Goal: Task Accomplishment & Management: Use online tool/utility

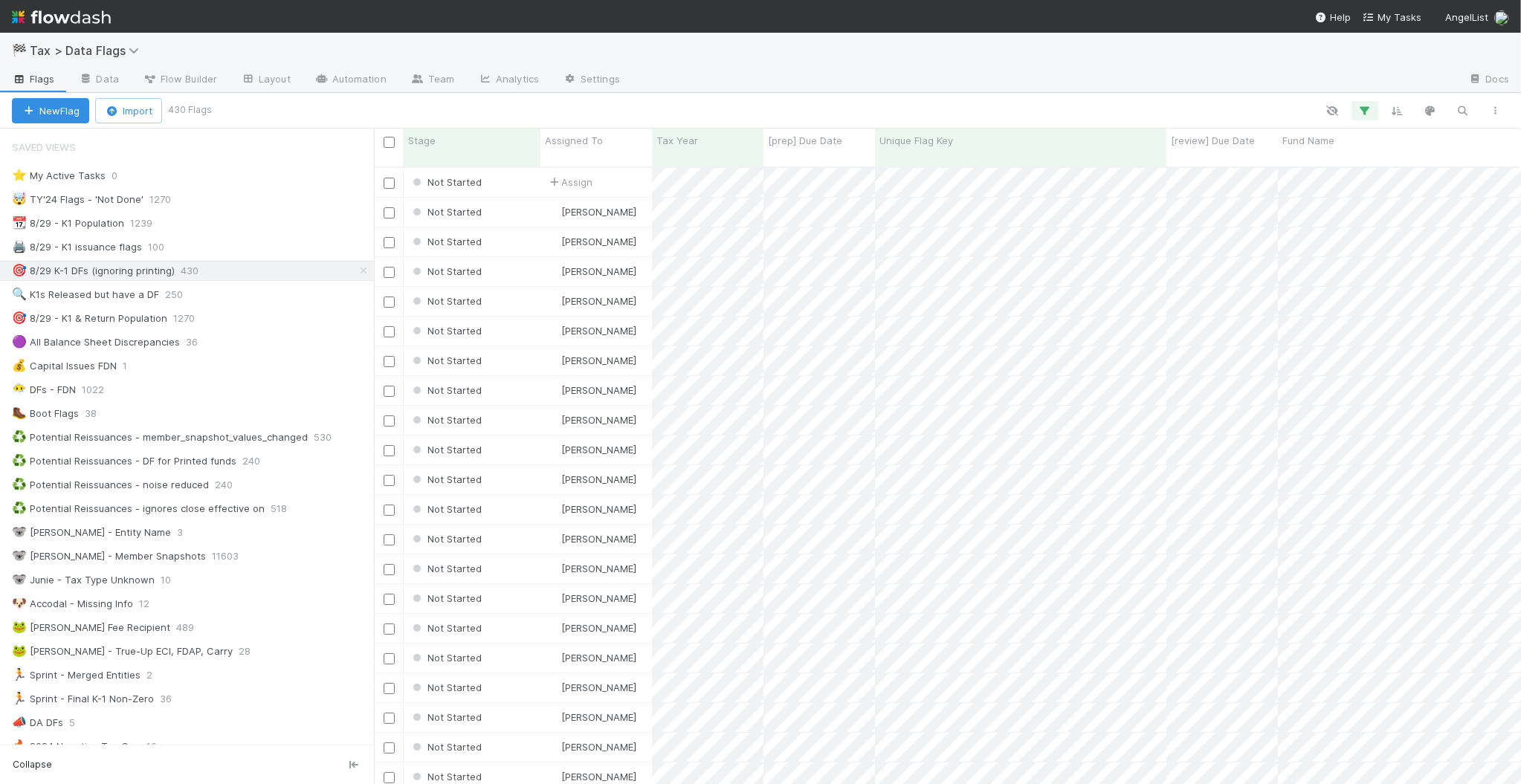
scroll to position [616, 1133]
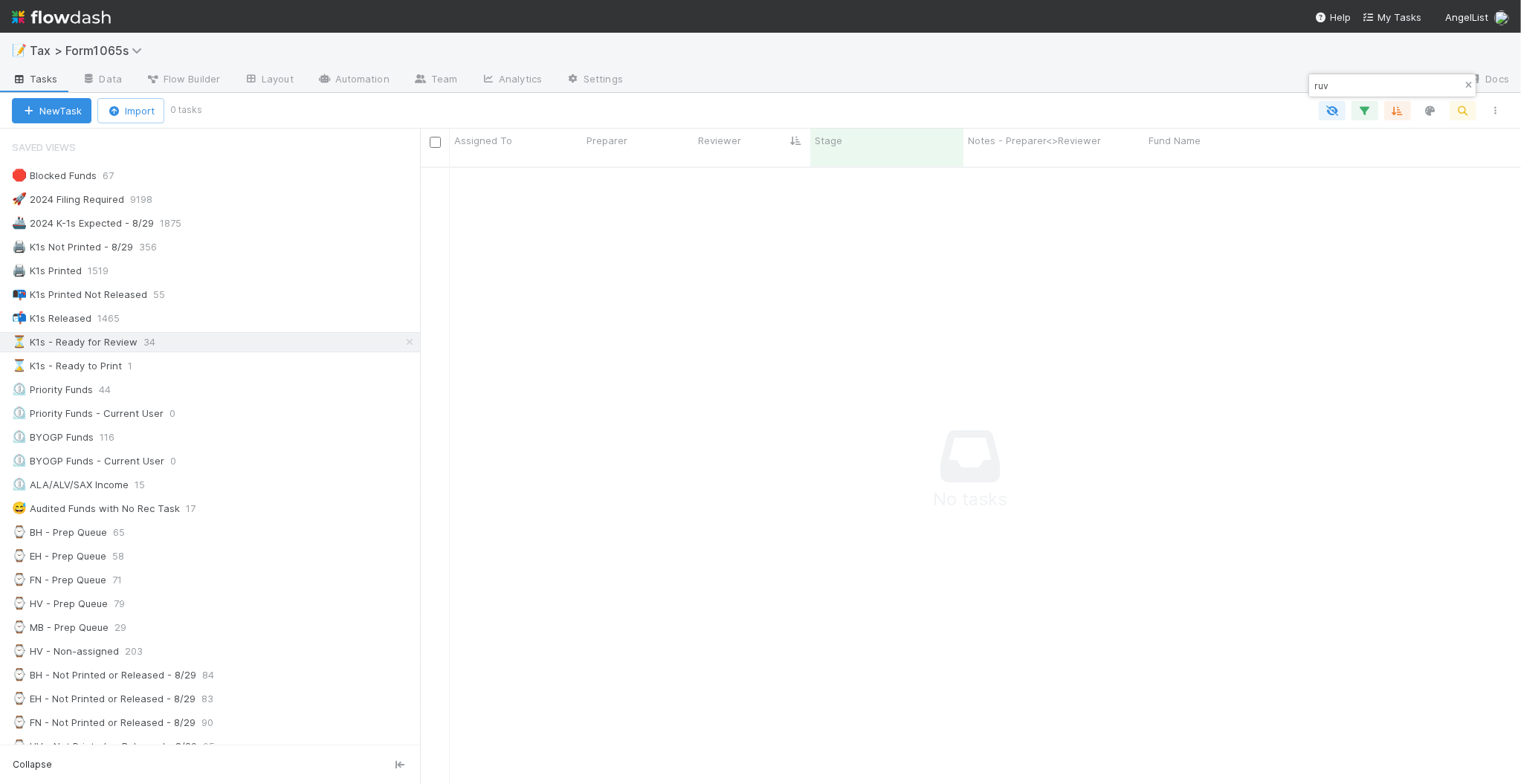
click at [1463, 86] on icon "button" at bounding box center [1468, 86] width 15 height 9
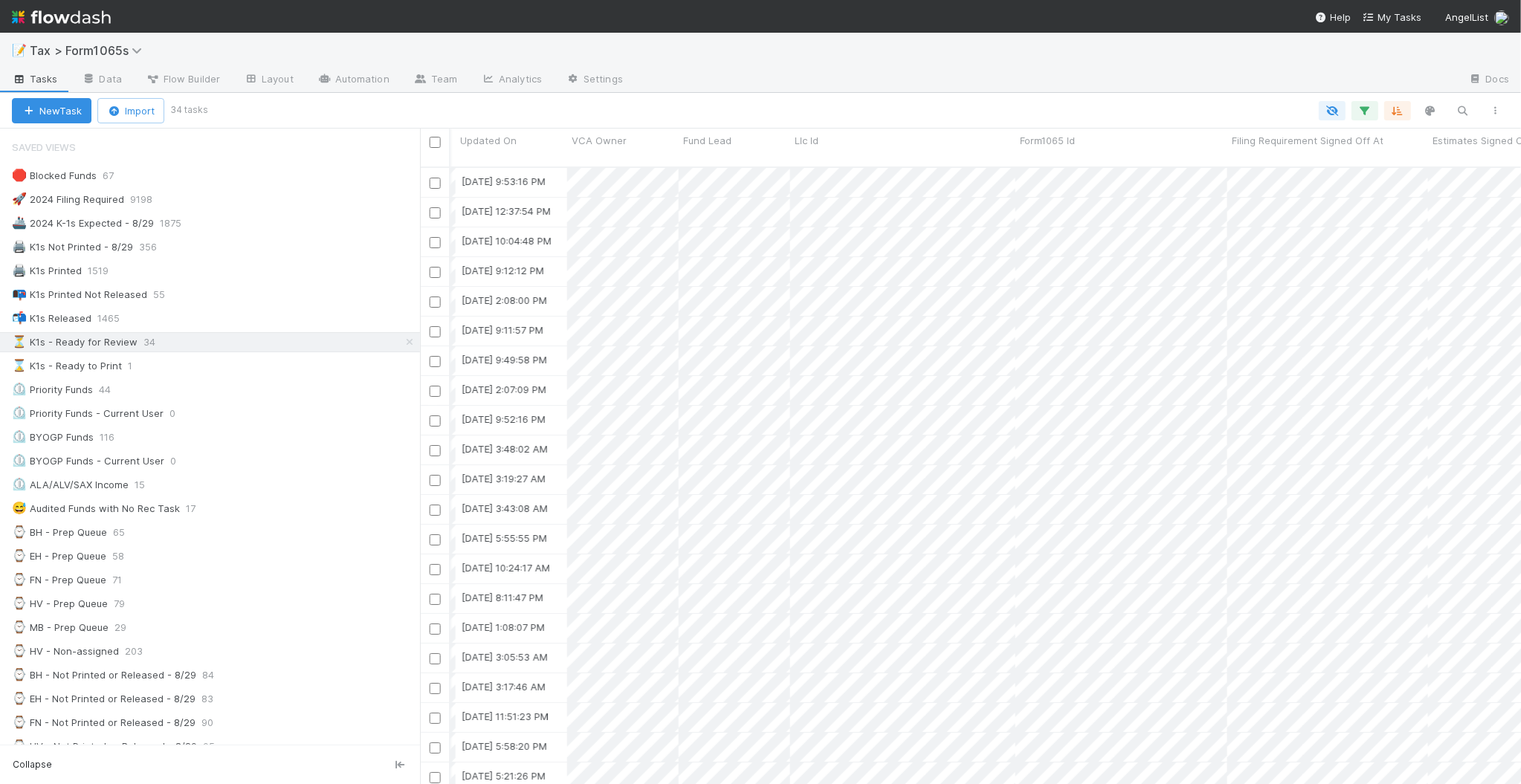
scroll to position [0, 2585]
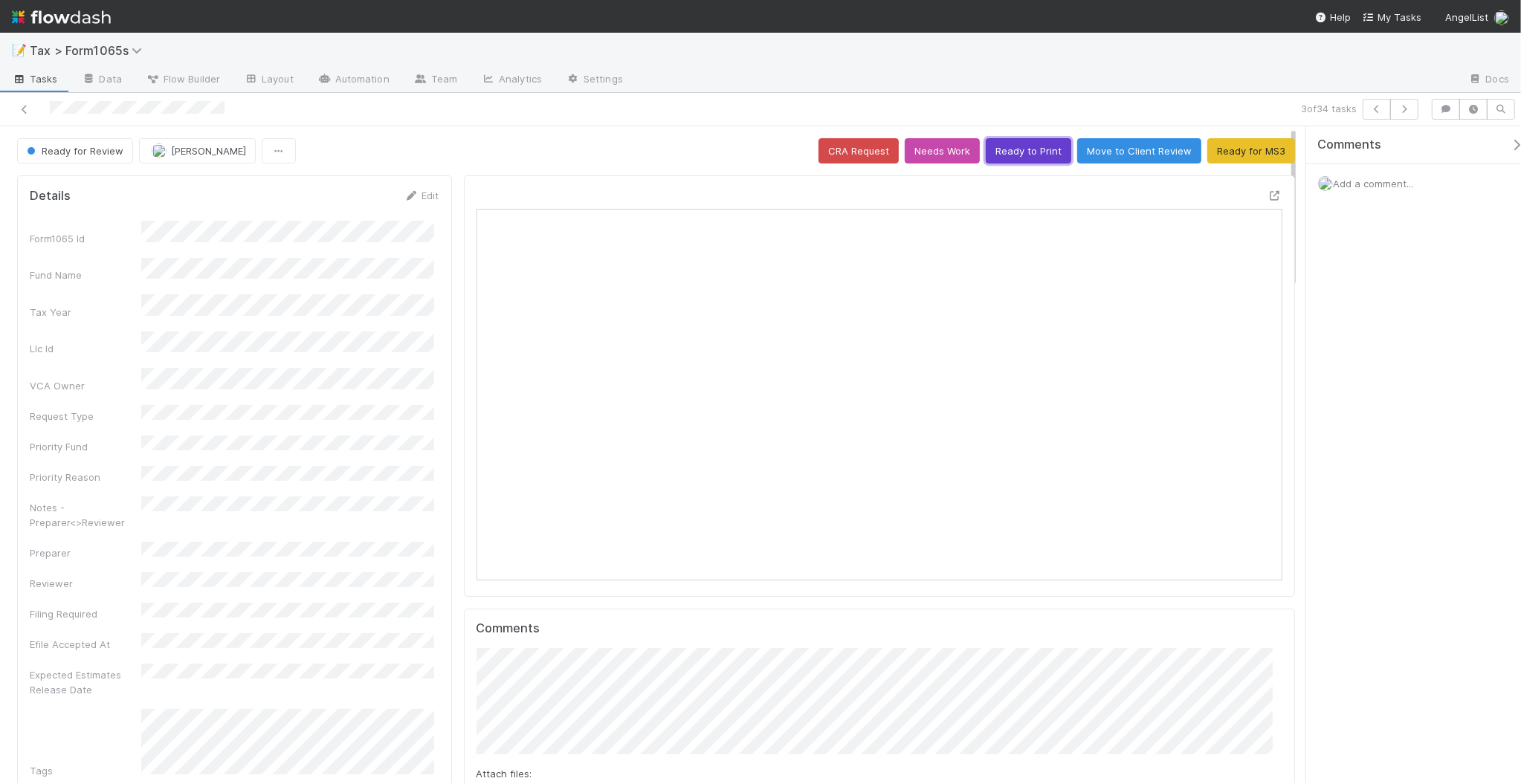
click at [1017, 150] on button "Ready to Print" at bounding box center [1029, 151] width 86 height 26
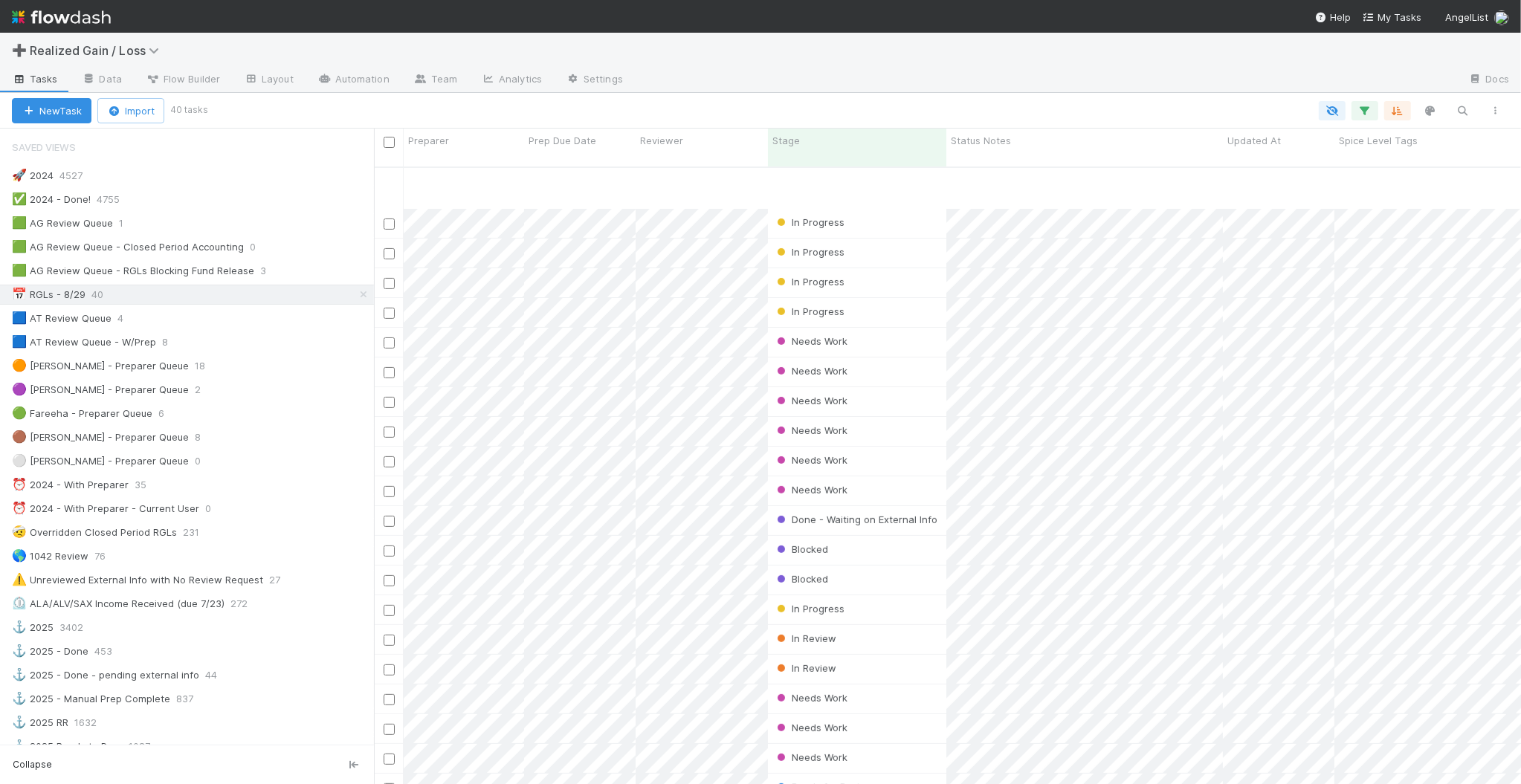
scroll to position [574, 0]
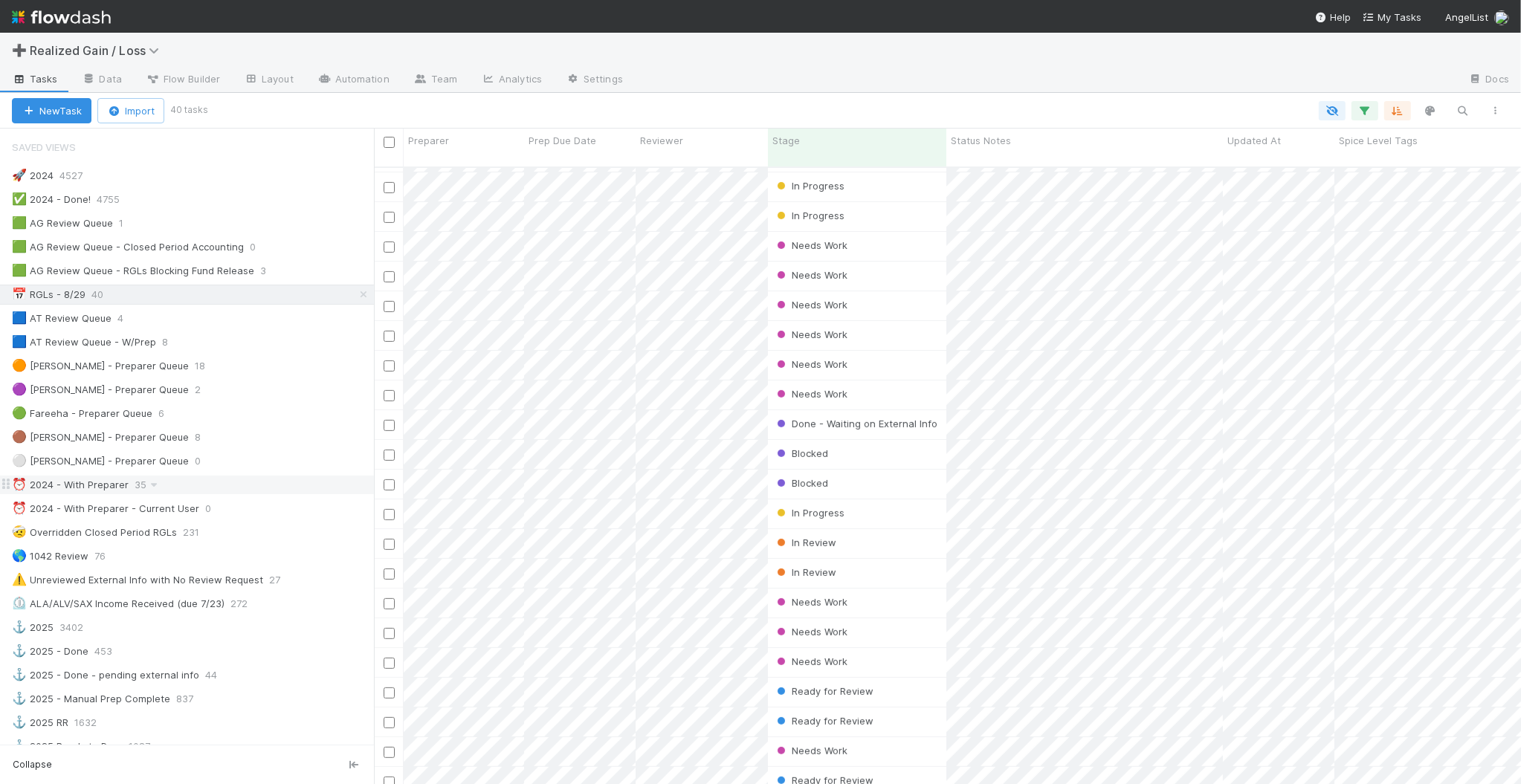
click at [201, 489] on div "⏰ 2024 - With Preparer 35" at bounding box center [193, 485] width 362 height 18
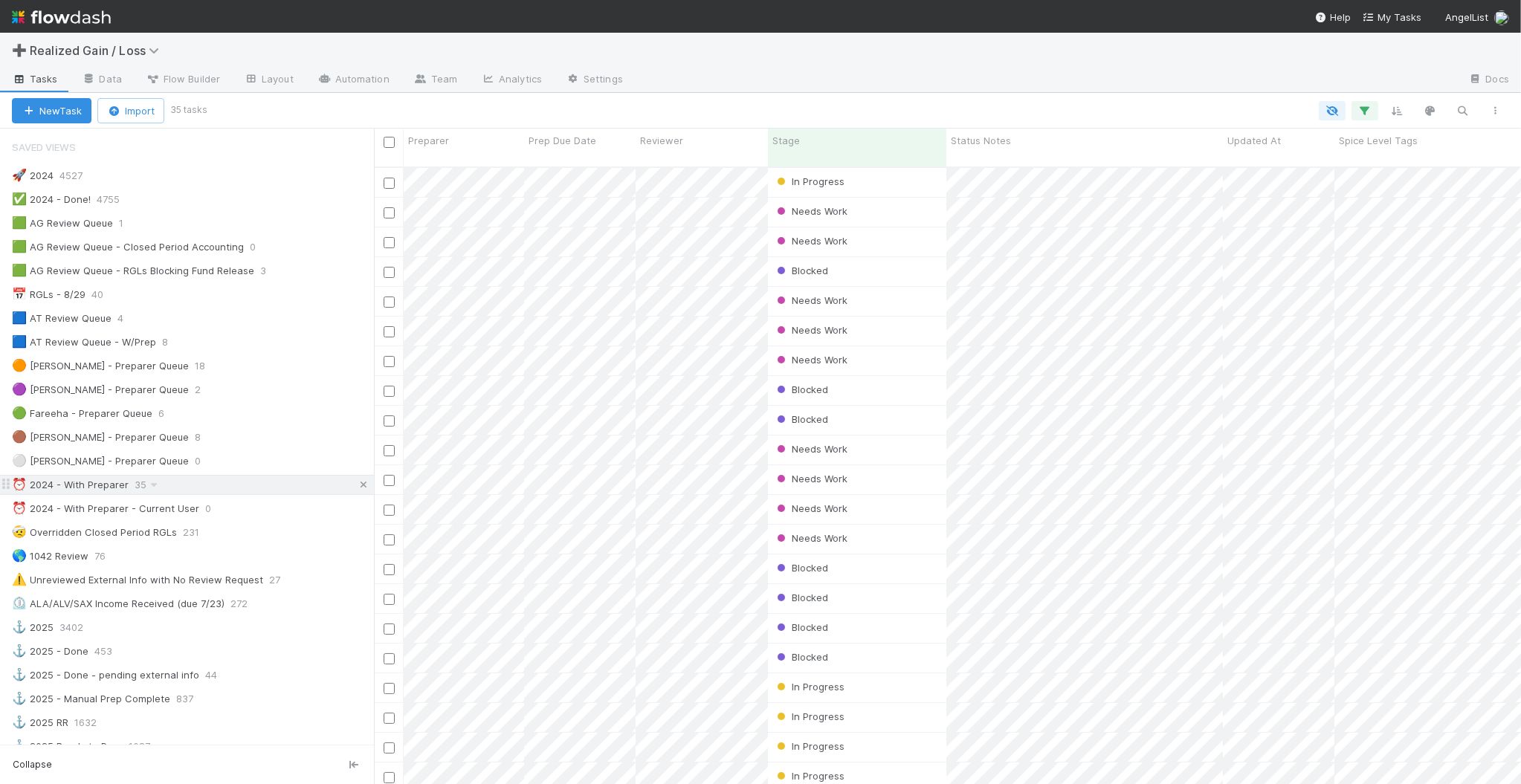
click at [356, 490] on icon at bounding box center [364, 484] width 15 height 10
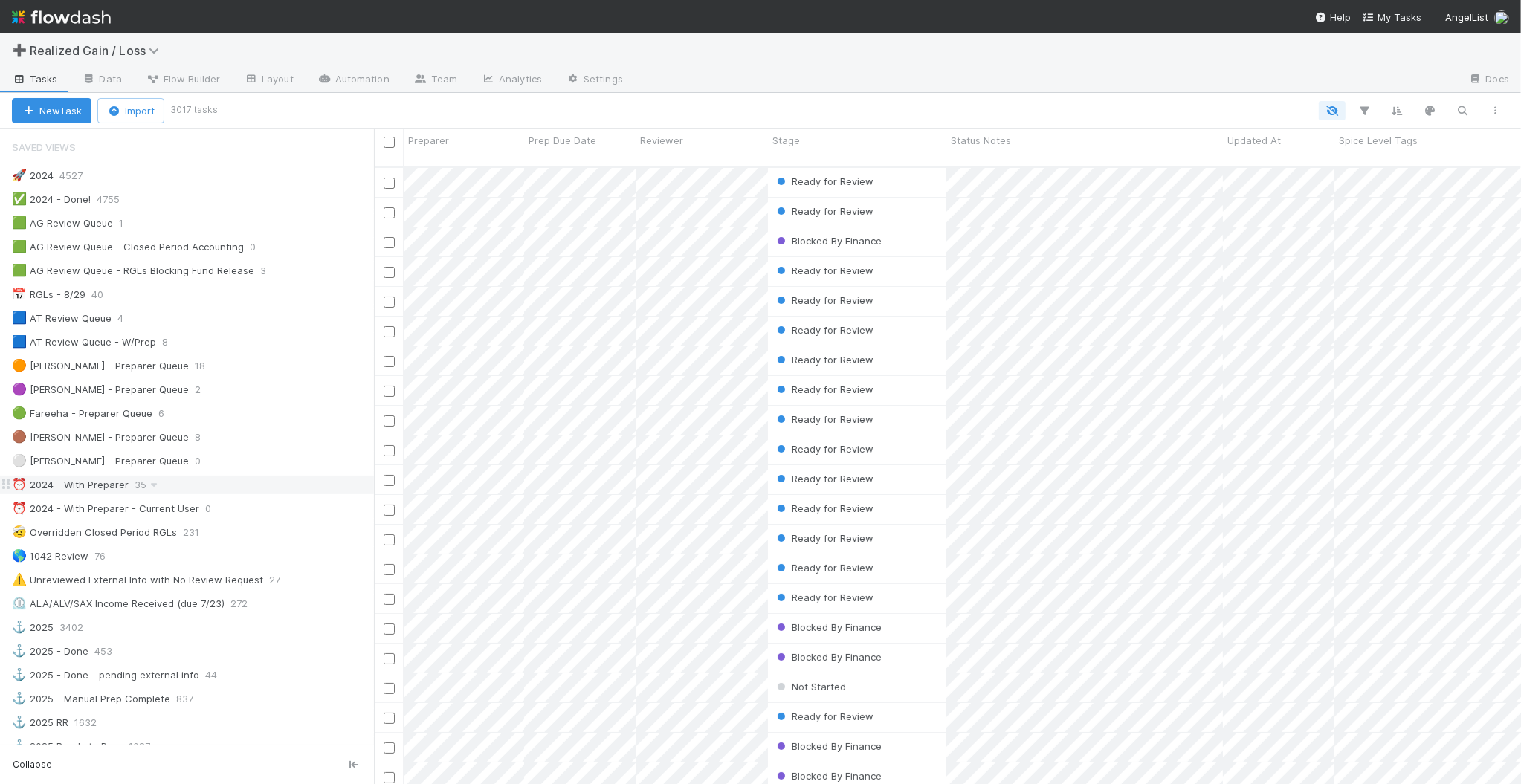
scroll to position [616, 1133]
click at [251, 295] on div "📅 RGLs - 8/29 40" at bounding box center [193, 294] width 362 height 18
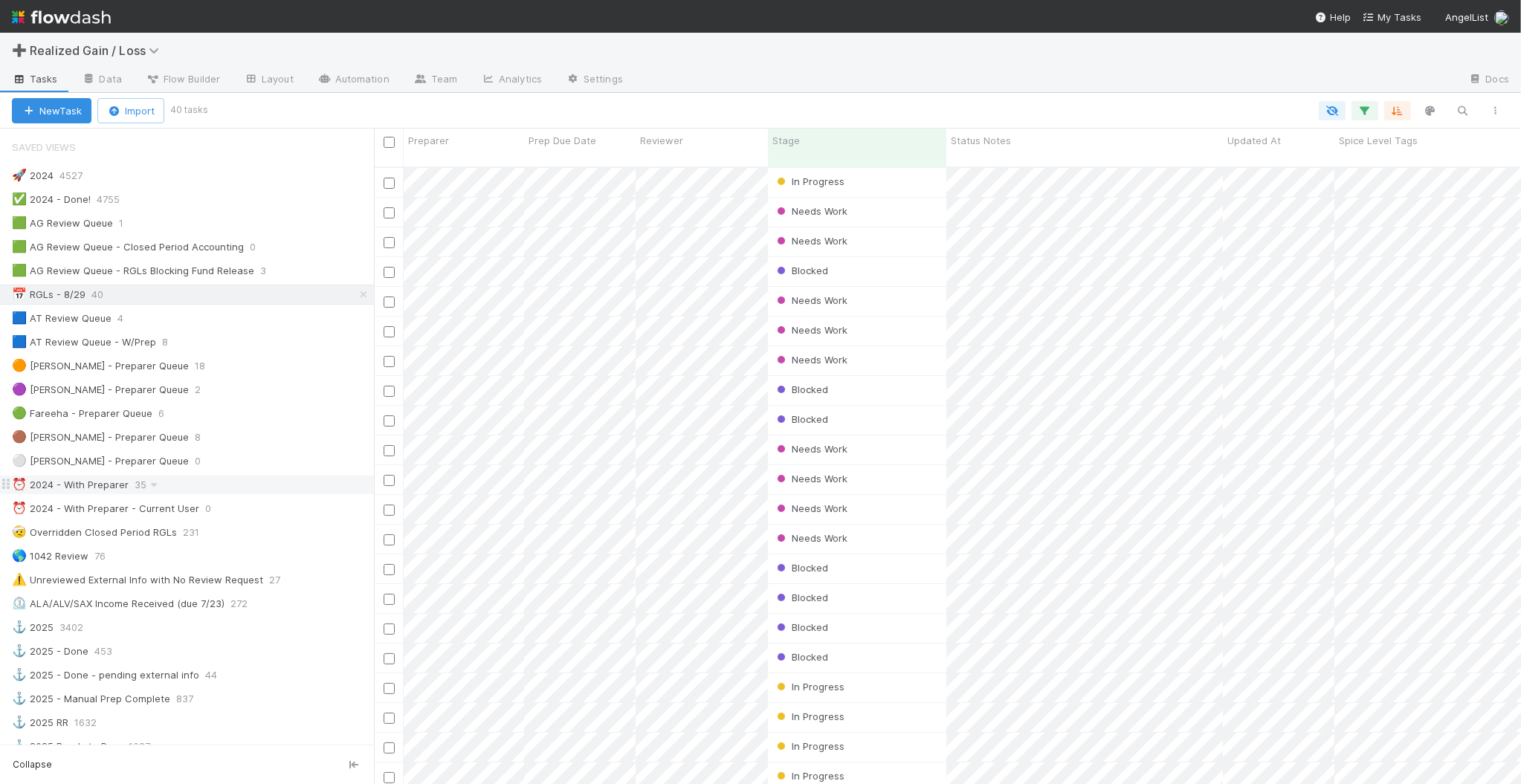
scroll to position [616, 1133]
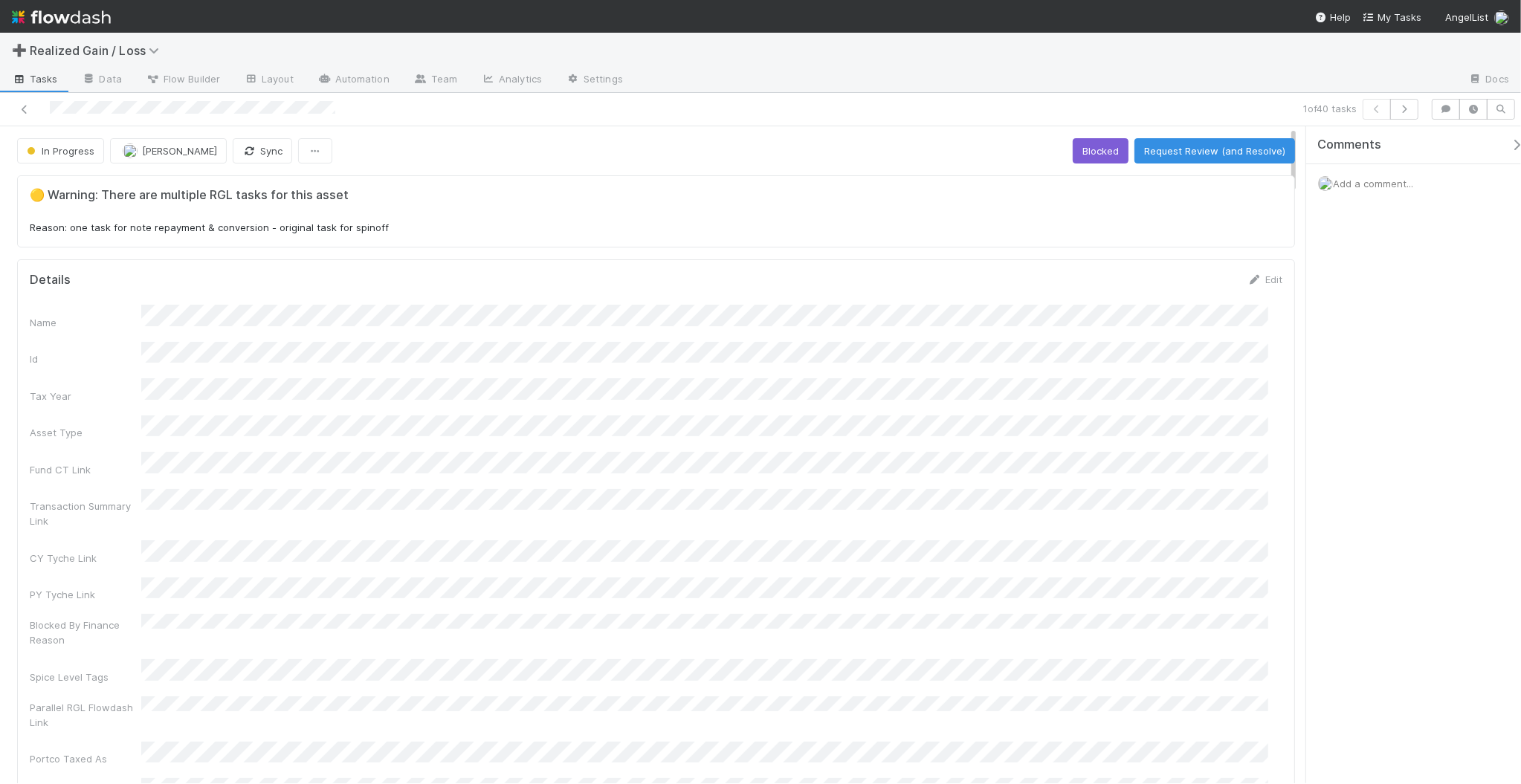
click at [1372, 185] on span "Add a comment..." at bounding box center [1373, 183] width 80 height 12
click at [1389, 436] on button "Add Comment" at bounding box center [1373, 433] width 86 height 26
click at [1408, 120] on button "button" at bounding box center [1404, 109] width 28 height 21
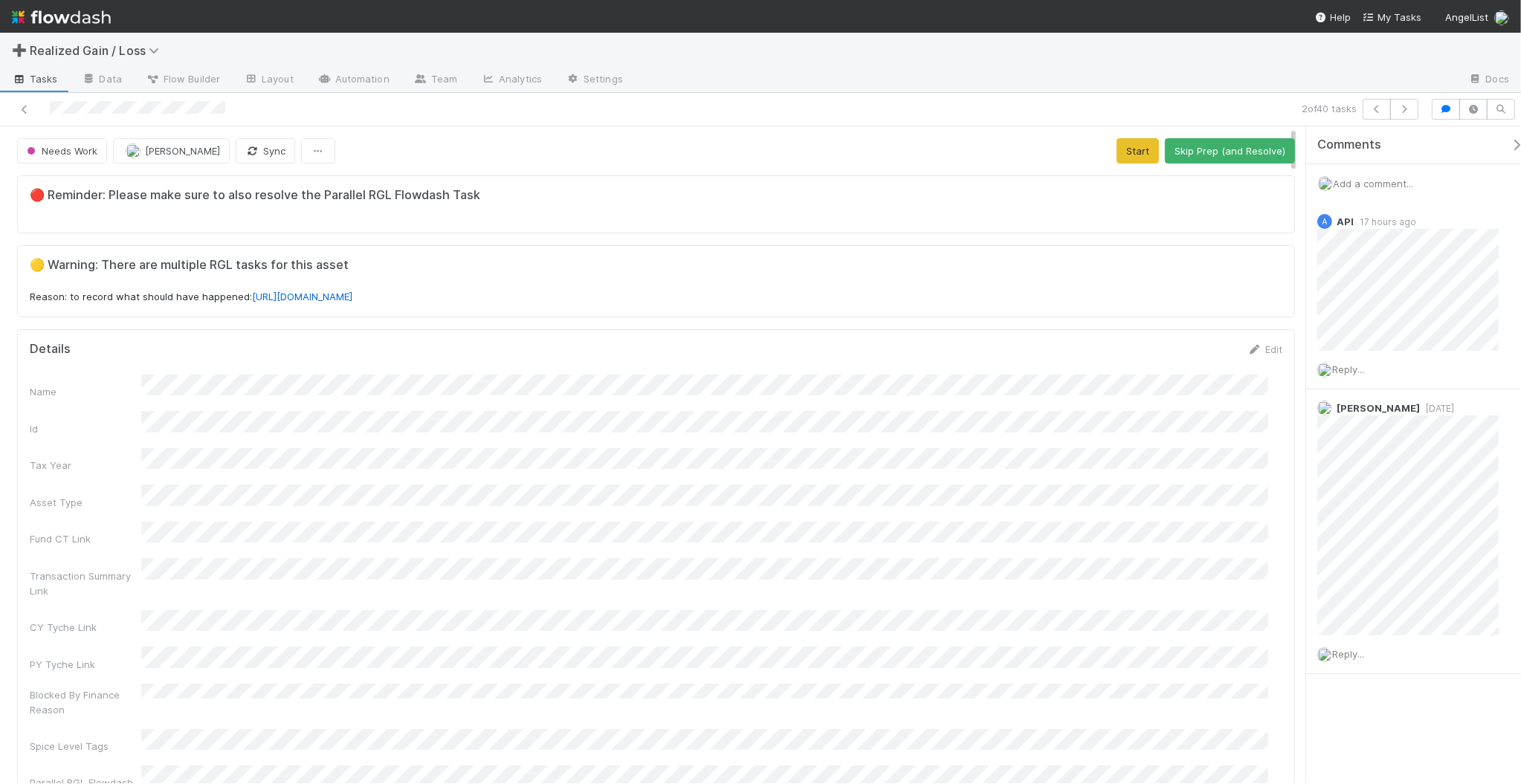
click at [1402, 178] on span "Add a comment..." at bounding box center [1373, 183] width 80 height 12
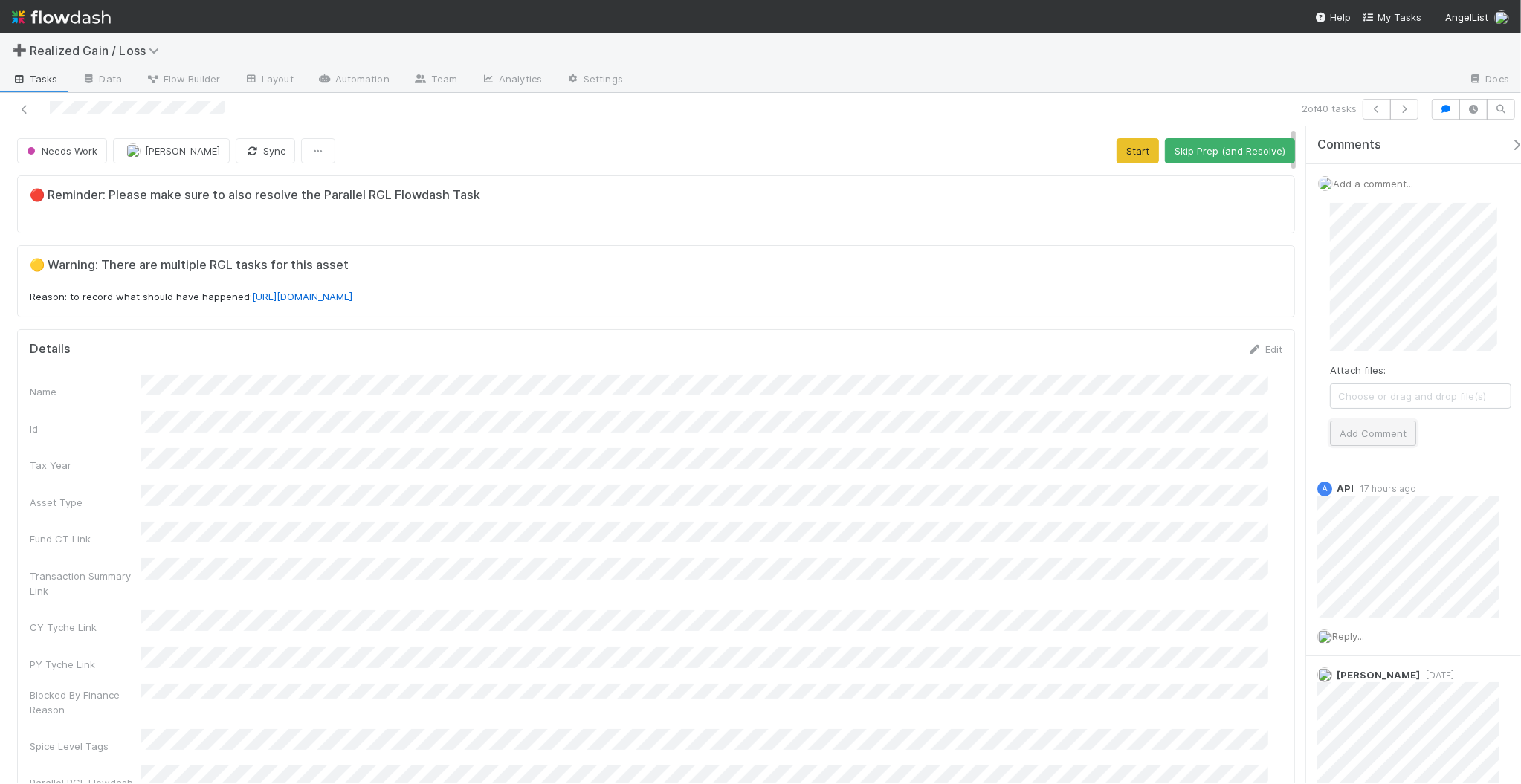
click at [1365, 439] on button "Add Comment" at bounding box center [1373, 433] width 86 height 26
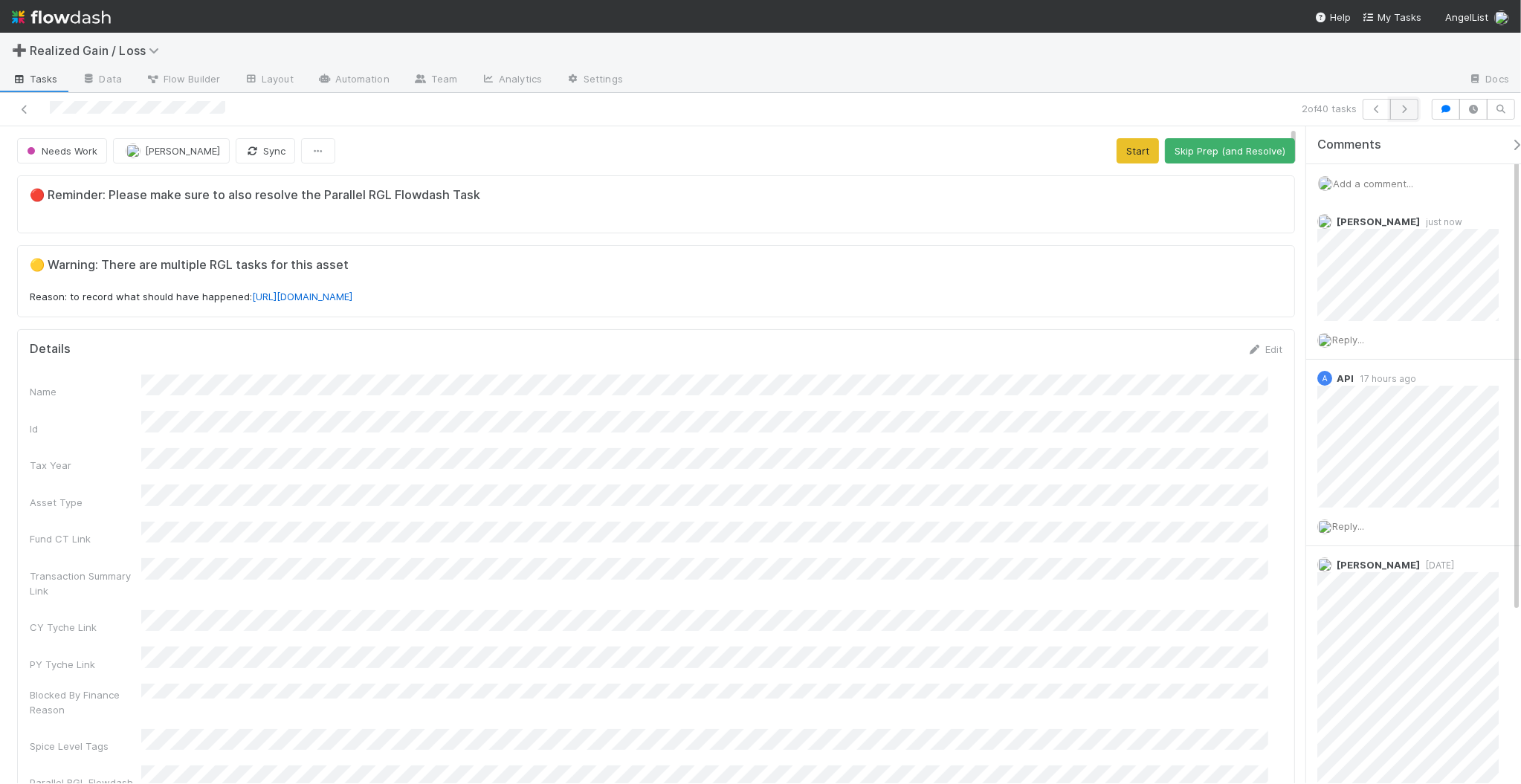
click at [1408, 106] on icon "button" at bounding box center [1404, 110] width 15 height 9
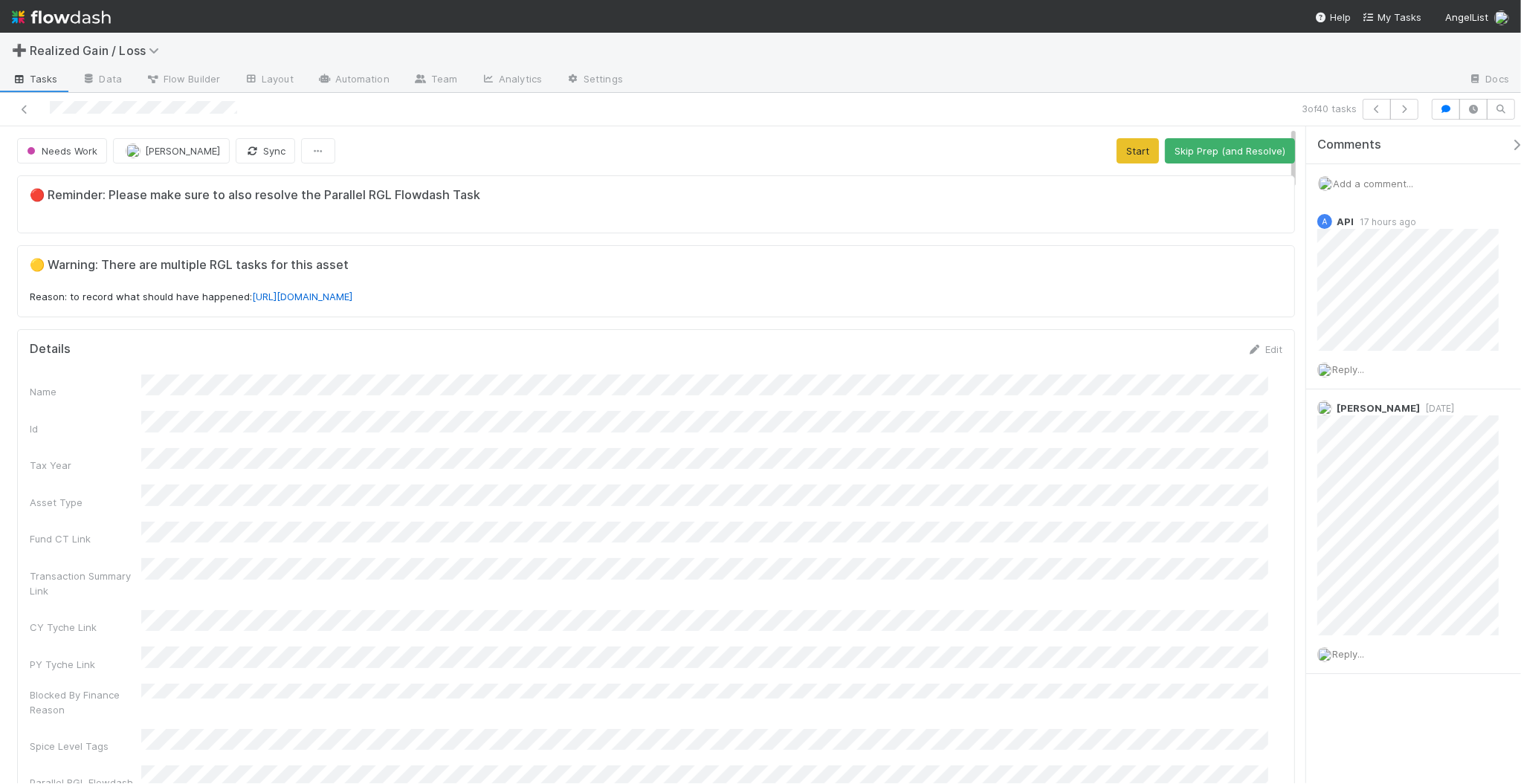
click at [1377, 180] on span "Add a comment..." at bounding box center [1373, 183] width 80 height 12
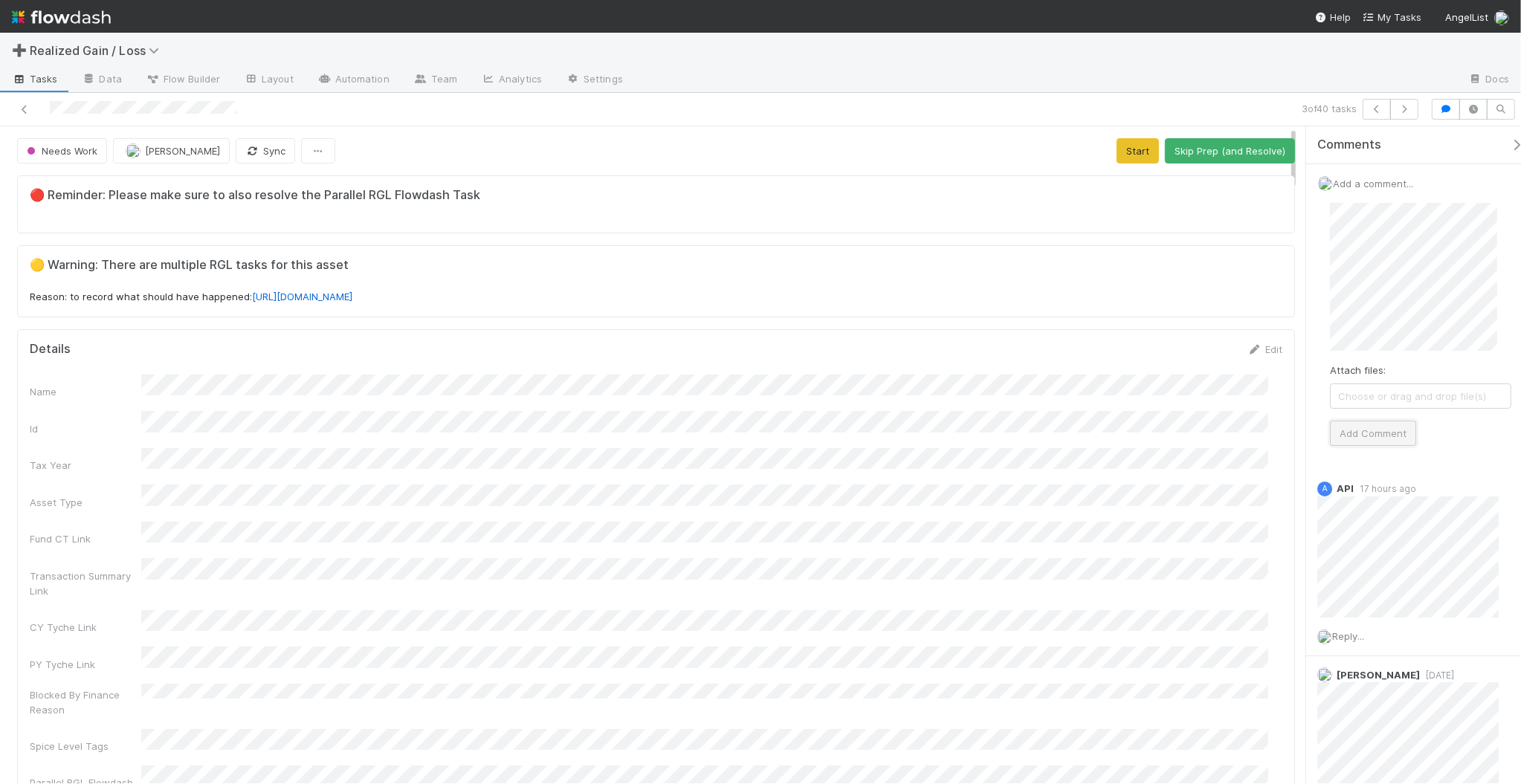
click at [1402, 435] on button "Add Comment" at bounding box center [1373, 433] width 86 height 26
click at [1402, 109] on icon "button" at bounding box center [1404, 110] width 15 height 9
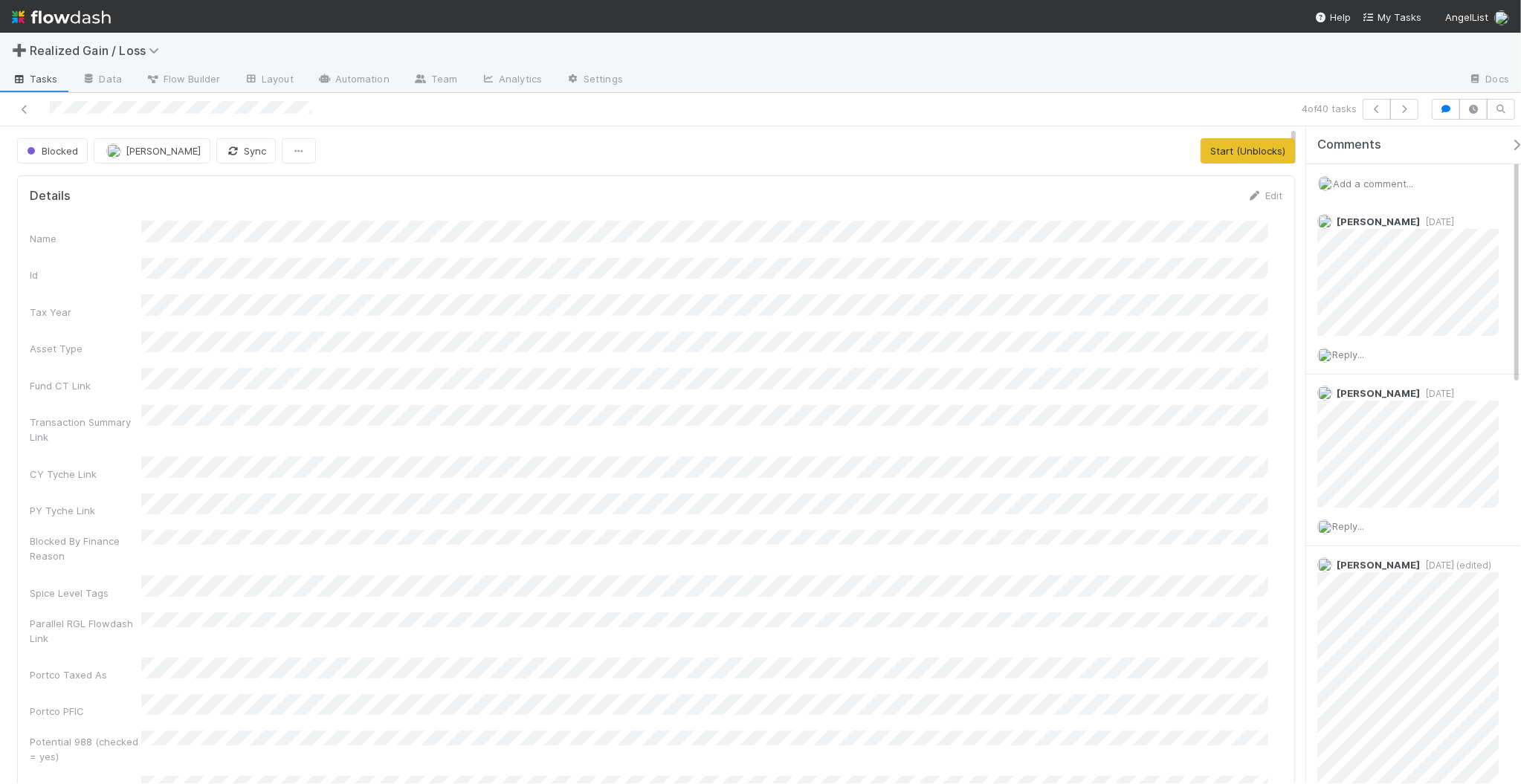
click at [1370, 186] on span "Add a comment..." at bounding box center [1373, 183] width 80 height 12
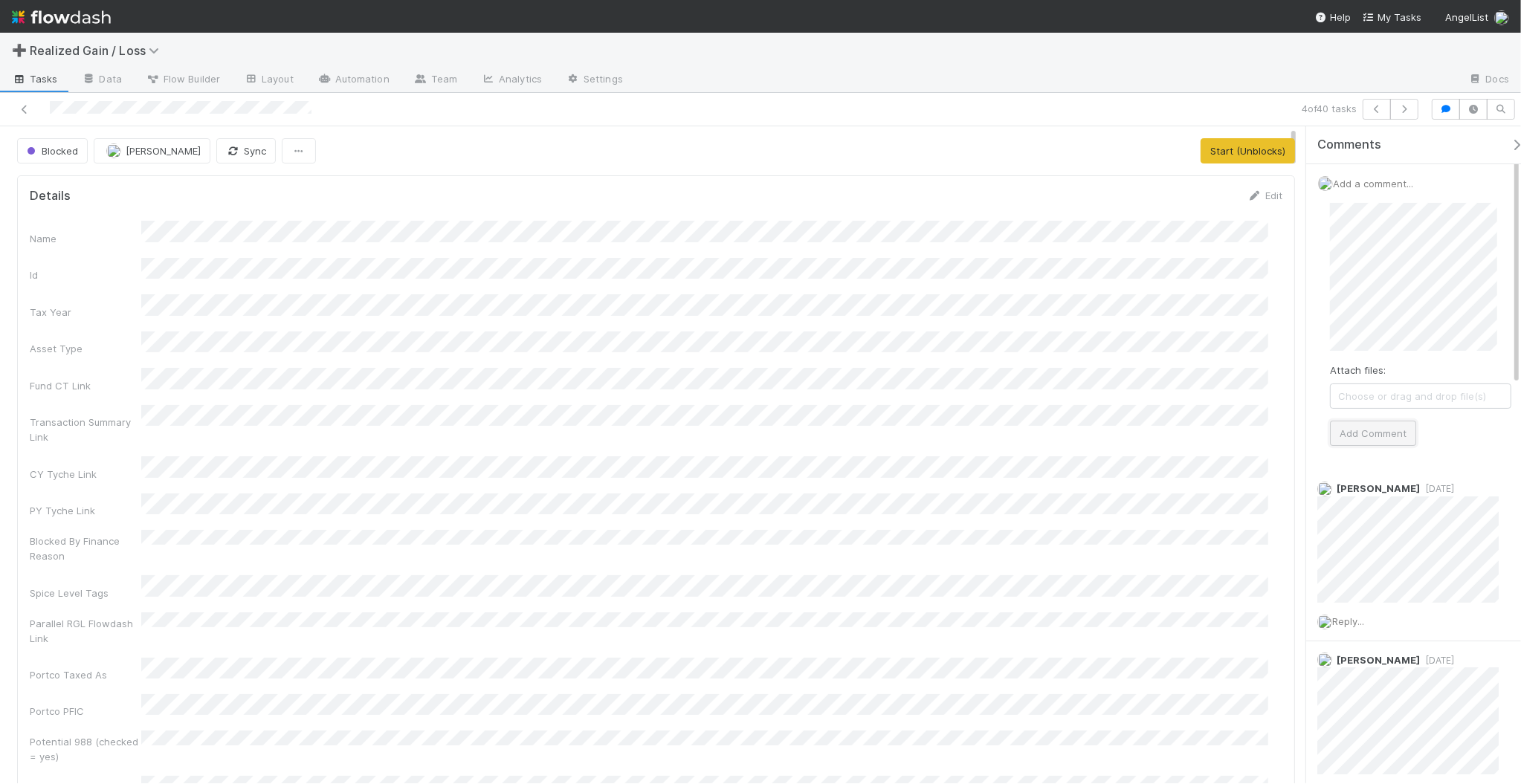
click at [1373, 437] on button "Add Comment" at bounding box center [1373, 433] width 86 height 26
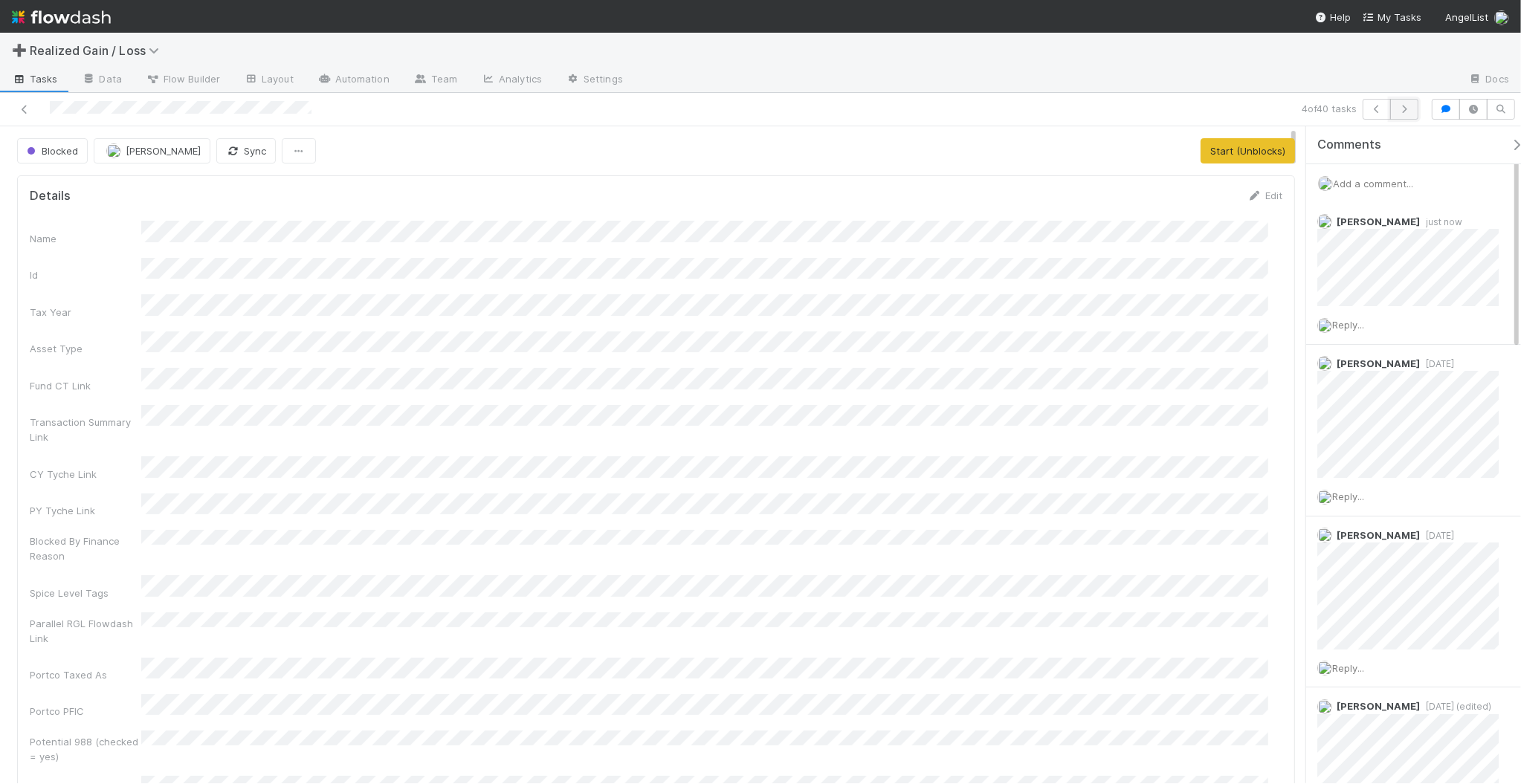
click at [1405, 111] on icon "button" at bounding box center [1404, 110] width 15 height 9
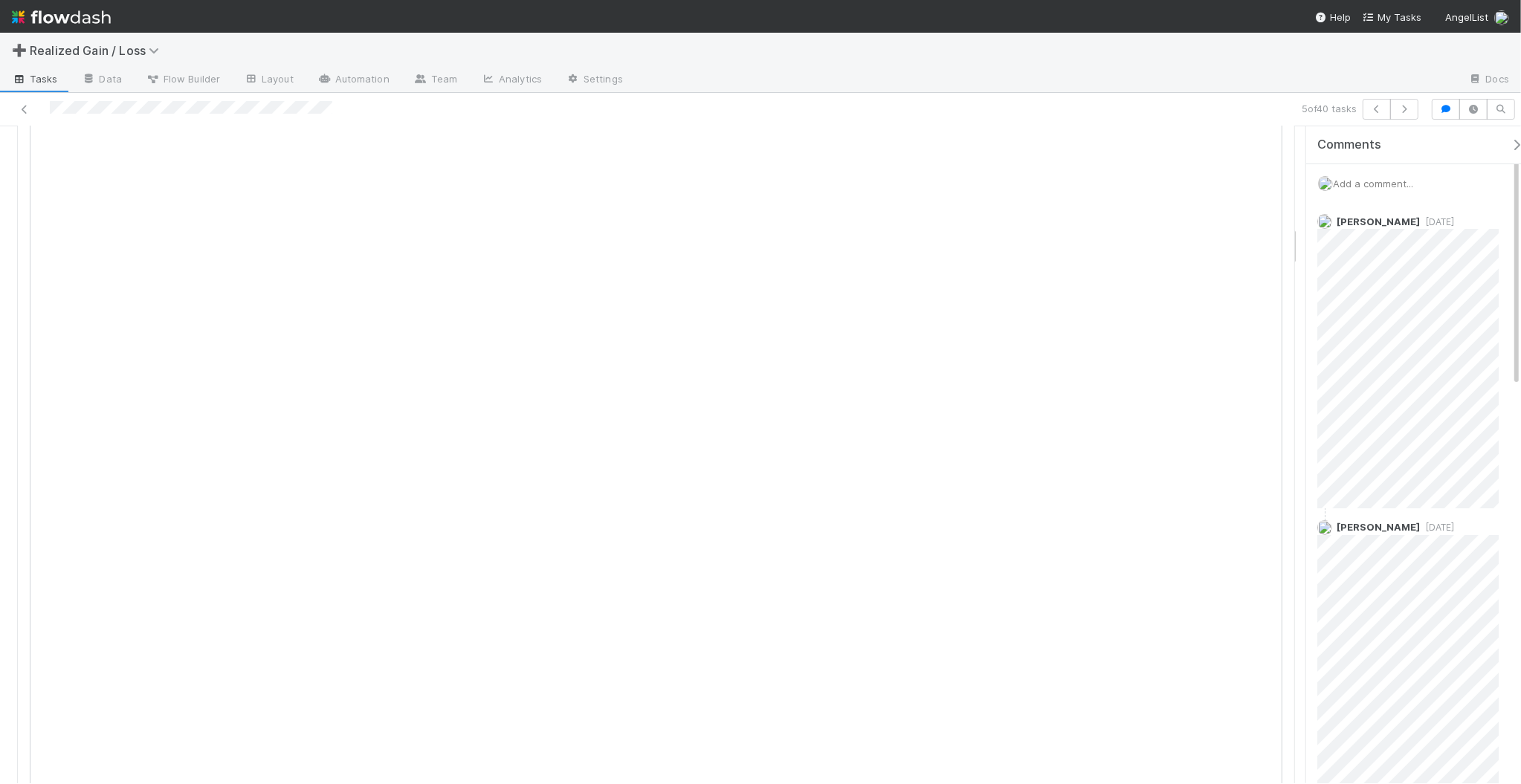
click at [1393, 188] on span "Add a comment..." at bounding box center [1373, 183] width 80 height 12
click at [1373, 451] on button "Add Comment" at bounding box center [1373, 449] width 86 height 26
click at [1411, 110] on button "button" at bounding box center [1404, 109] width 28 height 21
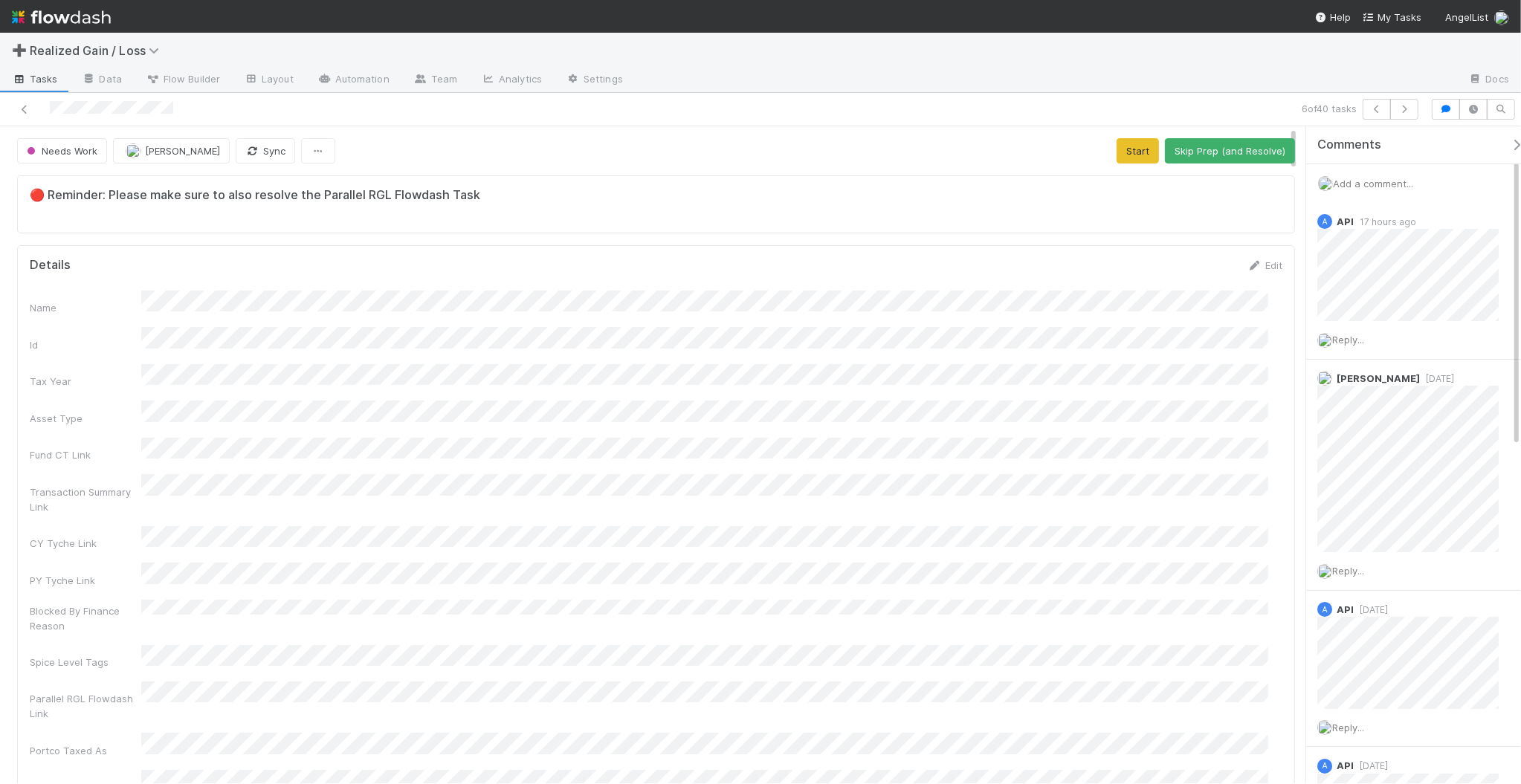
scroll to position [288, 1225]
click at [1398, 185] on span "Add a comment..." at bounding box center [1373, 183] width 80 height 12
click at [1342, 425] on button "Add Comment" at bounding box center [1373, 433] width 86 height 26
click at [1405, 112] on icon "button" at bounding box center [1404, 110] width 15 height 9
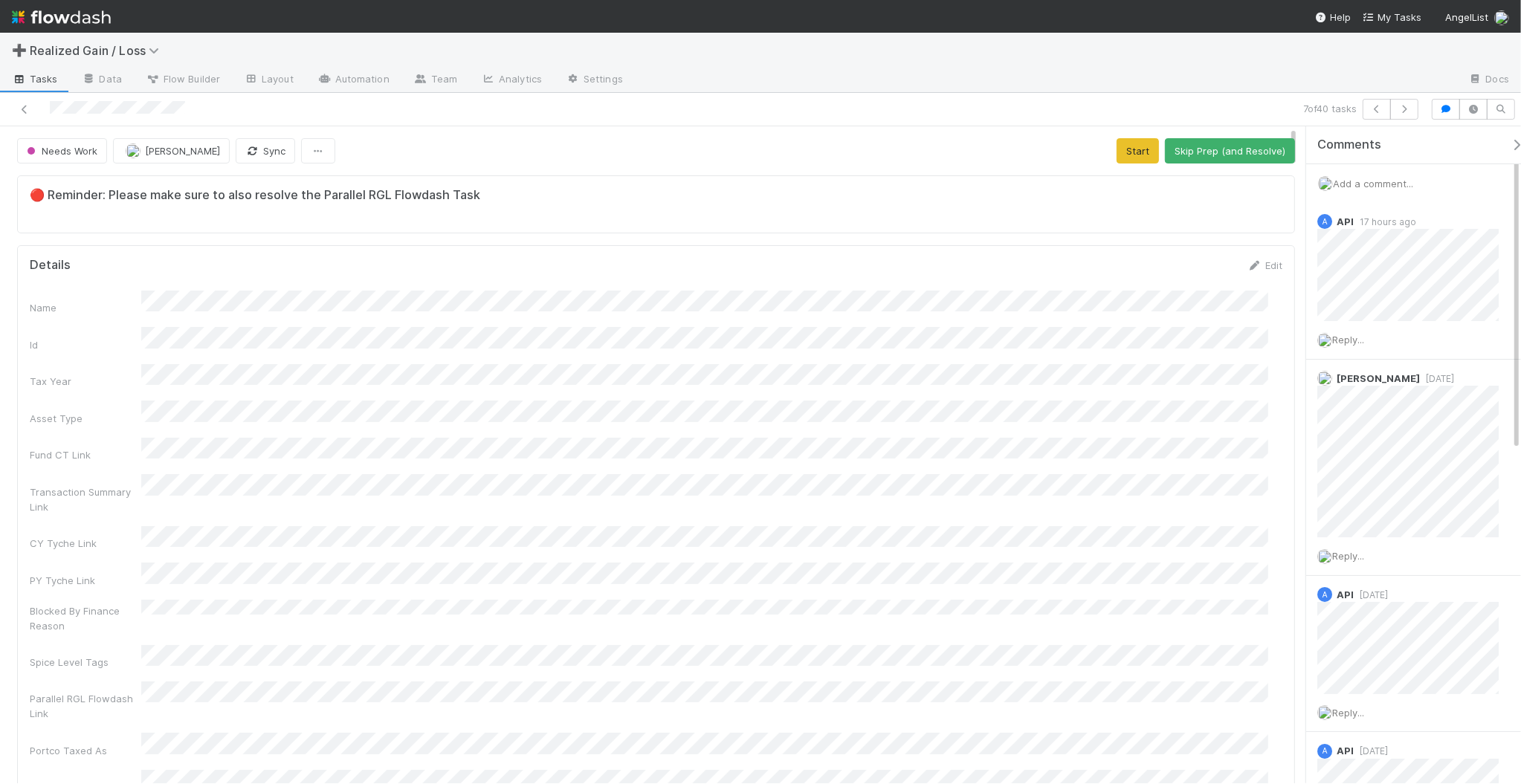
click at [1384, 178] on span "Add a comment..." at bounding box center [1373, 183] width 80 height 12
click at [1354, 440] on button "Add Comment" at bounding box center [1373, 433] width 86 height 26
click at [1404, 110] on icon "button" at bounding box center [1404, 110] width 15 height 9
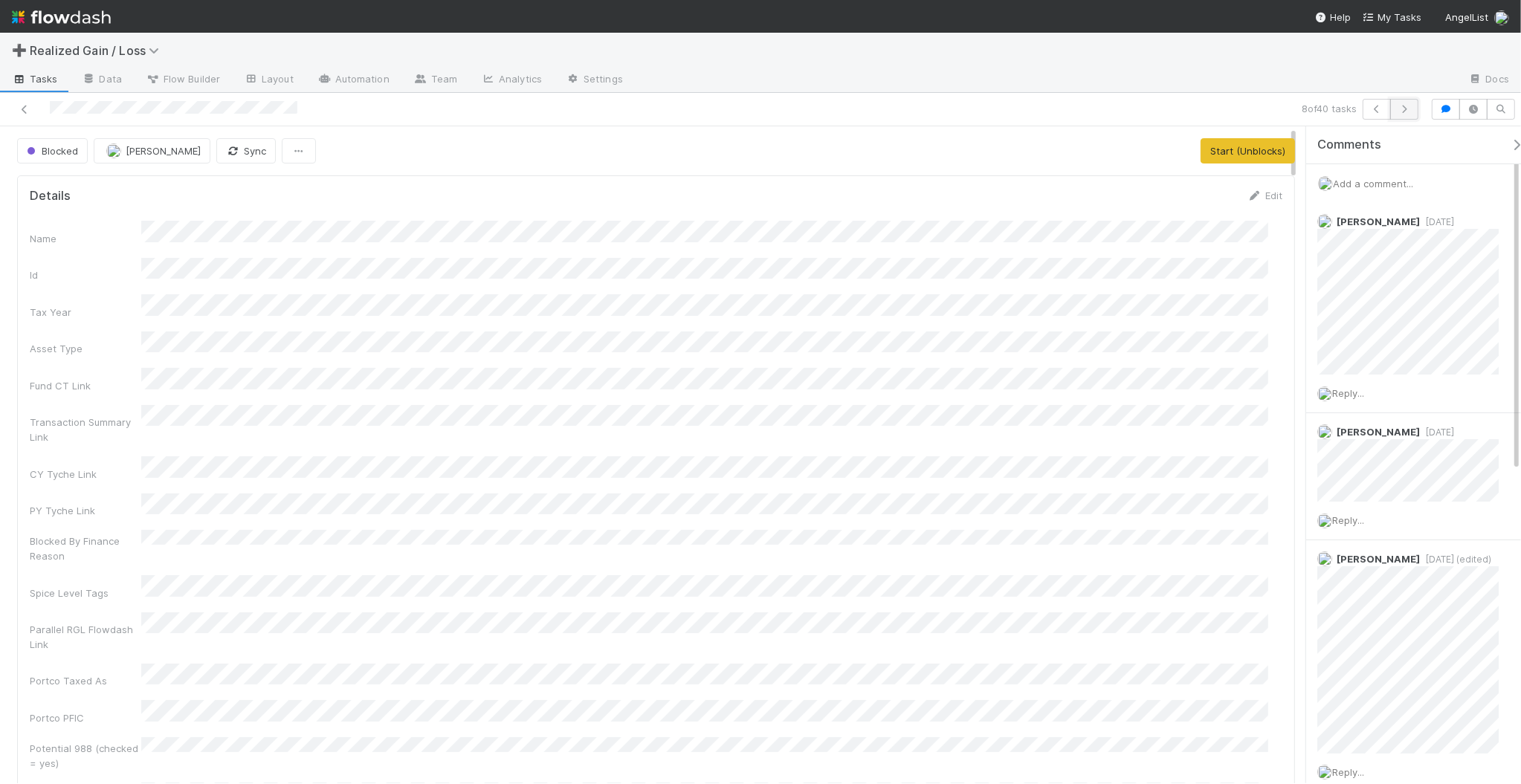
click at [1406, 110] on icon "button" at bounding box center [1404, 110] width 15 height 9
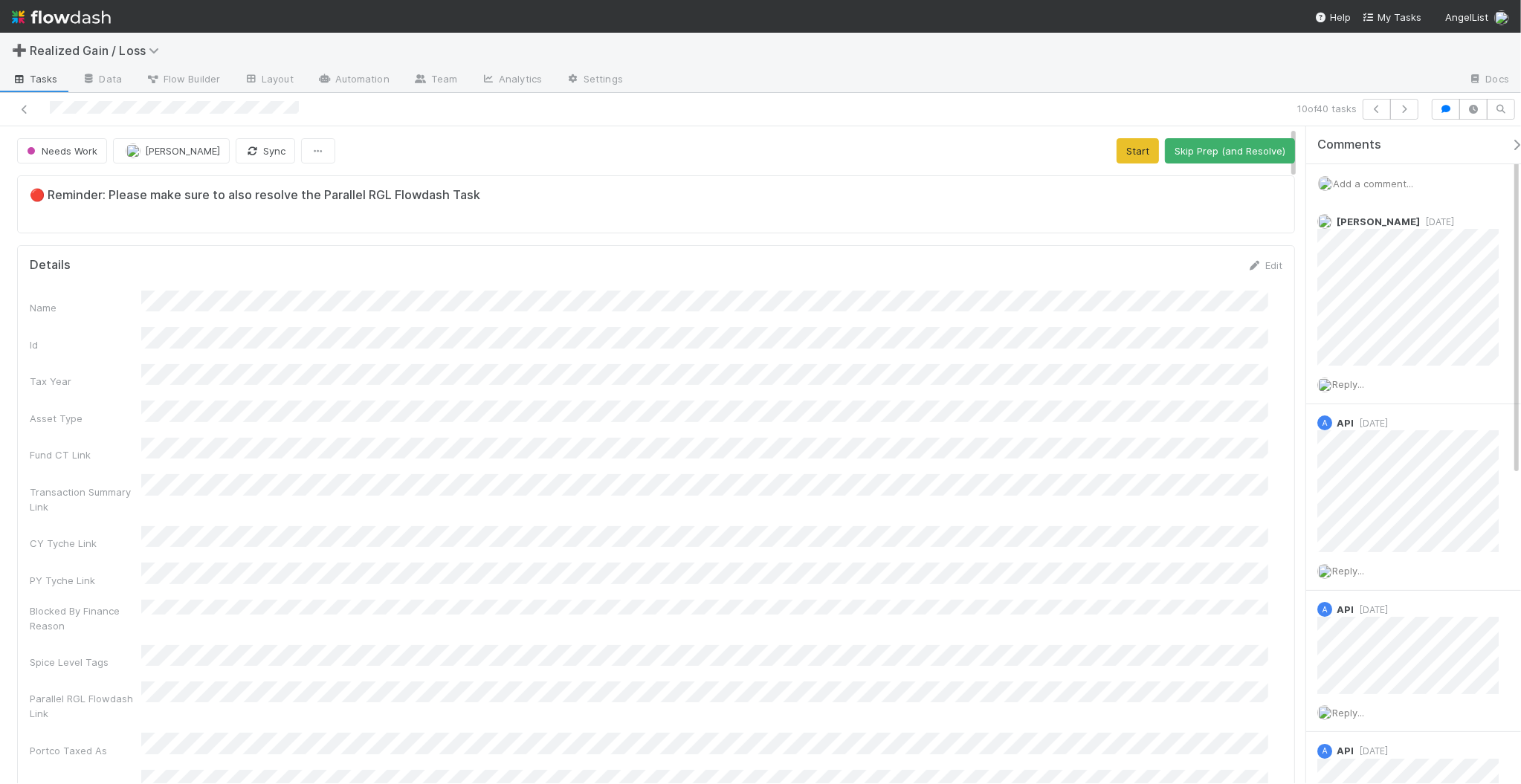
click at [1355, 188] on span "Add a comment..." at bounding box center [1373, 183] width 80 height 12
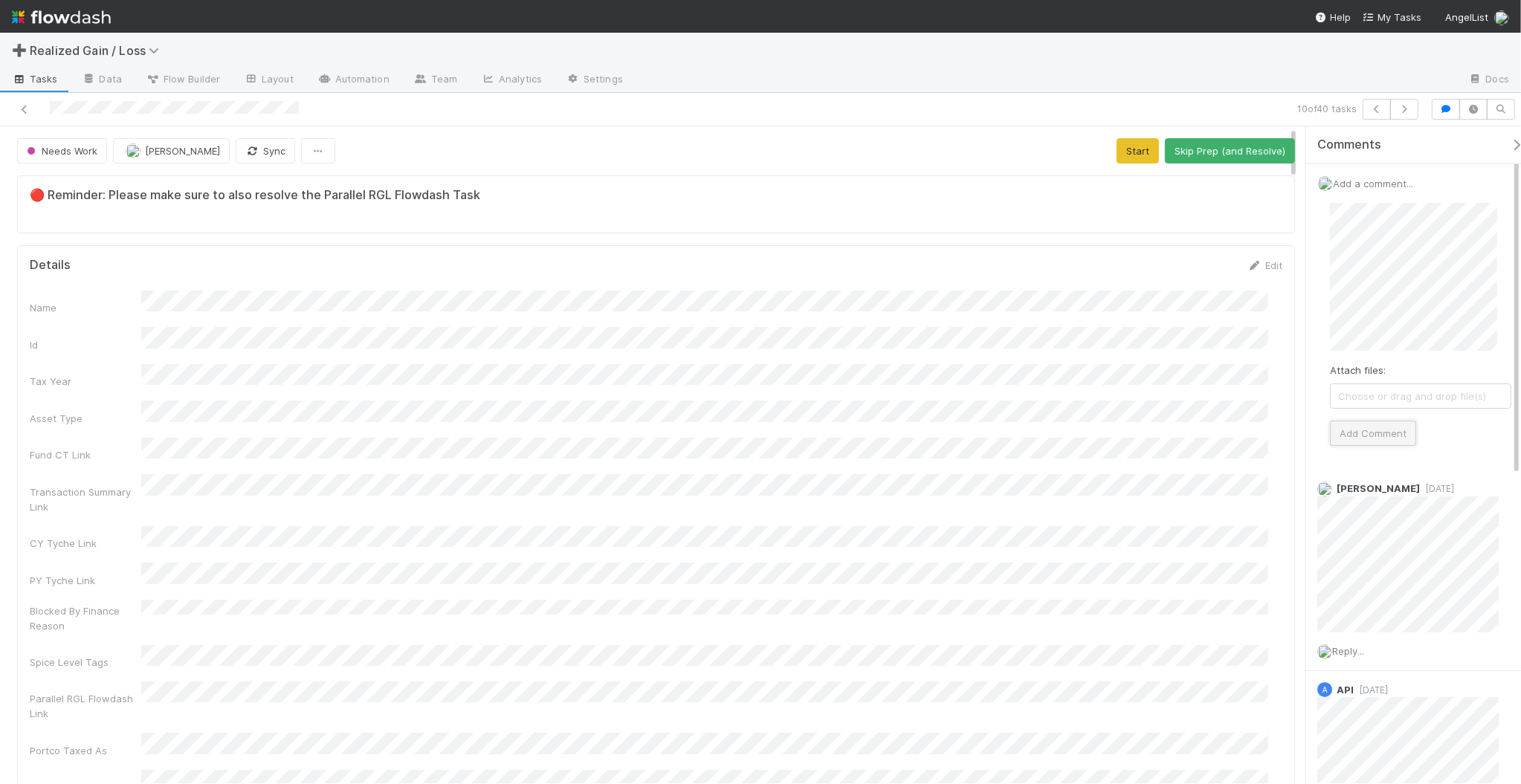
click at [1388, 437] on button "Add Comment" at bounding box center [1373, 433] width 86 height 26
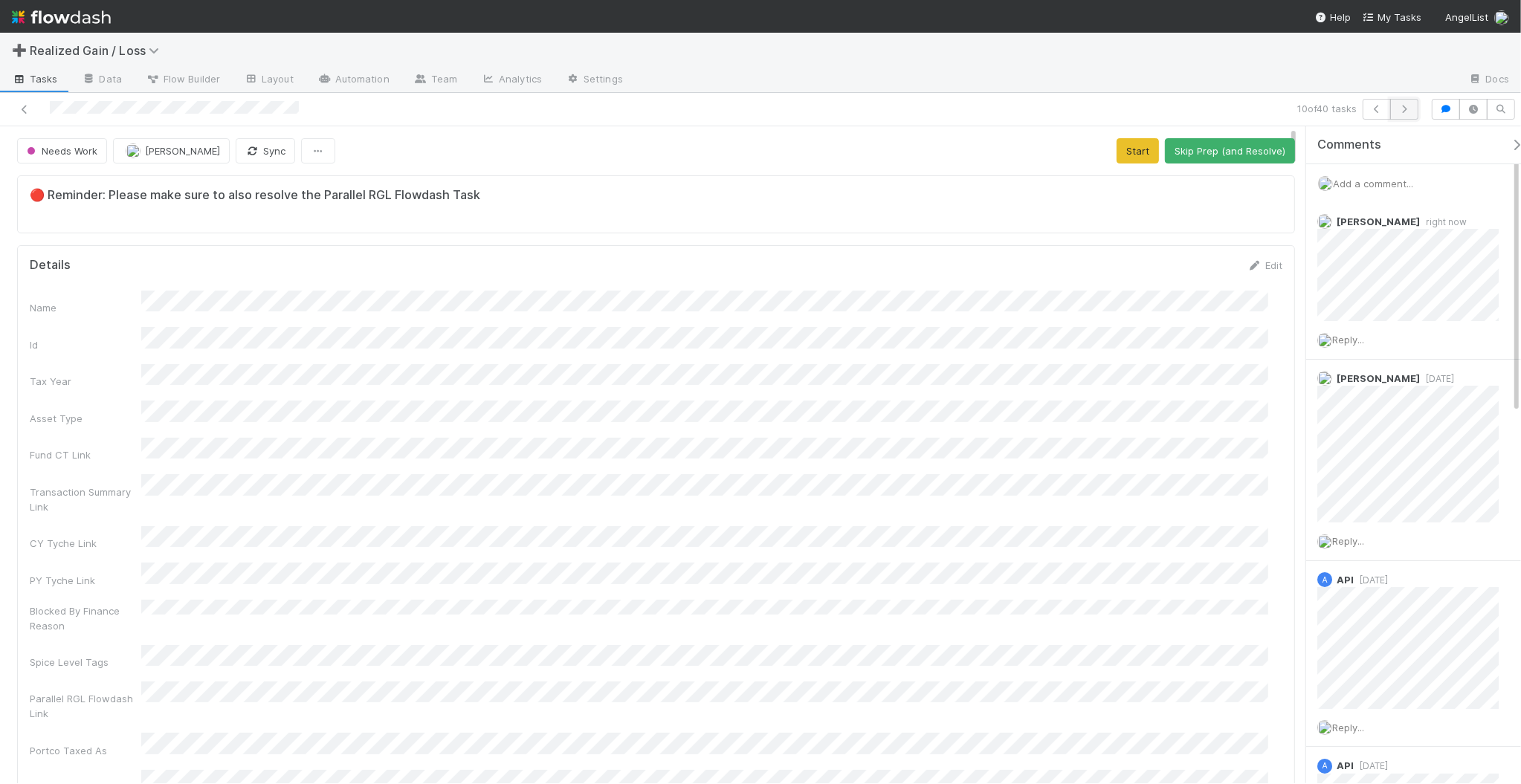
click at [1404, 110] on icon "button" at bounding box center [1404, 110] width 15 height 9
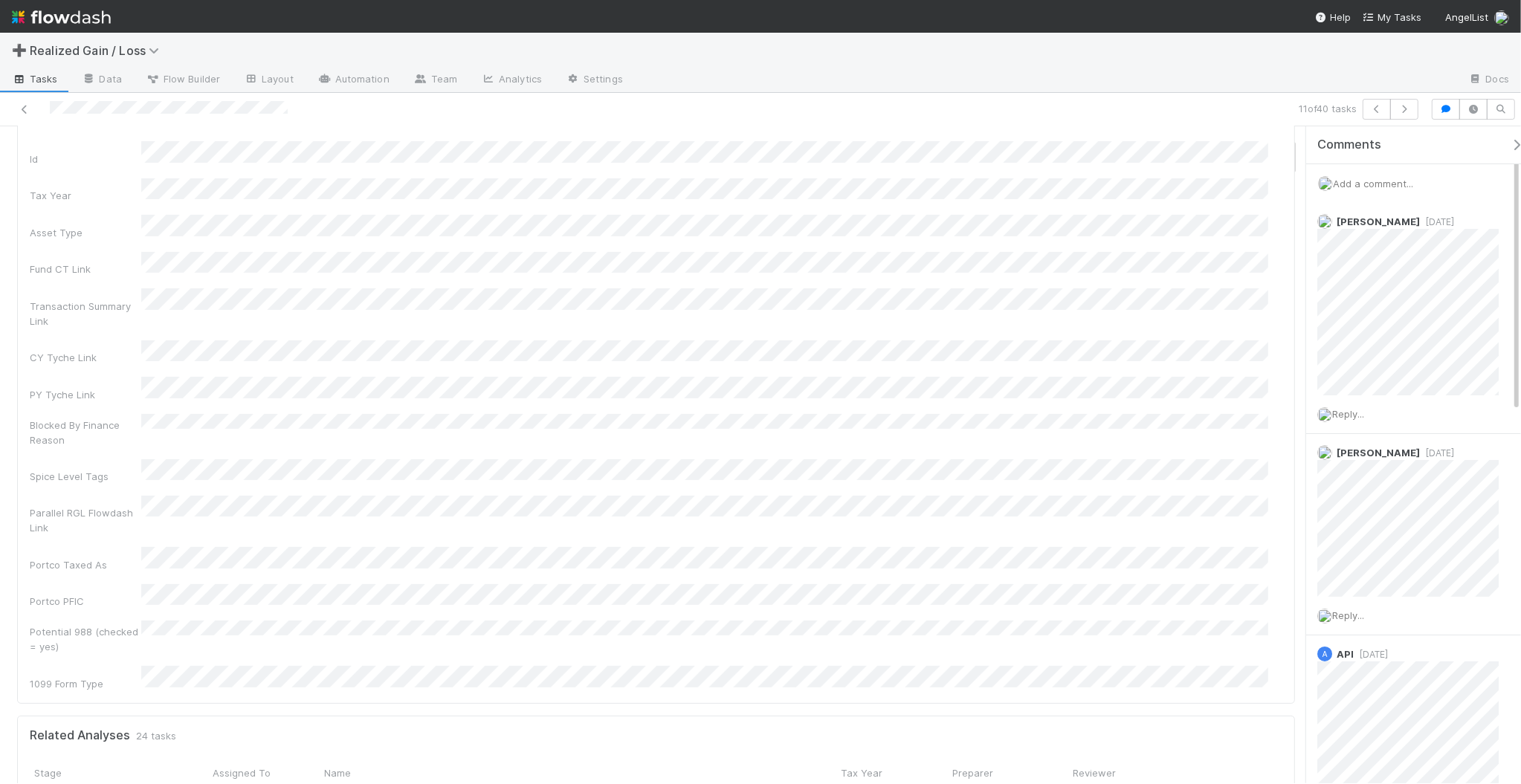
click at [1351, 171] on div "Add a comment..." at bounding box center [1420, 184] width 229 height 38
click at [1355, 182] on span "Add a comment..." at bounding box center [1373, 183] width 80 height 12
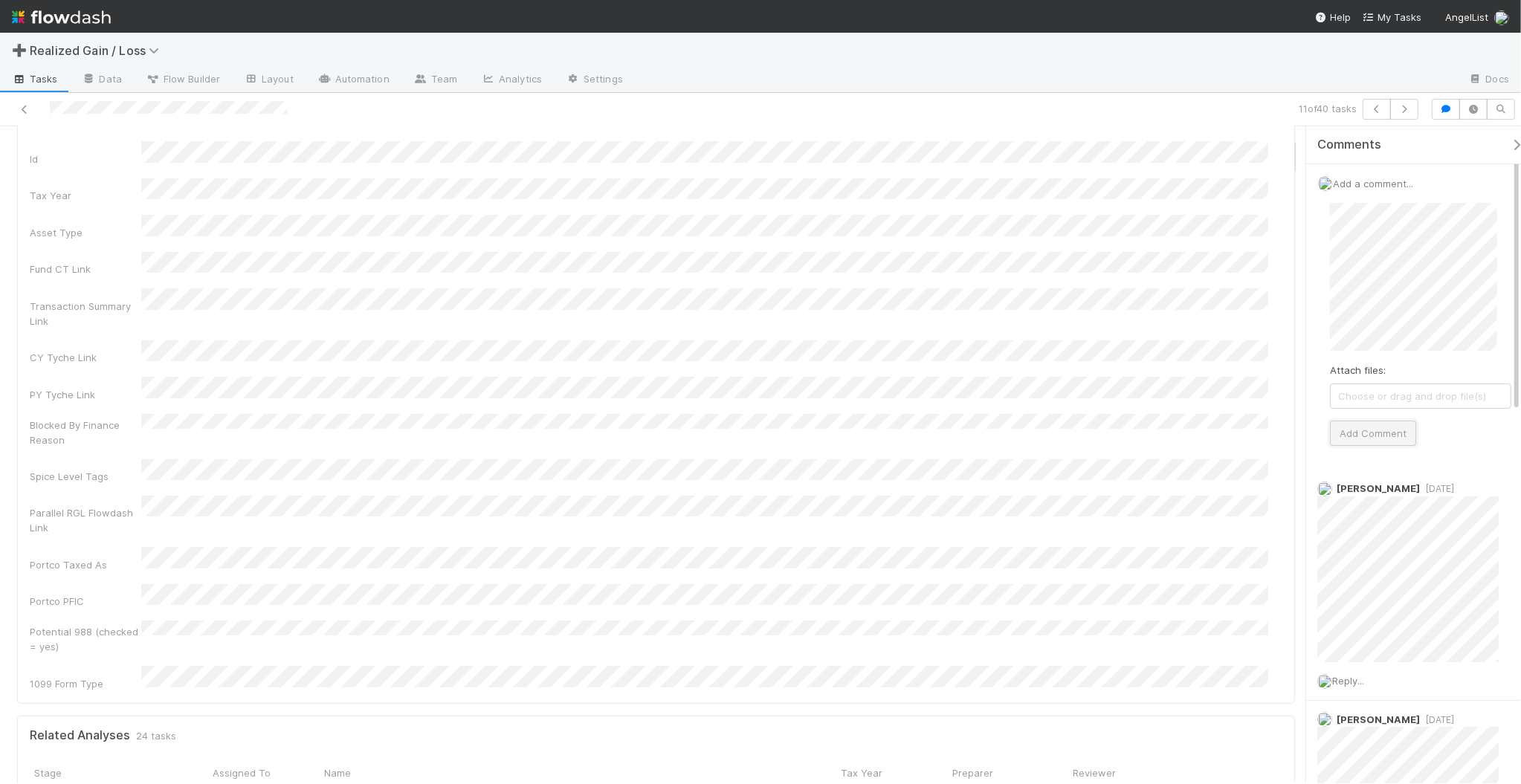
click at [1401, 439] on button "Add Comment" at bounding box center [1373, 433] width 86 height 26
click at [1409, 108] on icon "button" at bounding box center [1404, 110] width 15 height 9
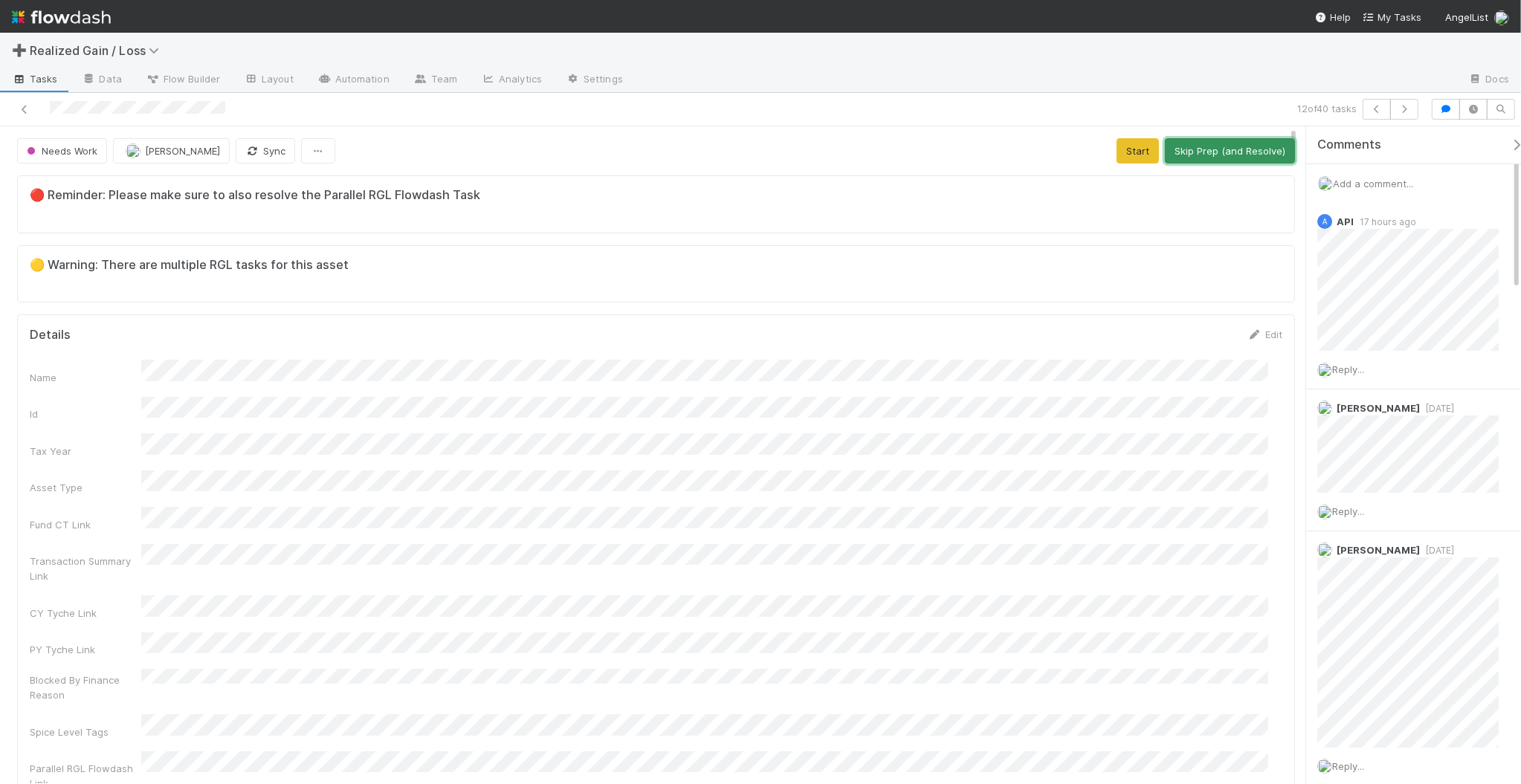
click at [1198, 157] on button "Skip Prep (and Resolve)" at bounding box center [1230, 151] width 130 height 26
click at [1198, 157] on div "Ready for Review Amy Gregorius Sync Loading..." at bounding box center [656, 151] width 1278 height 26
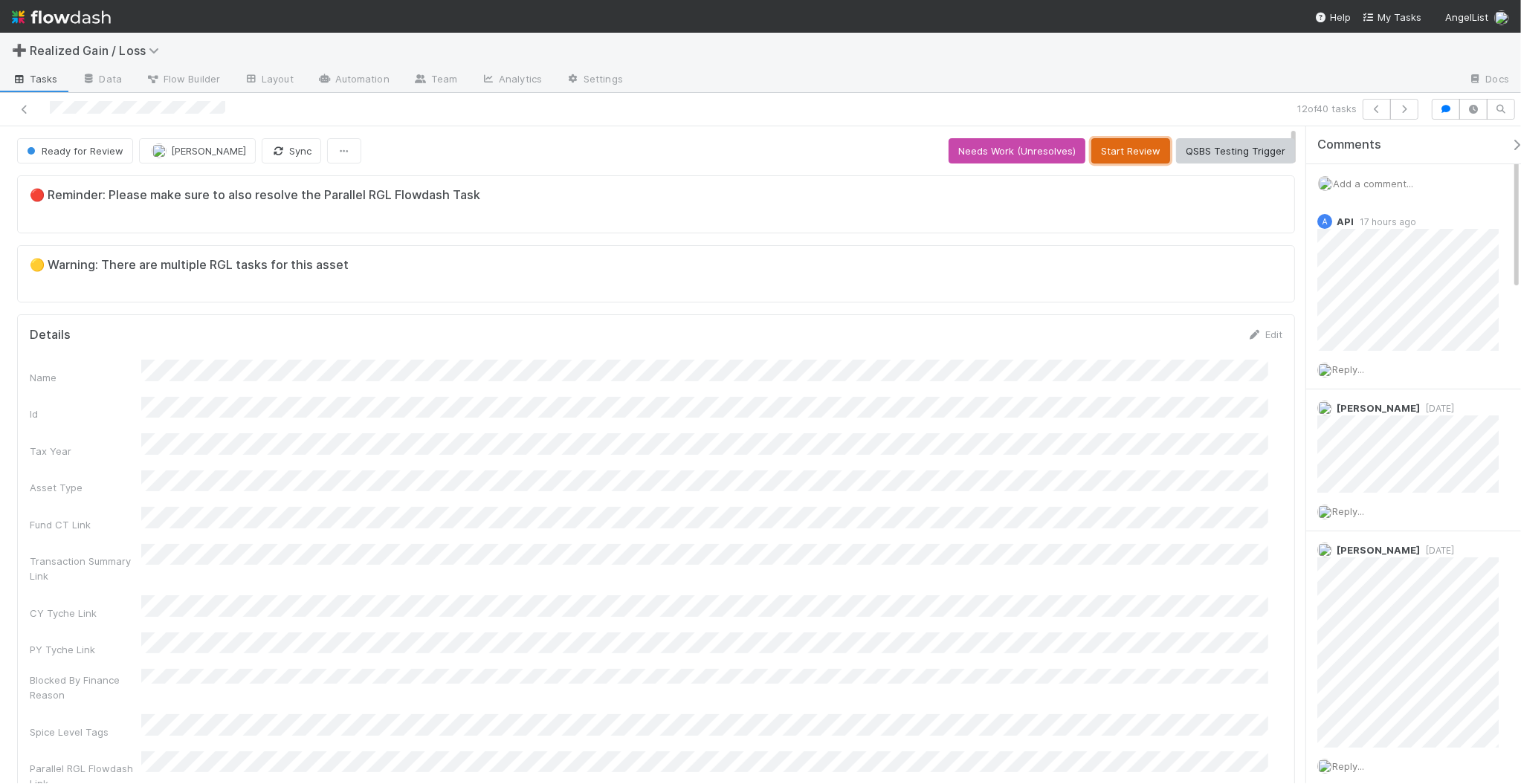
click at [1091, 160] on button "Start Review" at bounding box center [1131, 151] width 79 height 26
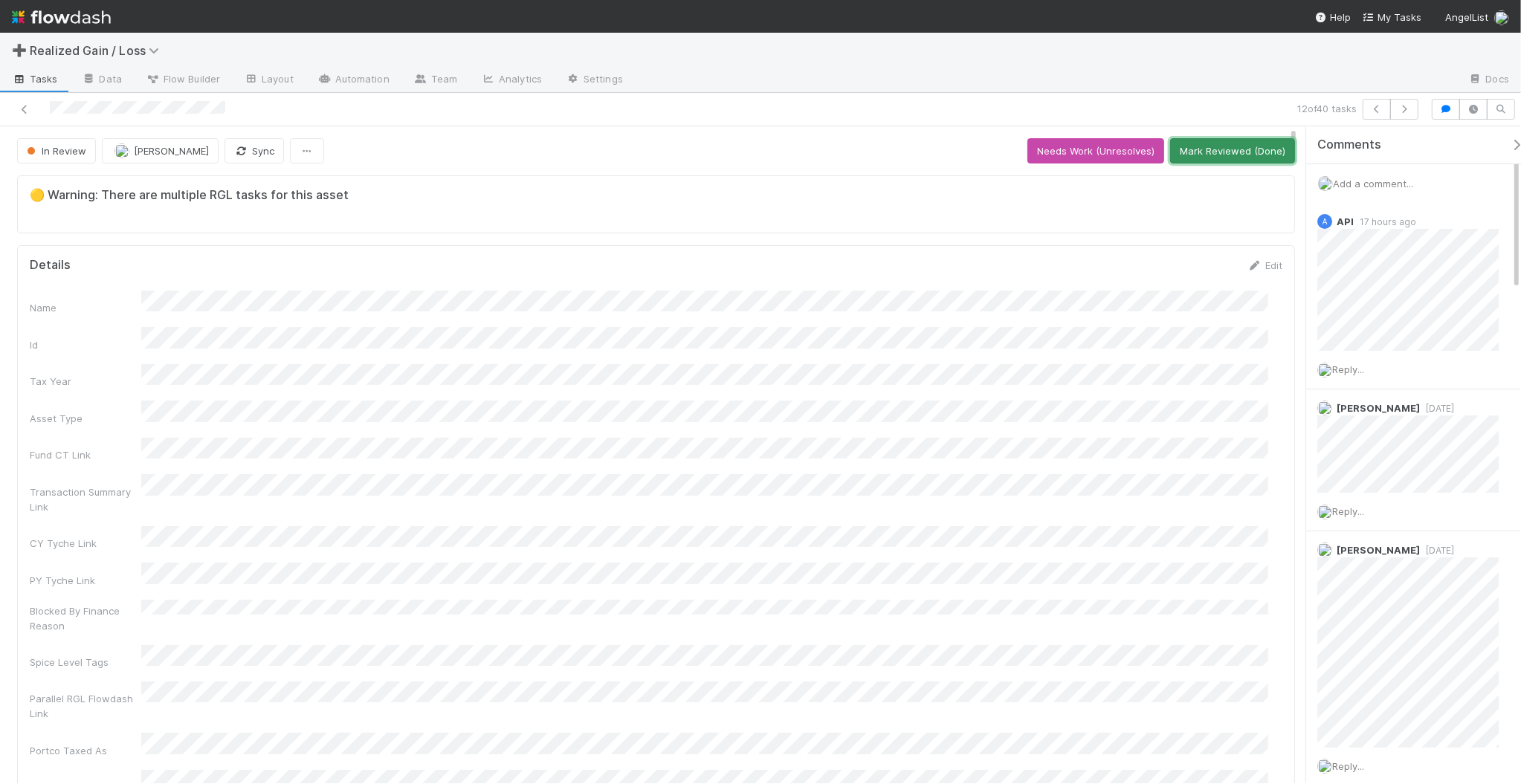
click at [1257, 153] on button "Mark Reviewed (Done)" at bounding box center [1232, 151] width 125 height 26
click at [1402, 106] on icon "button" at bounding box center [1404, 110] width 15 height 9
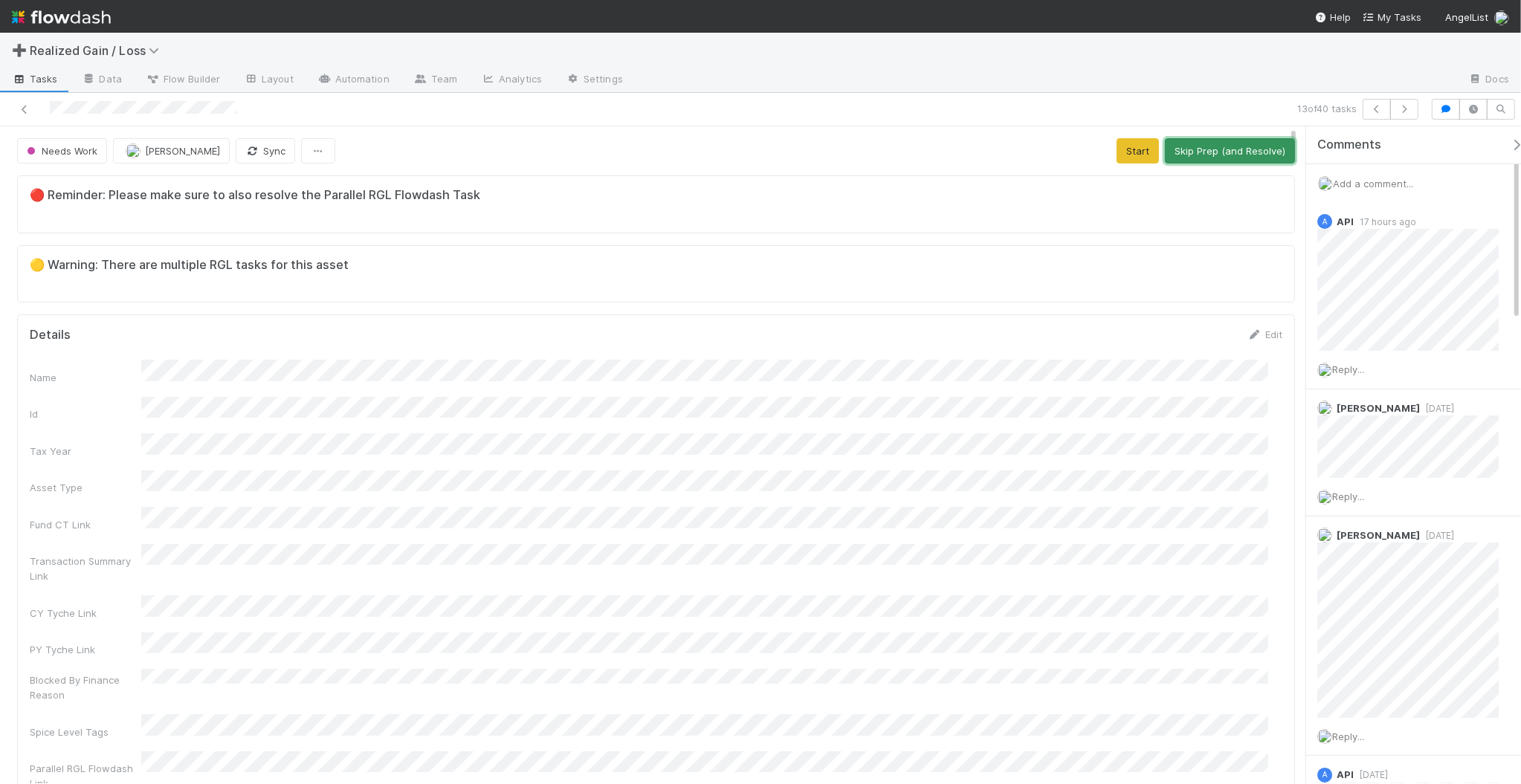
click at [1188, 156] on button "Skip Prep (and Resolve)" at bounding box center [1230, 151] width 130 height 26
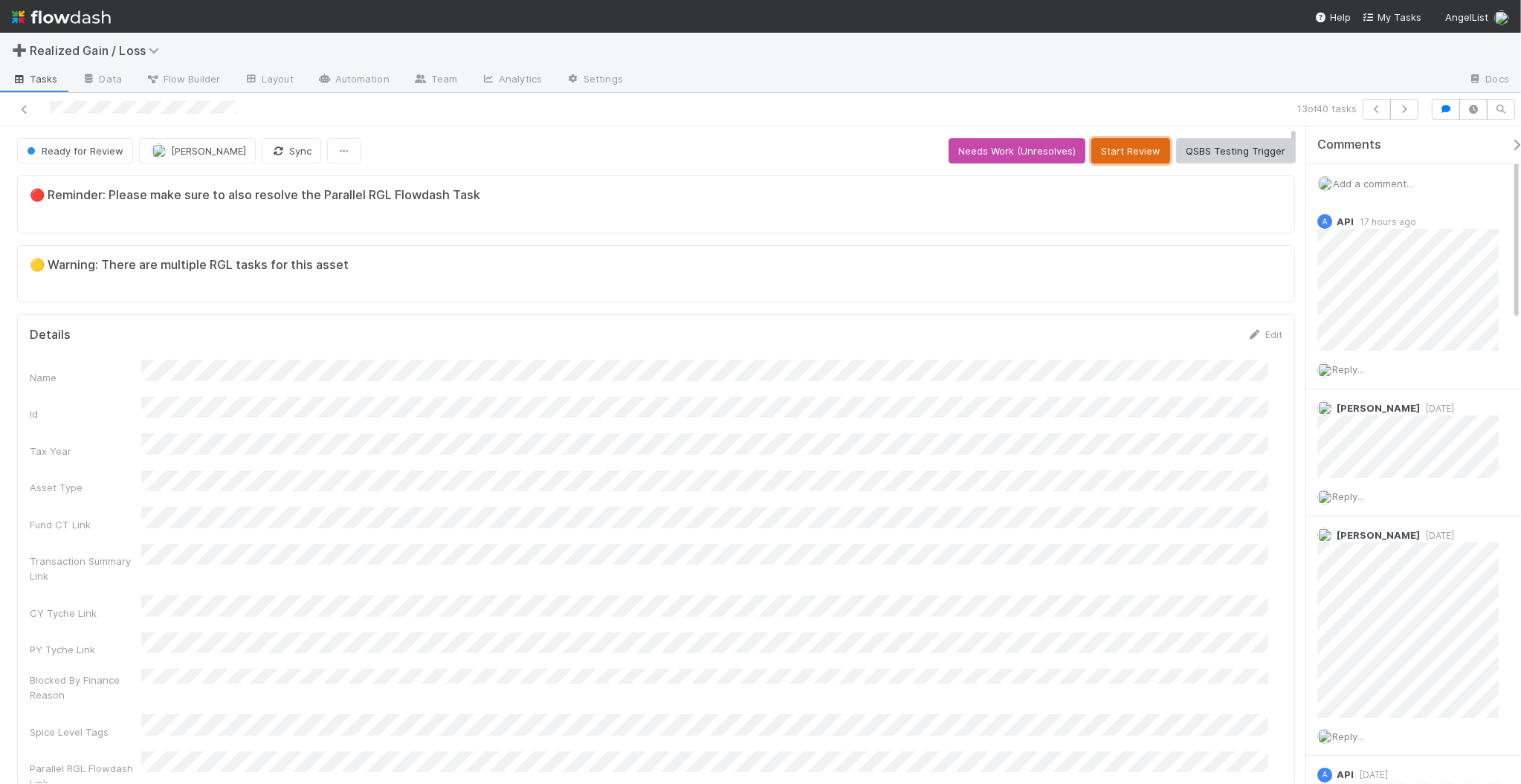
click at [1104, 140] on button "Start Review" at bounding box center [1131, 151] width 79 height 26
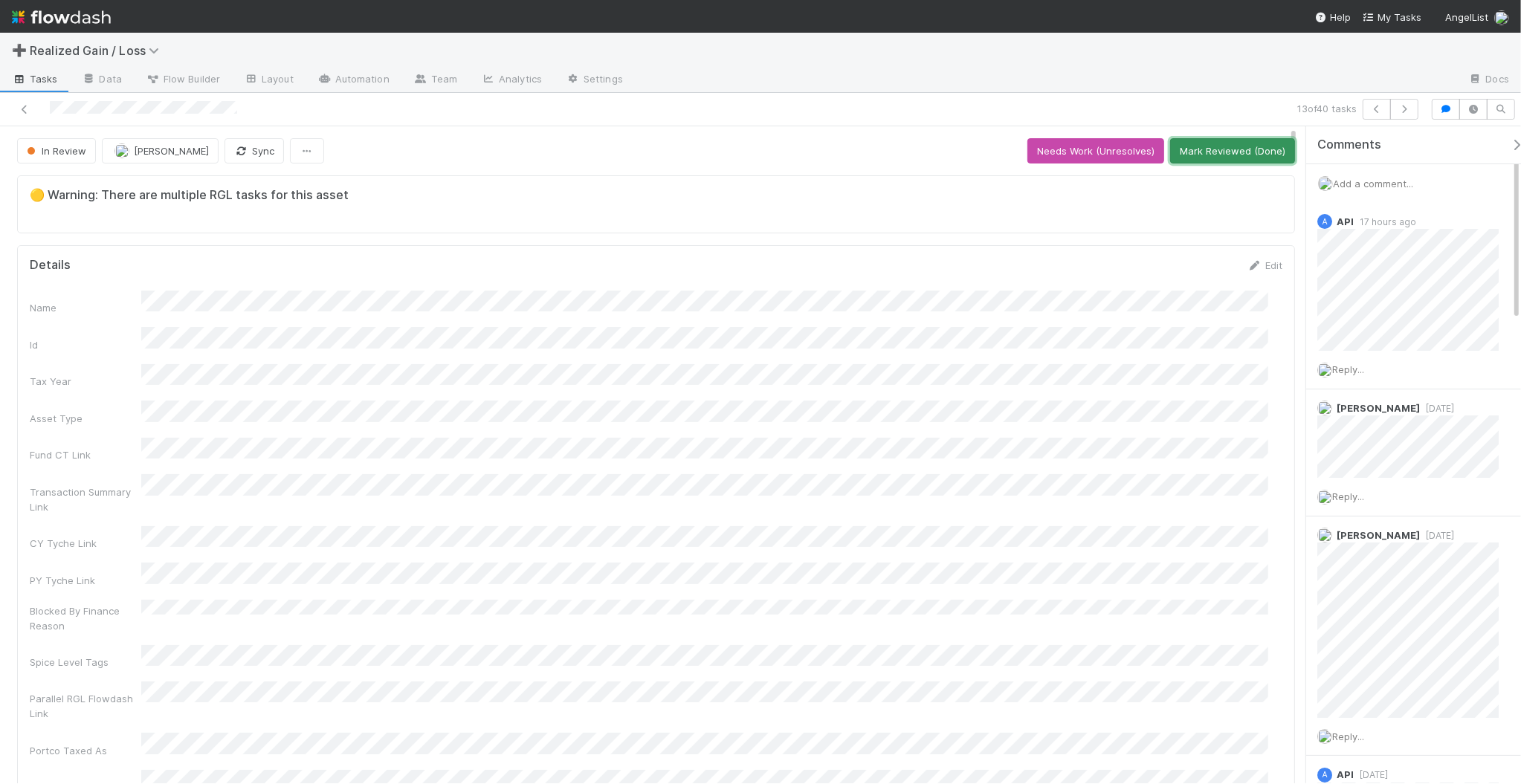
click at [1239, 143] on button "Mark Reviewed (Done)" at bounding box center [1232, 151] width 125 height 26
click at [1403, 108] on icon "button" at bounding box center [1404, 110] width 15 height 9
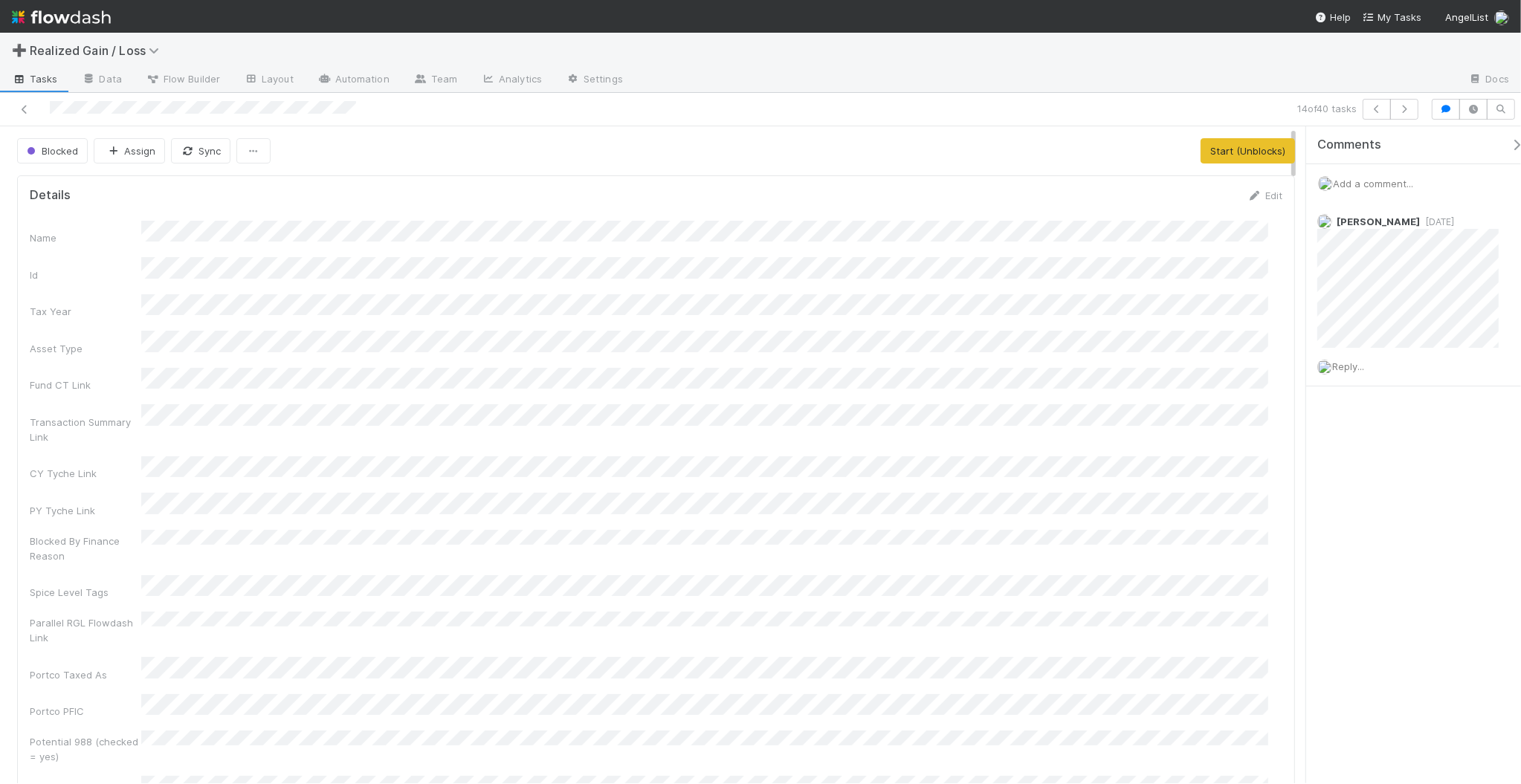
click at [1390, 177] on span "Add a comment..." at bounding box center [1373, 183] width 80 height 12
click at [1369, 440] on button "Add Comment" at bounding box center [1373, 433] width 86 height 26
click at [1404, 108] on icon "button" at bounding box center [1404, 110] width 15 height 9
click at [1359, 178] on span "Add a comment..." at bounding box center [1373, 183] width 80 height 12
click at [1359, 432] on button "Add Comment" at bounding box center [1373, 433] width 86 height 26
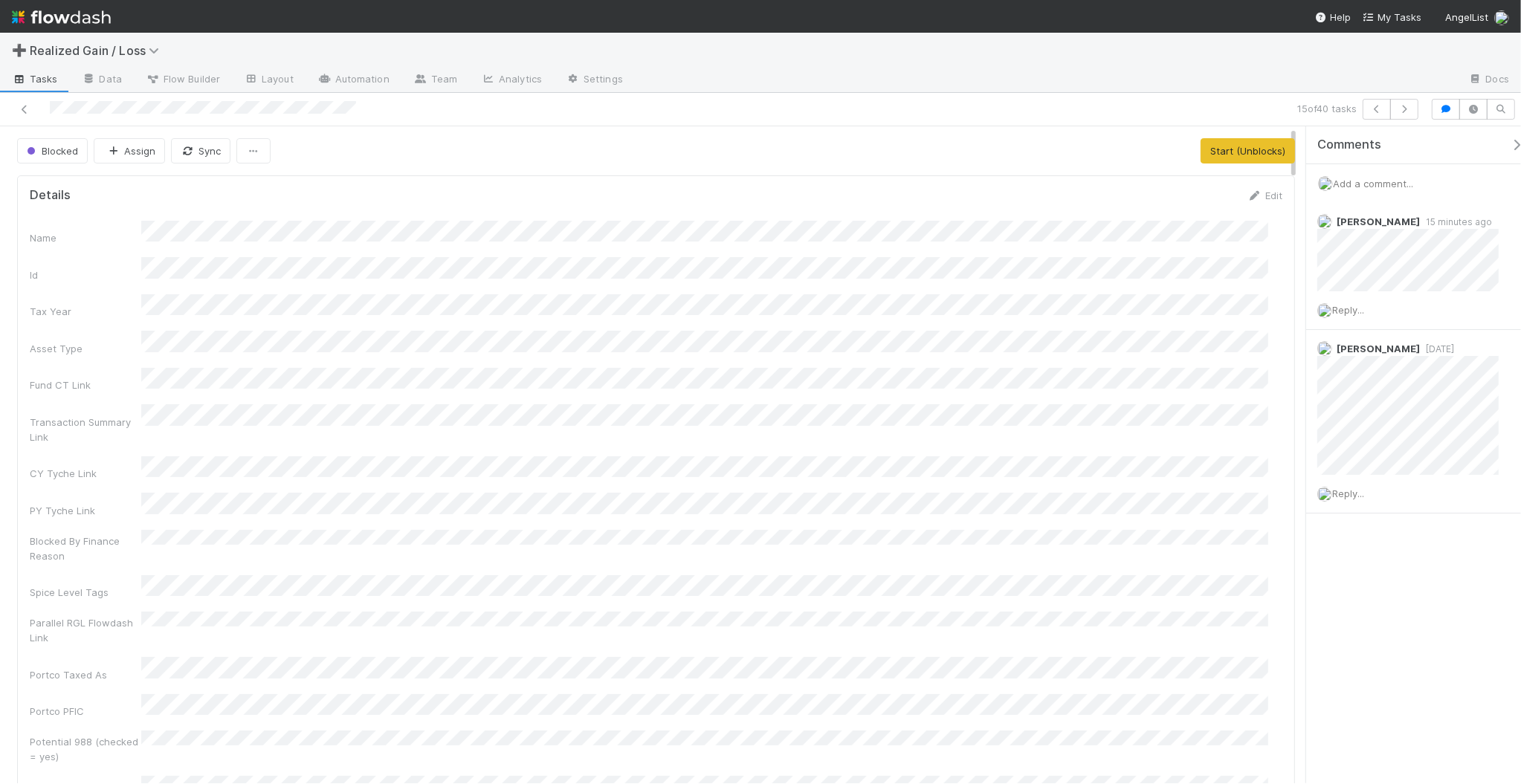
click at [42, 157] on div "Blocked" at bounding box center [56, 151] width 77 height 26
click at [46, 149] on div "Blocked" at bounding box center [56, 151] width 77 height 26
click at [1397, 113] on icon "button" at bounding box center [1404, 110] width 15 height 9
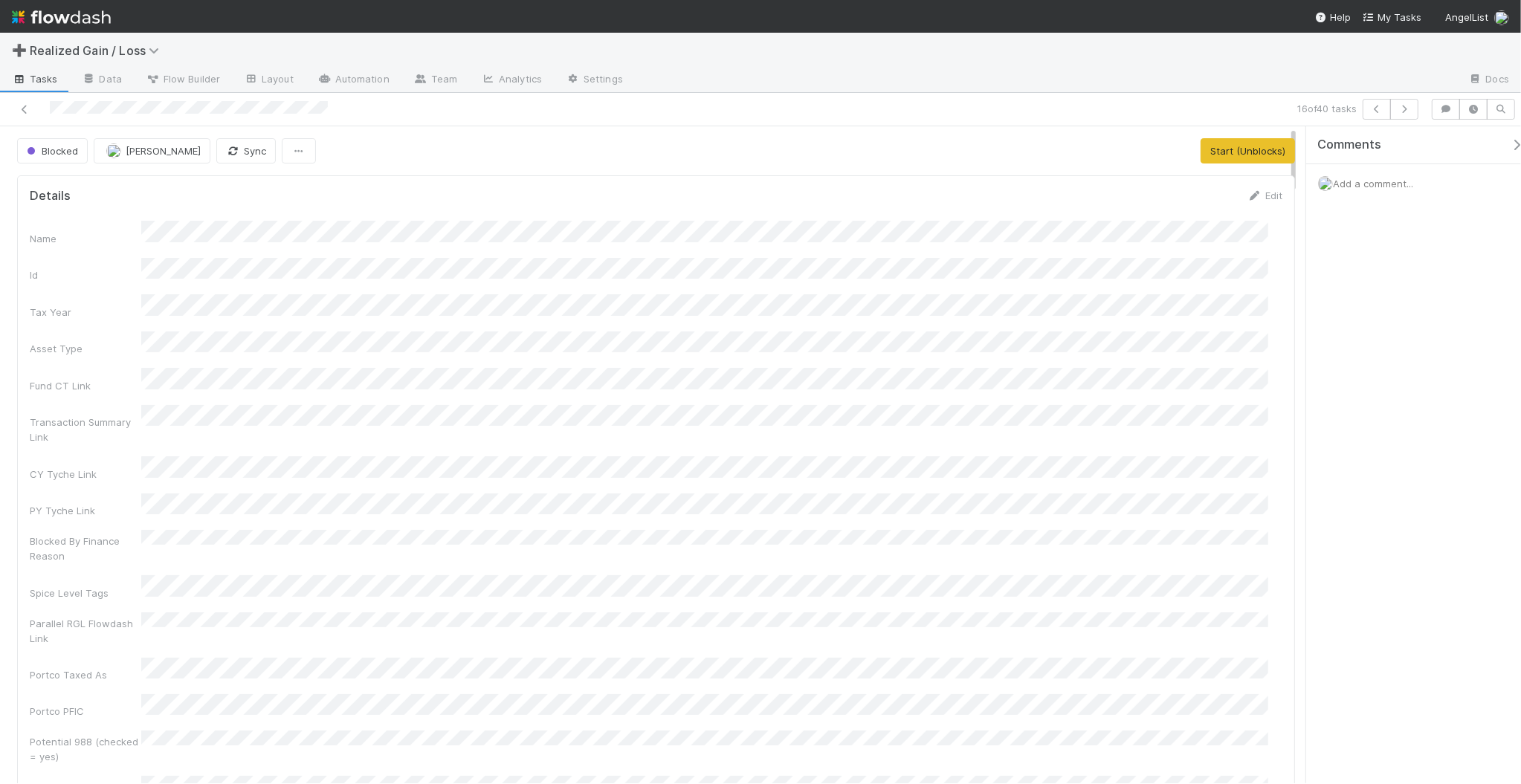
click at [1404, 178] on div "Add a comment..." at bounding box center [1420, 184] width 229 height 38
click at [1392, 186] on span "Add a comment..." at bounding box center [1373, 183] width 80 height 12
click at [1370, 437] on button "Add Comment" at bounding box center [1373, 433] width 86 height 26
click at [1409, 113] on icon "button" at bounding box center [1404, 110] width 15 height 9
click at [1380, 195] on div "Add a comment..." at bounding box center [1420, 184] width 229 height 38
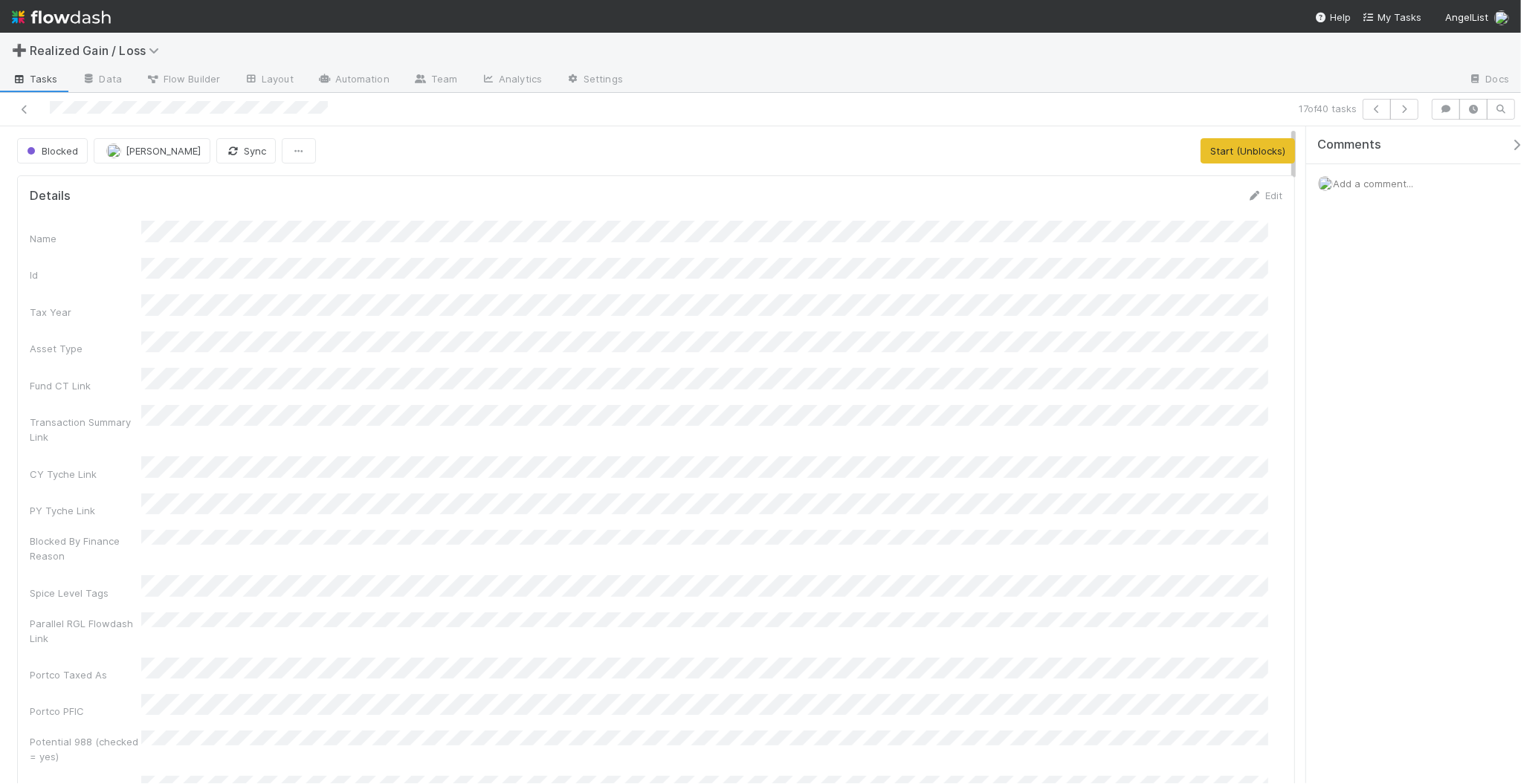
click at [1377, 188] on span "Add a comment..." at bounding box center [1373, 183] width 80 height 12
click at [1379, 432] on button "Add Comment" at bounding box center [1373, 433] width 86 height 26
click at [1411, 112] on button "button" at bounding box center [1404, 109] width 28 height 21
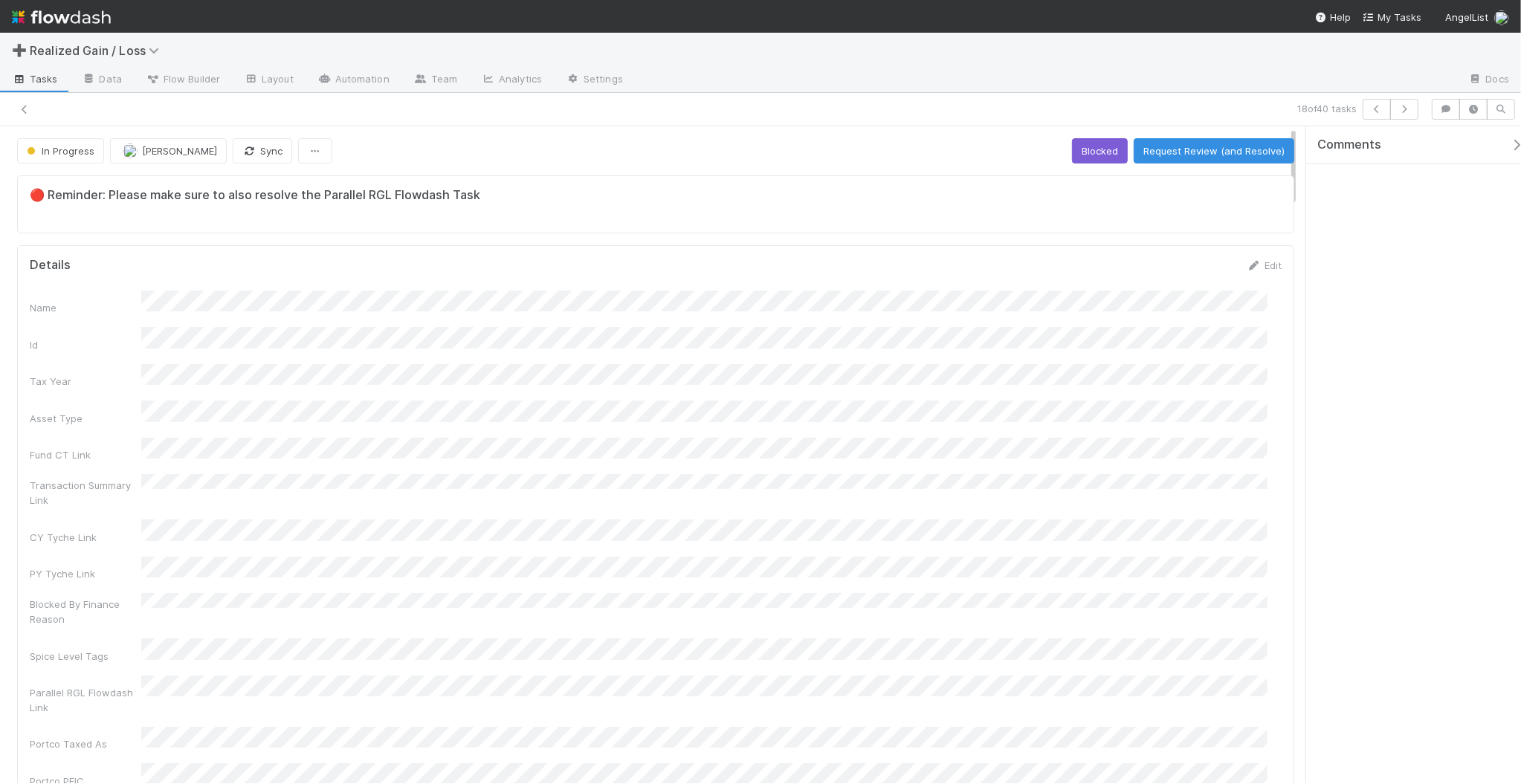
click at [1411, 112] on button "button" at bounding box center [1404, 109] width 28 height 21
click at [1379, 109] on icon "button" at bounding box center [1377, 110] width 15 height 9
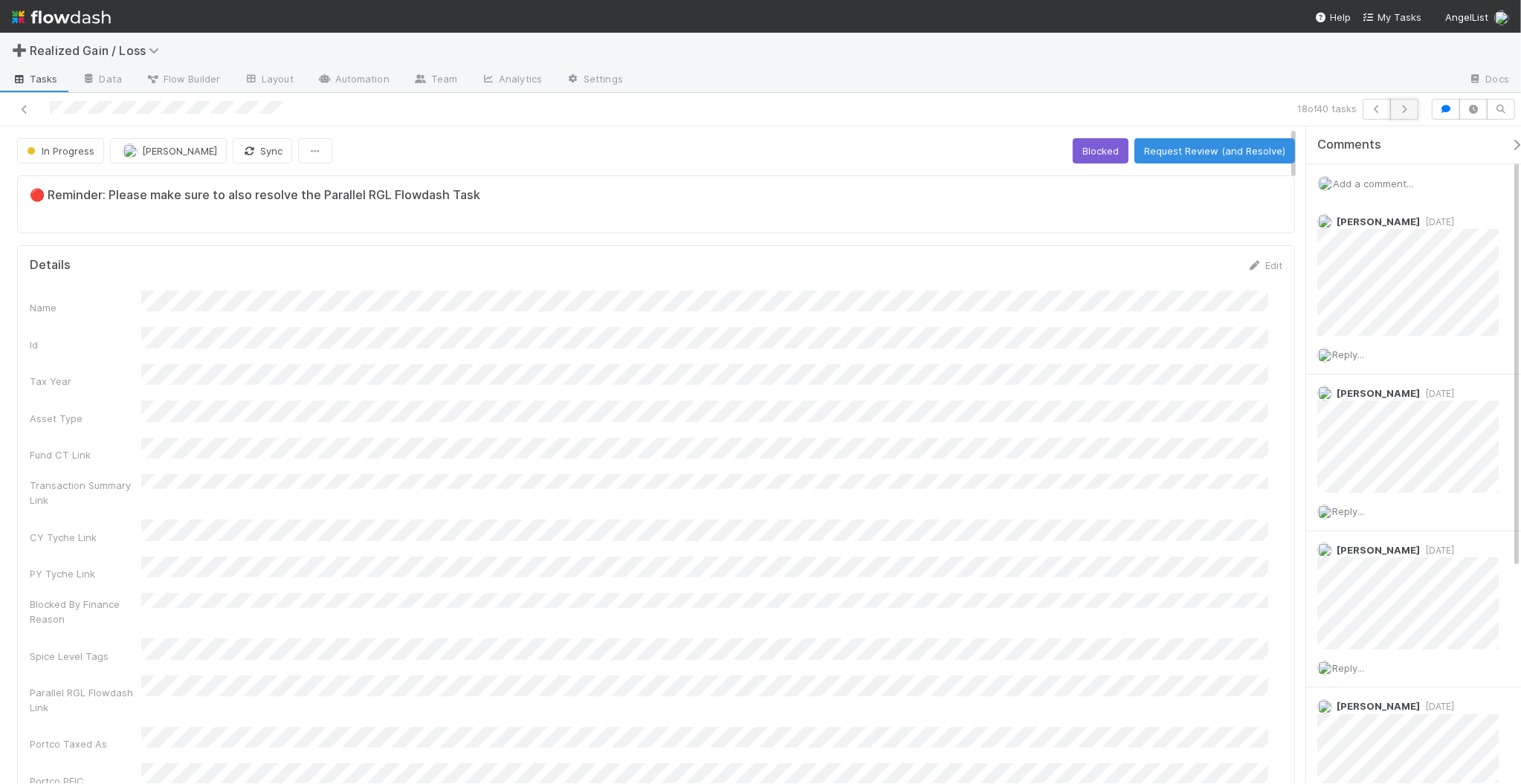
click at [1409, 110] on icon "button" at bounding box center [1404, 110] width 15 height 9
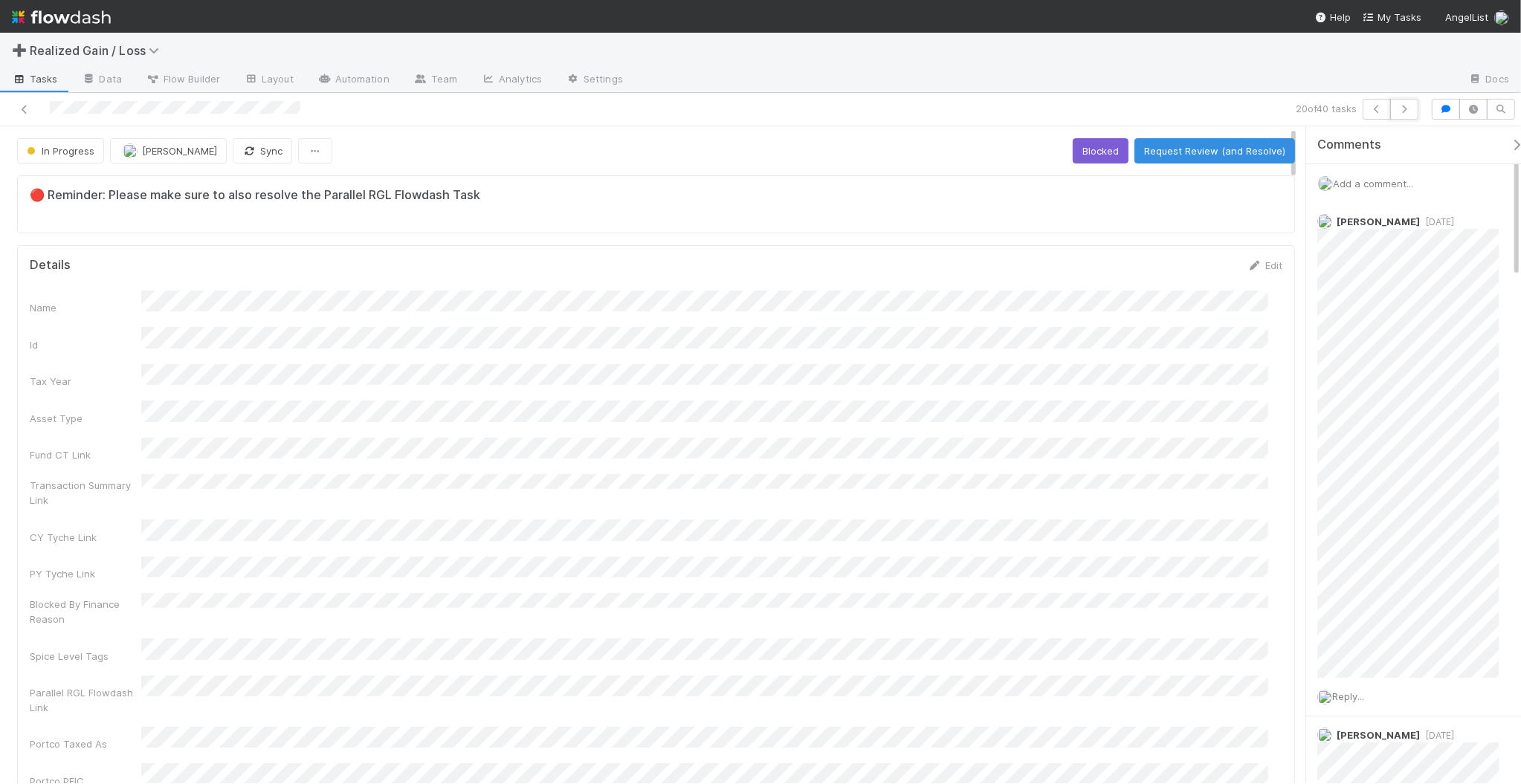
click at [1409, 110] on icon "button" at bounding box center [1404, 110] width 15 height 9
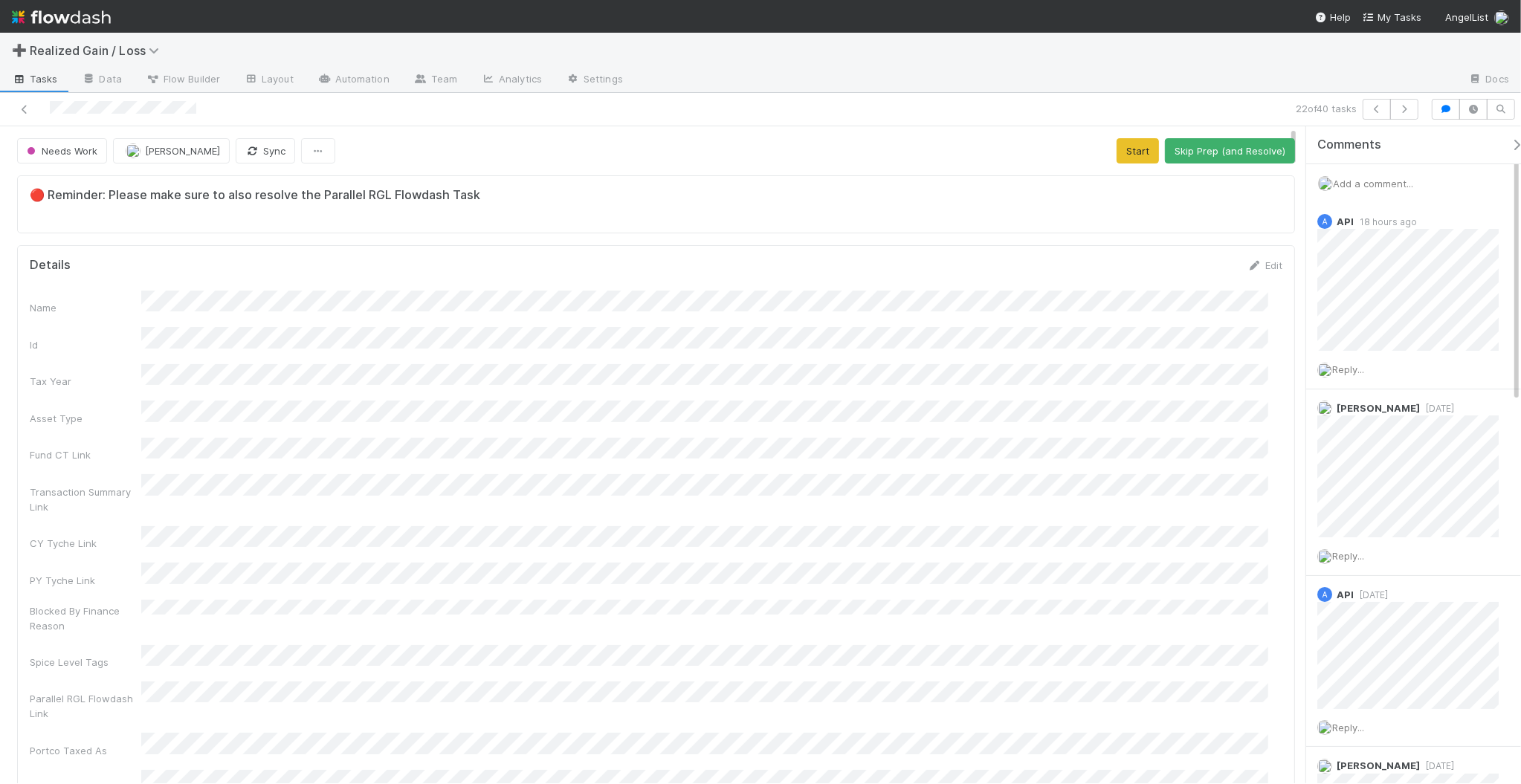
click at [1380, 186] on span "Add a comment..." at bounding box center [1373, 183] width 80 height 12
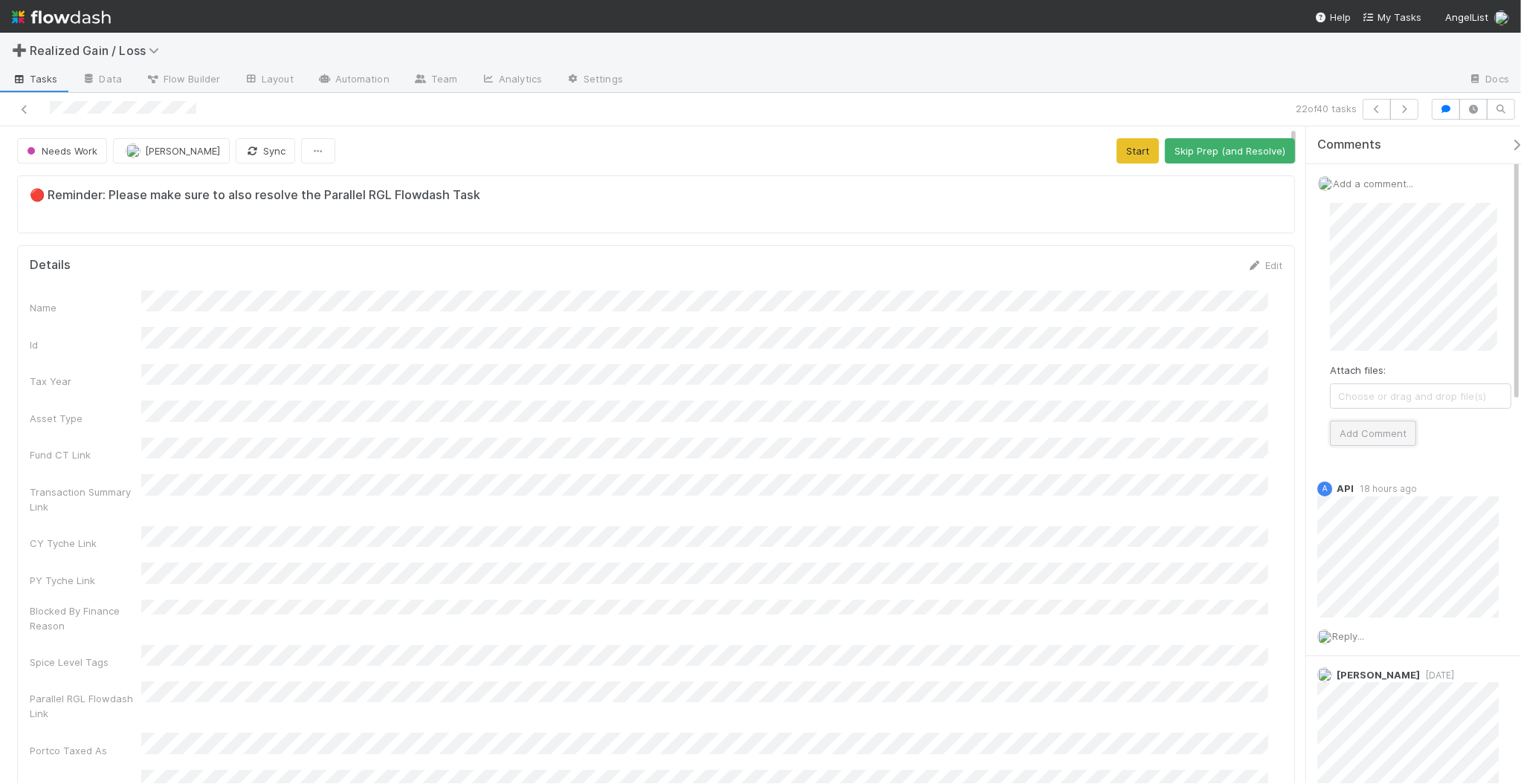
click at [1388, 433] on button "Add Comment" at bounding box center [1373, 433] width 86 height 26
click at [1404, 110] on icon "button" at bounding box center [1404, 110] width 15 height 9
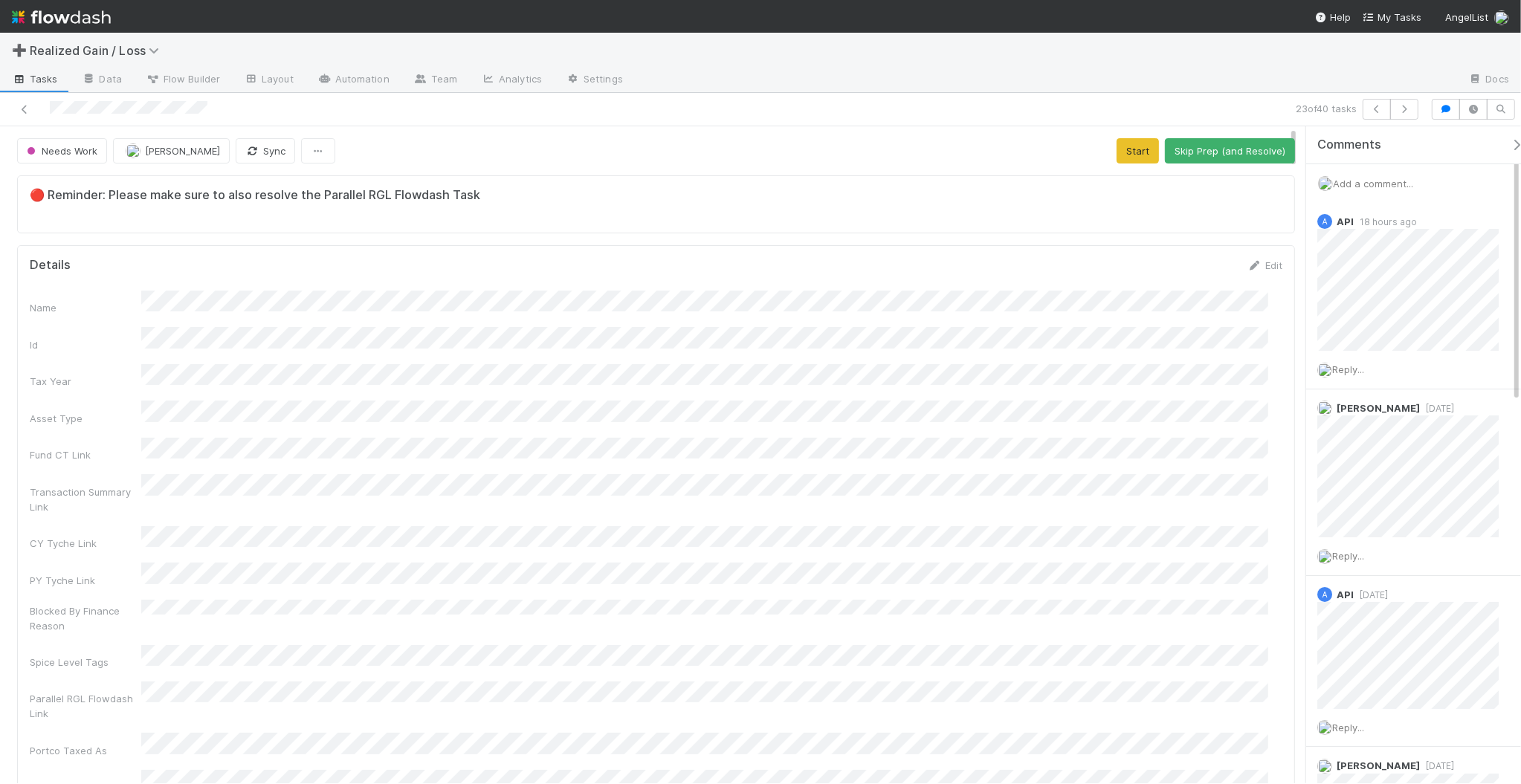
scroll to position [288, 1225]
click at [1404, 110] on icon "button" at bounding box center [1404, 110] width 15 height 9
click at [1339, 176] on div "Add a comment..." at bounding box center [1420, 184] width 229 height 38
click at [1349, 180] on span "Add a comment..." at bounding box center [1373, 183] width 80 height 12
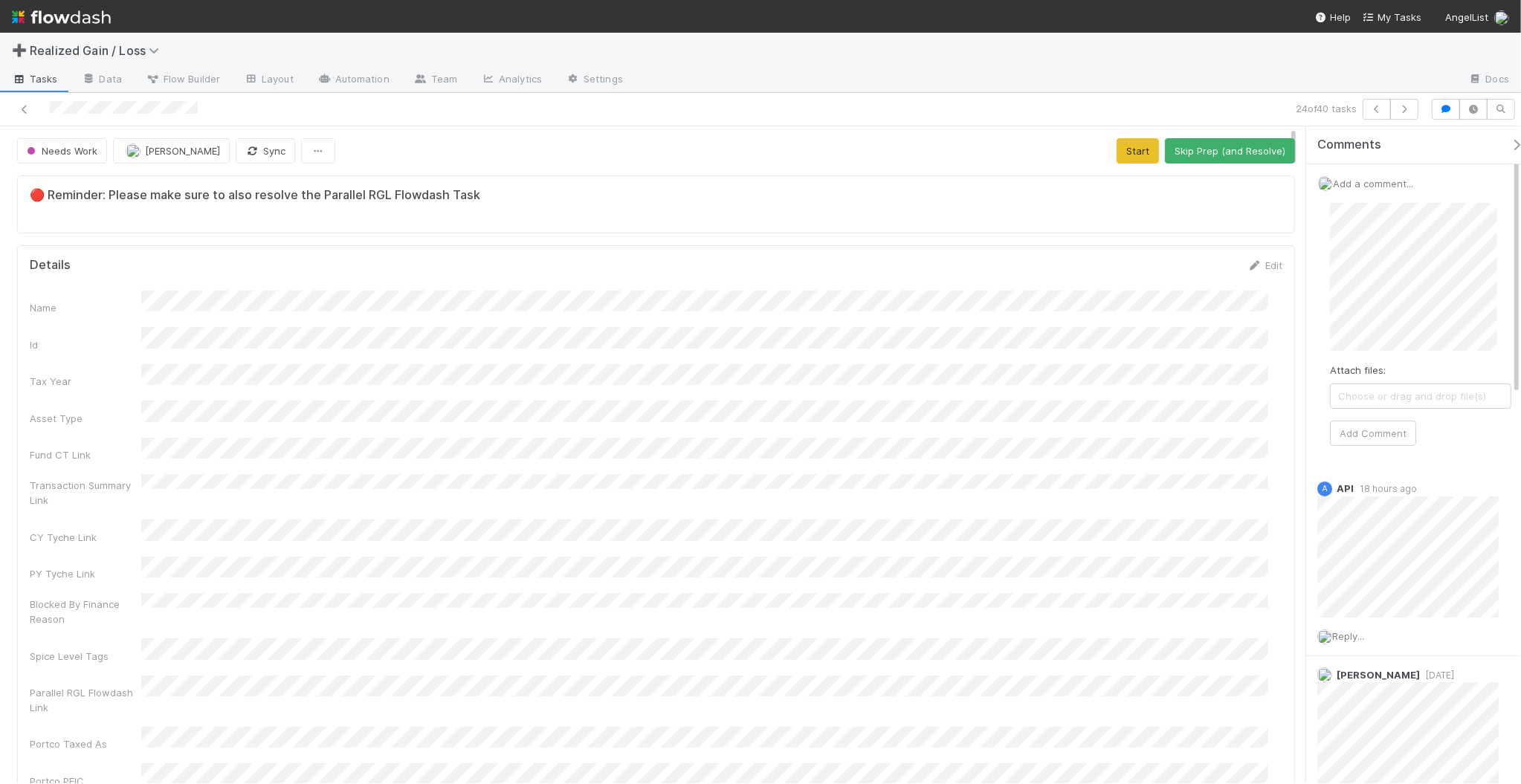
click at [1365, 450] on div "Attach files: Choose or drag and drop file(s) Add Comment" at bounding box center [1420, 324] width 206 height 267
click at [1367, 440] on button "Add Comment" at bounding box center [1373, 433] width 86 height 26
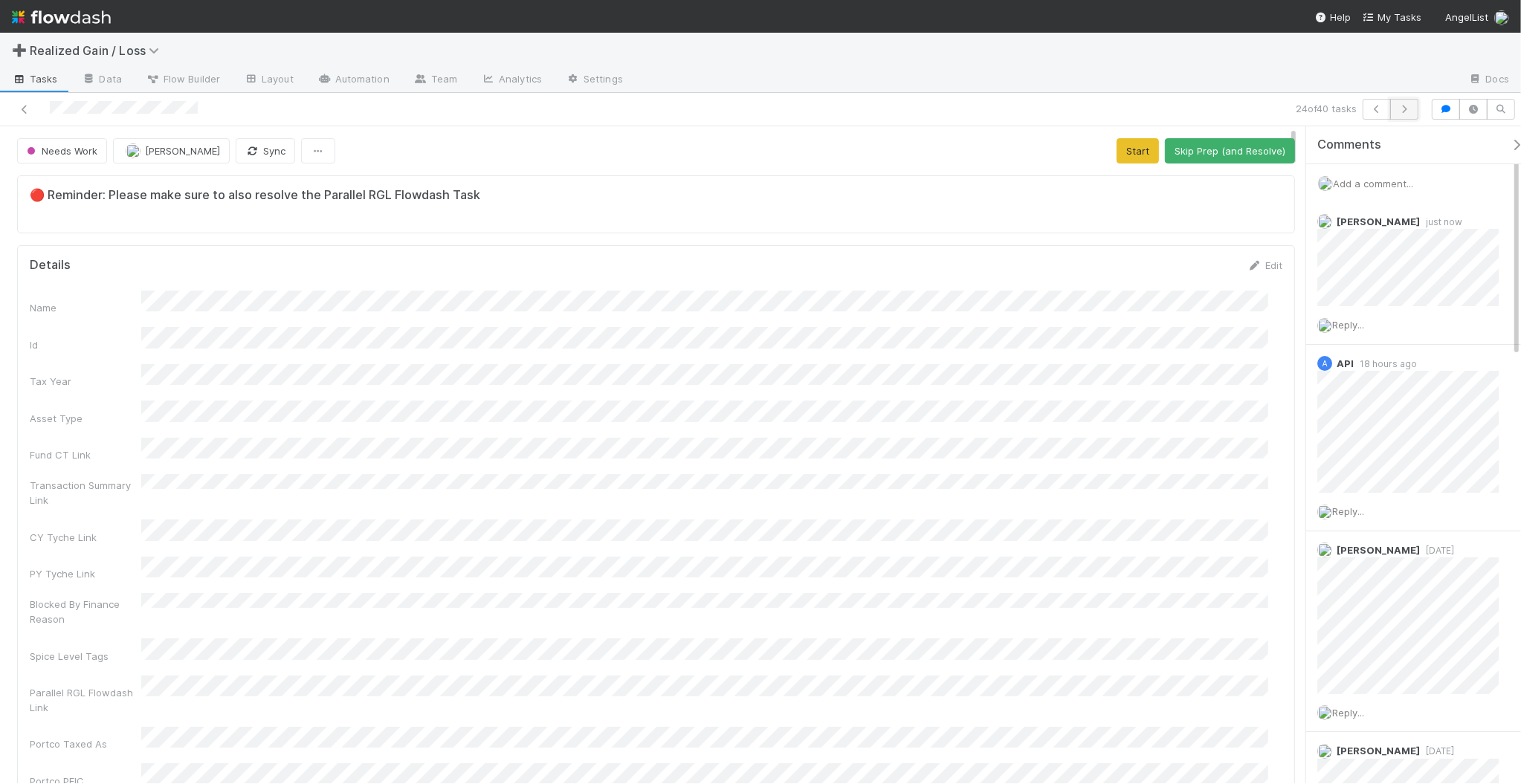
click at [1408, 118] on button "button" at bounding box center [1404, 109] width 28 height 21
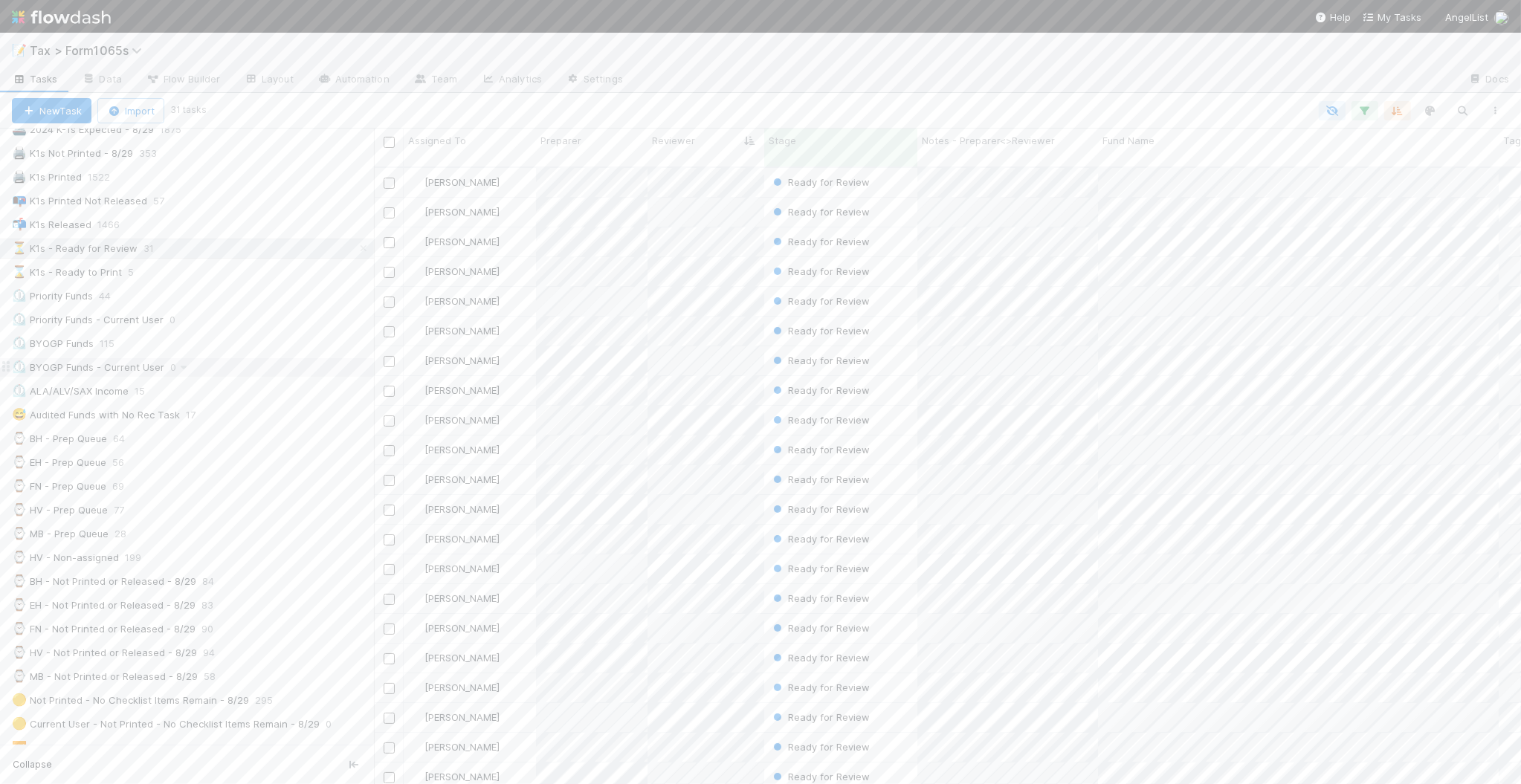
scroll to position [93, 0]
click at [209, 305] on div "⏲️ Priority Funds 44" at bounding box center [193, 297] width 362 height 18
click at [299, 641] on div "💡 8.29 Funds Blocked by Child Fund 45" at bounding box center [193, 637] width 362 height 18
click at [982, 298] on div at bounding box center [760, 392] width 1521 height 784
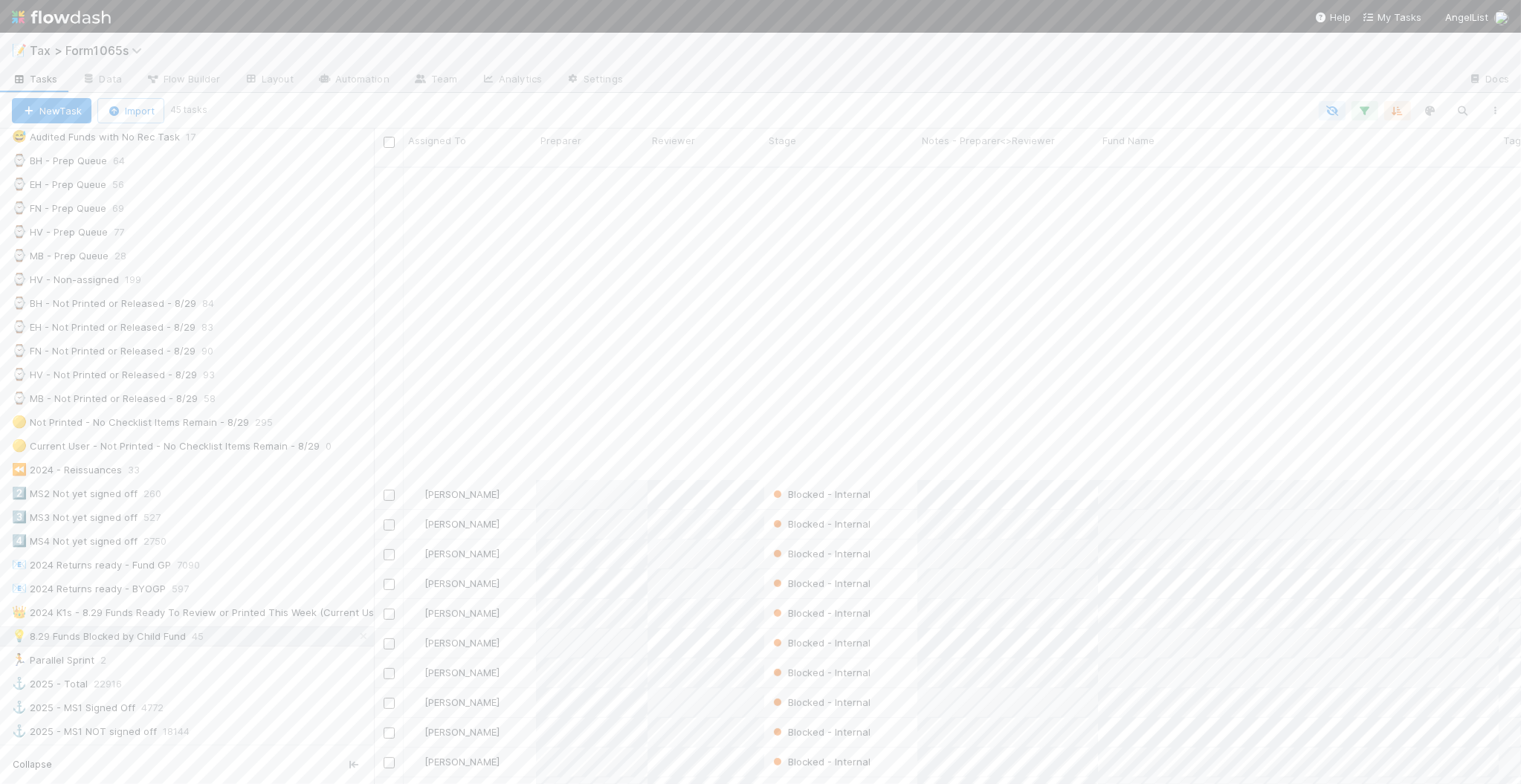
scroll to position [723, 0]
click at [366, 323] on div at bounding box center [760, 392] width 1521 height 784
click at [253, 201] on div "🚀 2024 Filing Required 9198" at bounding box center [193, 199] width 362 height 18
click at [1190, 101] on div at bounding box center [858, 111] width 1308 height 19
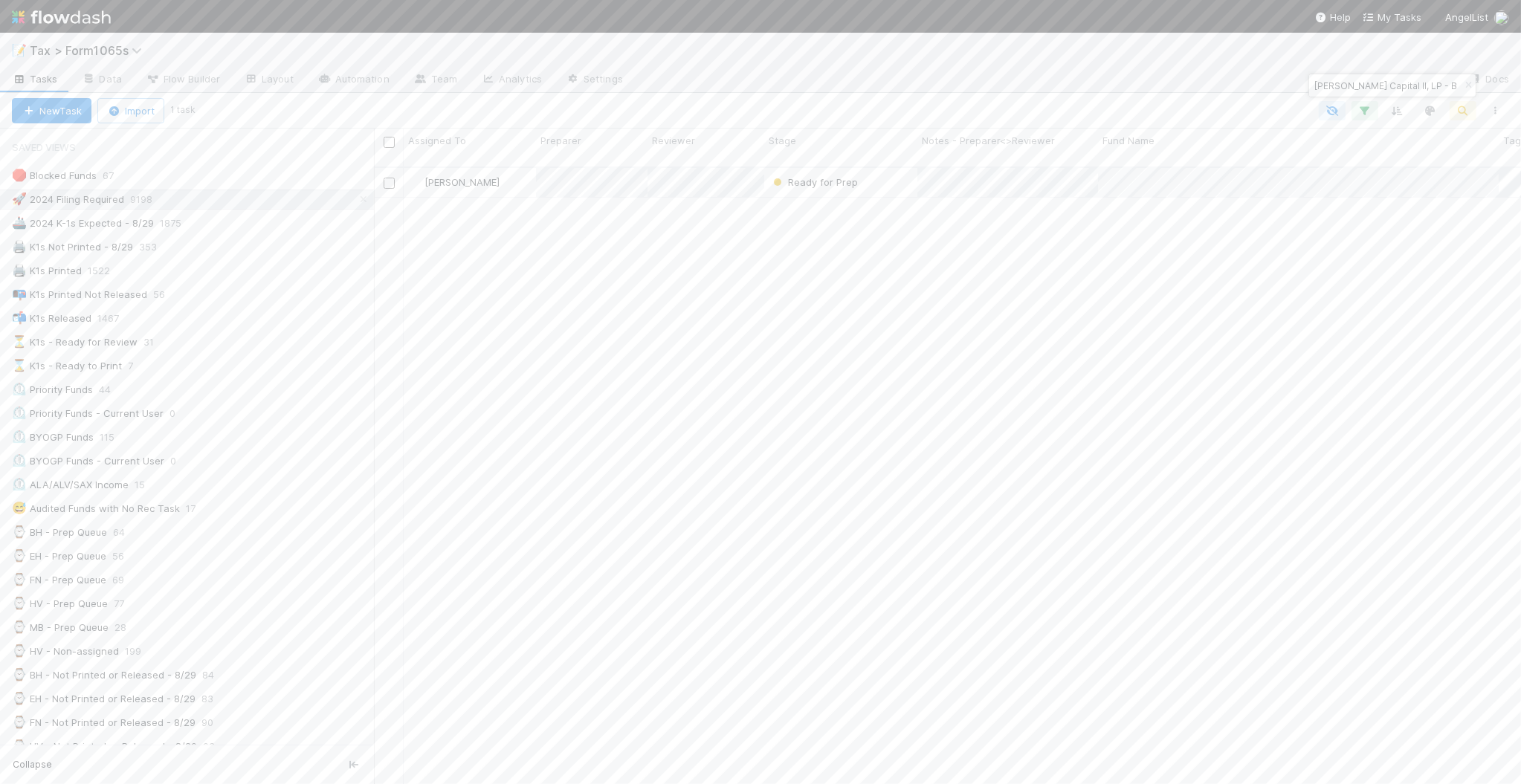
scroll to position [616, 1133]
type input "Norgard Capital II, LP - B2"
click at [537, 562] on button "Add Comment" at bounding box center [519, 558] width 86 height 26
click at [22, 105] on icon at bounding box center [25, 110] width 15 height 10
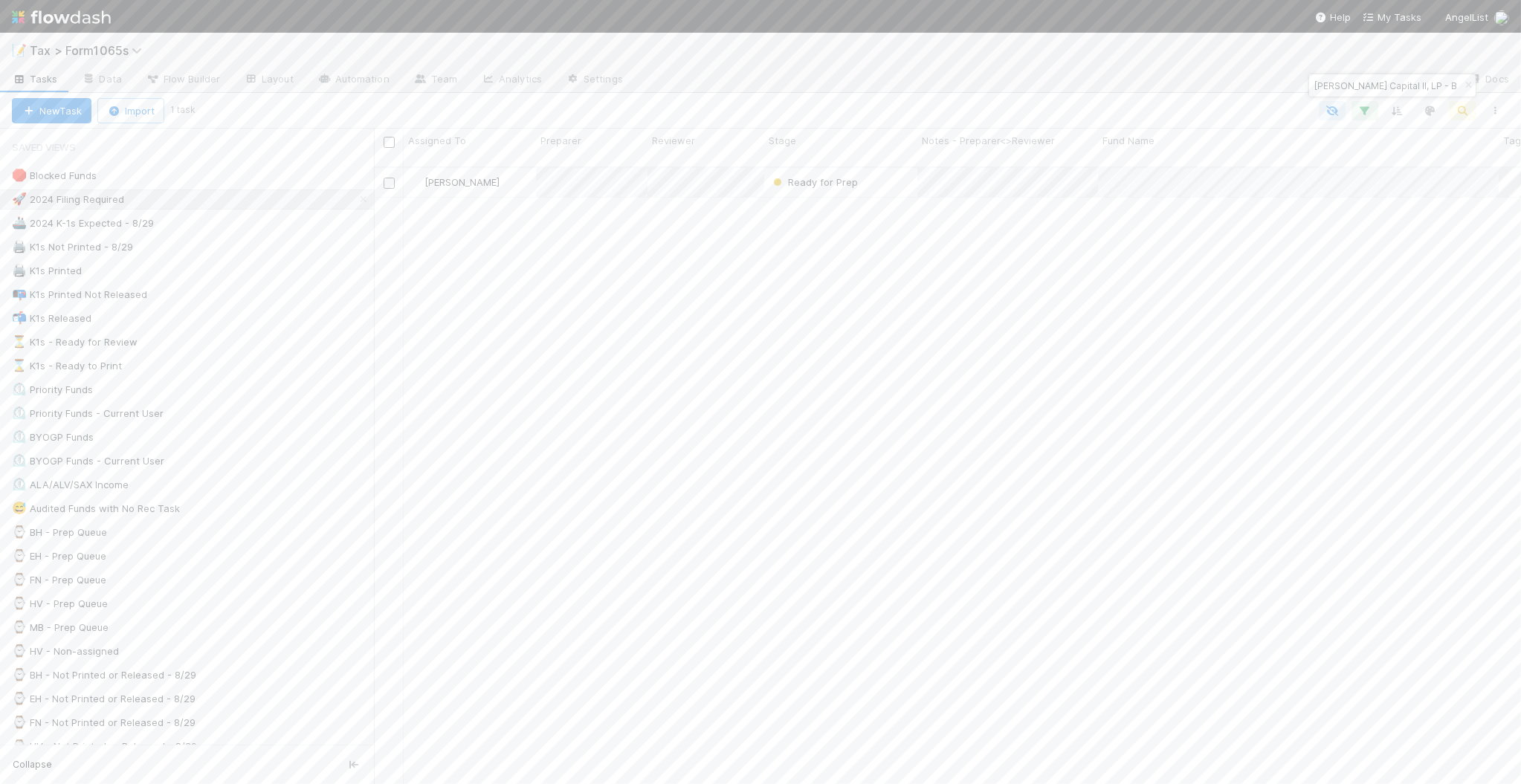
scroll to position [616, 1133]
click at [1469, 86] on icon "button" at bounding box center [1468, 86] width 15 height 9
click at [261, 461] on div "💡 8.29 Funds Blocked by Child Fund 45" at bounding box center [193, 450] width 362 height 18
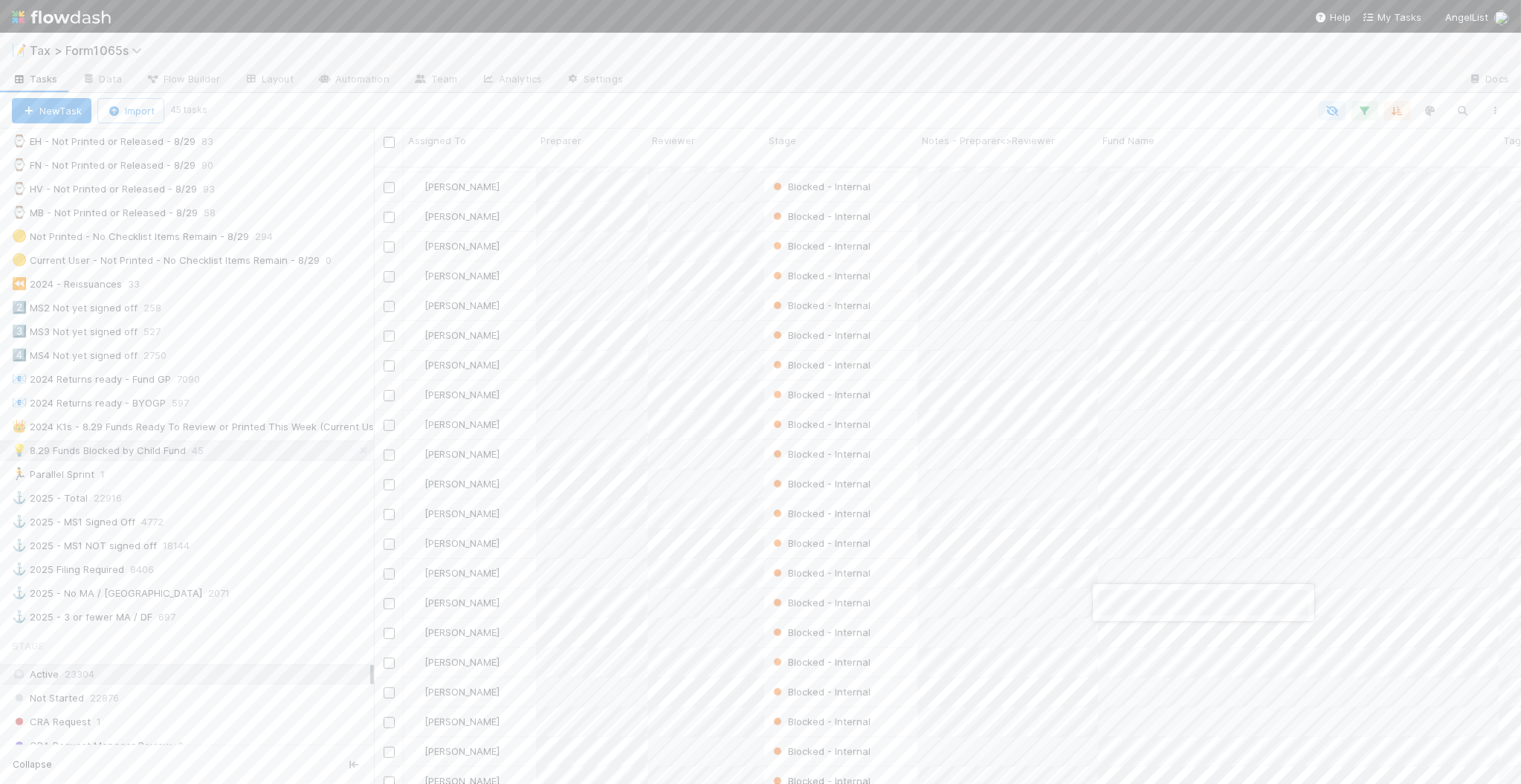
click at [971, 98] on div at bounding box center [760, 392] width 1521 height 784
click at [250, 225] on div "🚢 2024 K-1s Expected - 8/29 1875" at bounding box center [193, 223] width 362 height 18
click at [248, 201] on div "🚀 2024 Filing Required 9198" at bounding box center [193, 199] width 362 height 18
click at [969, 101] on div at bounding box center [858, 111] width 1308 height 19
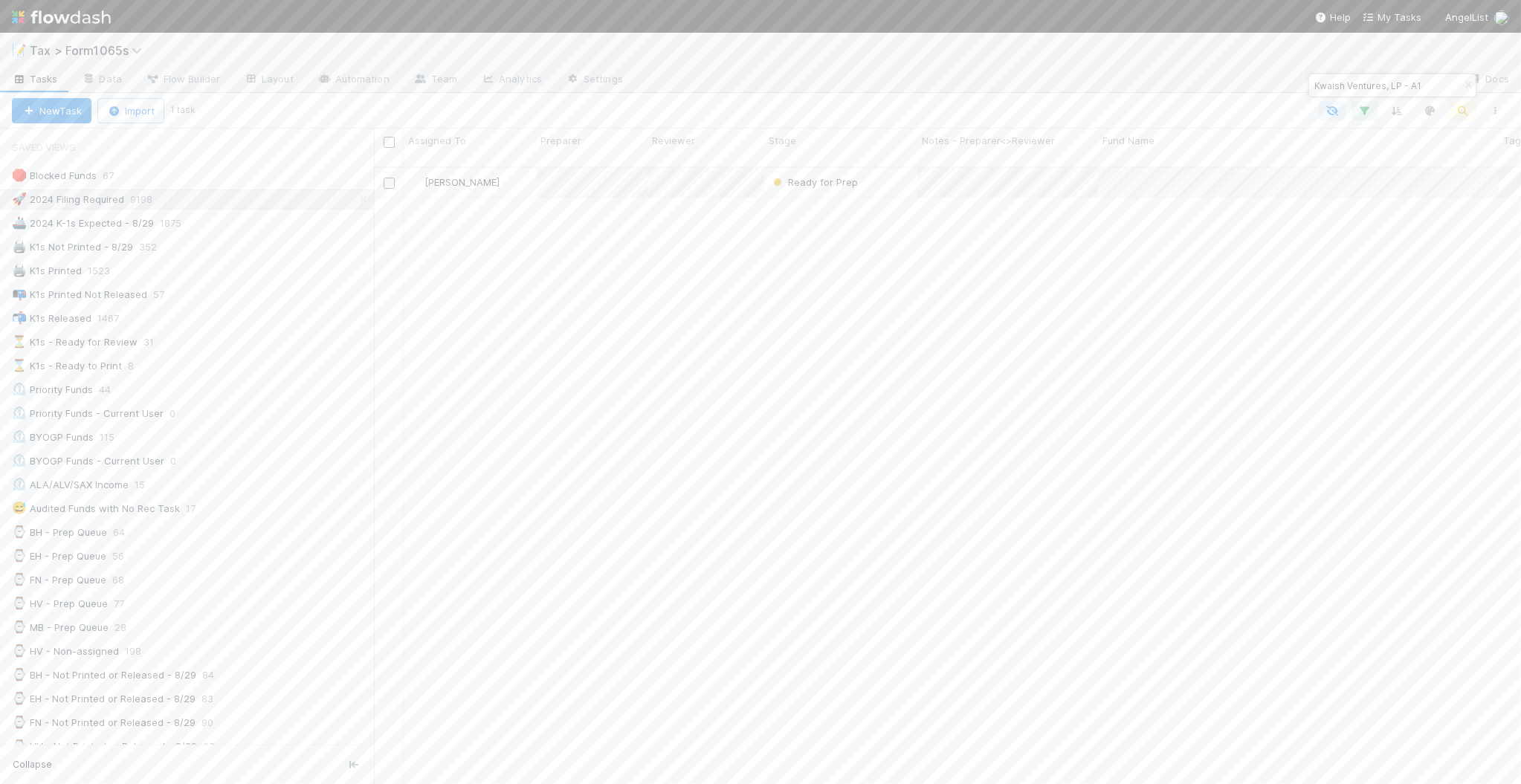
scroll to position [616, 1133]
type input "Kwaish Ventures, LP - A1"
click at [521, 659] on button "Add Comment" at bounding box center [519, 652] width 86 height 26
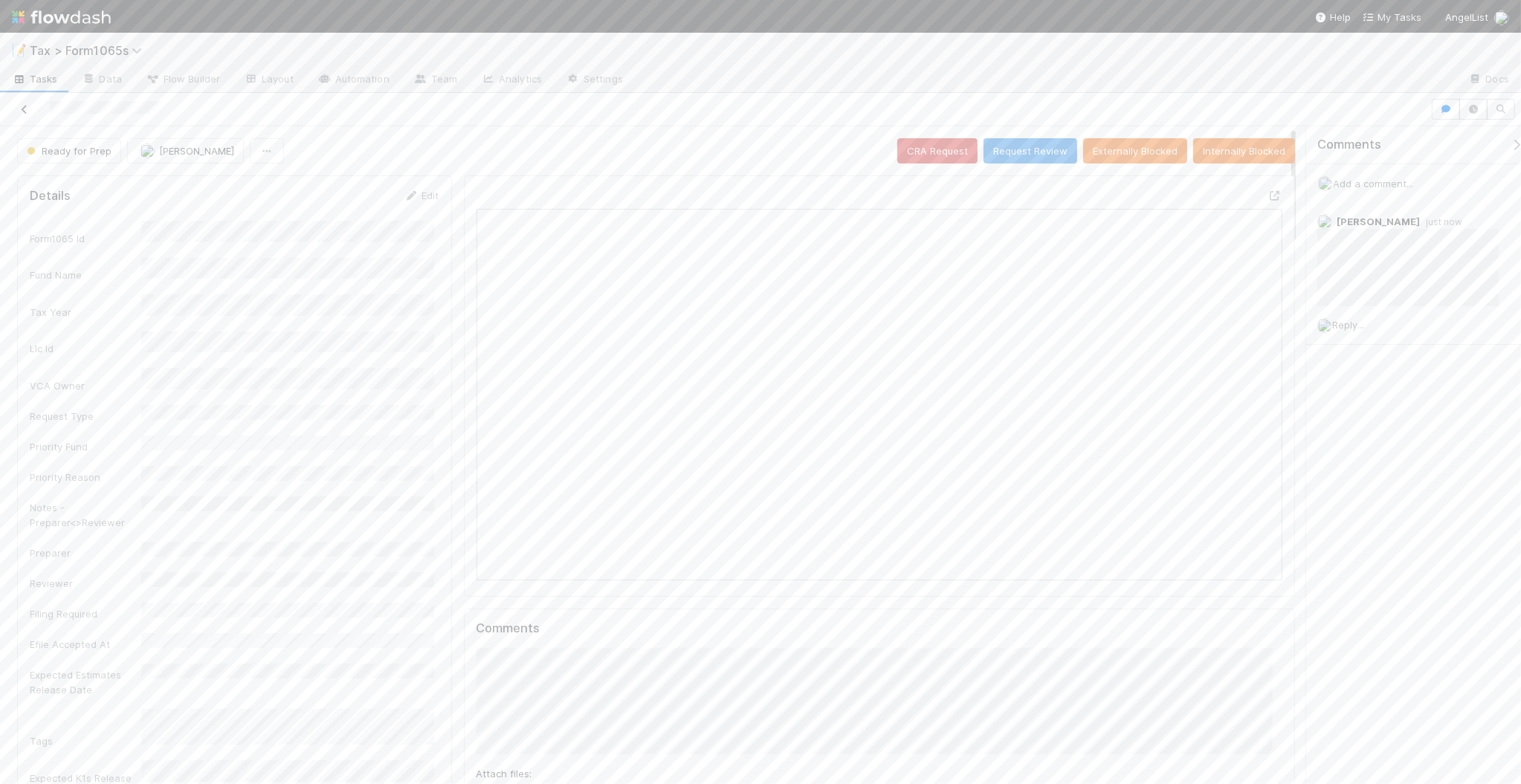
click at [23, 109] on icon at bounding box center [25, 110] width 15 height 10
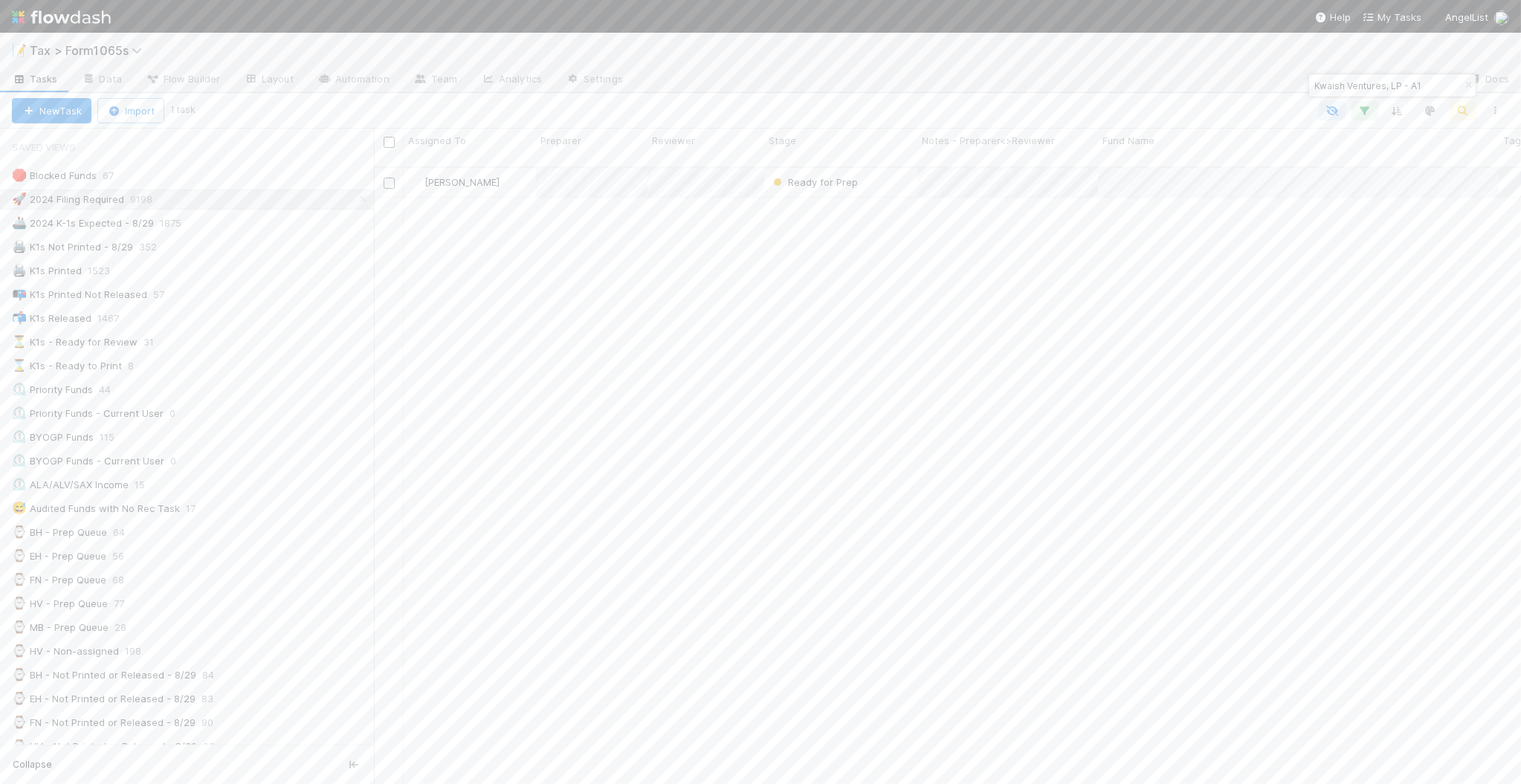
scroll to position [15, 14]
click at [1470, 88] on icon "button" at bounding box center [1468, 86] width 15 height 9
click at [1261, 66] on div "📝 Tax > Form1065s" at bounding box center [760, 50] width 1521 height 36
type input "Austen Access Fund, LP - A3"
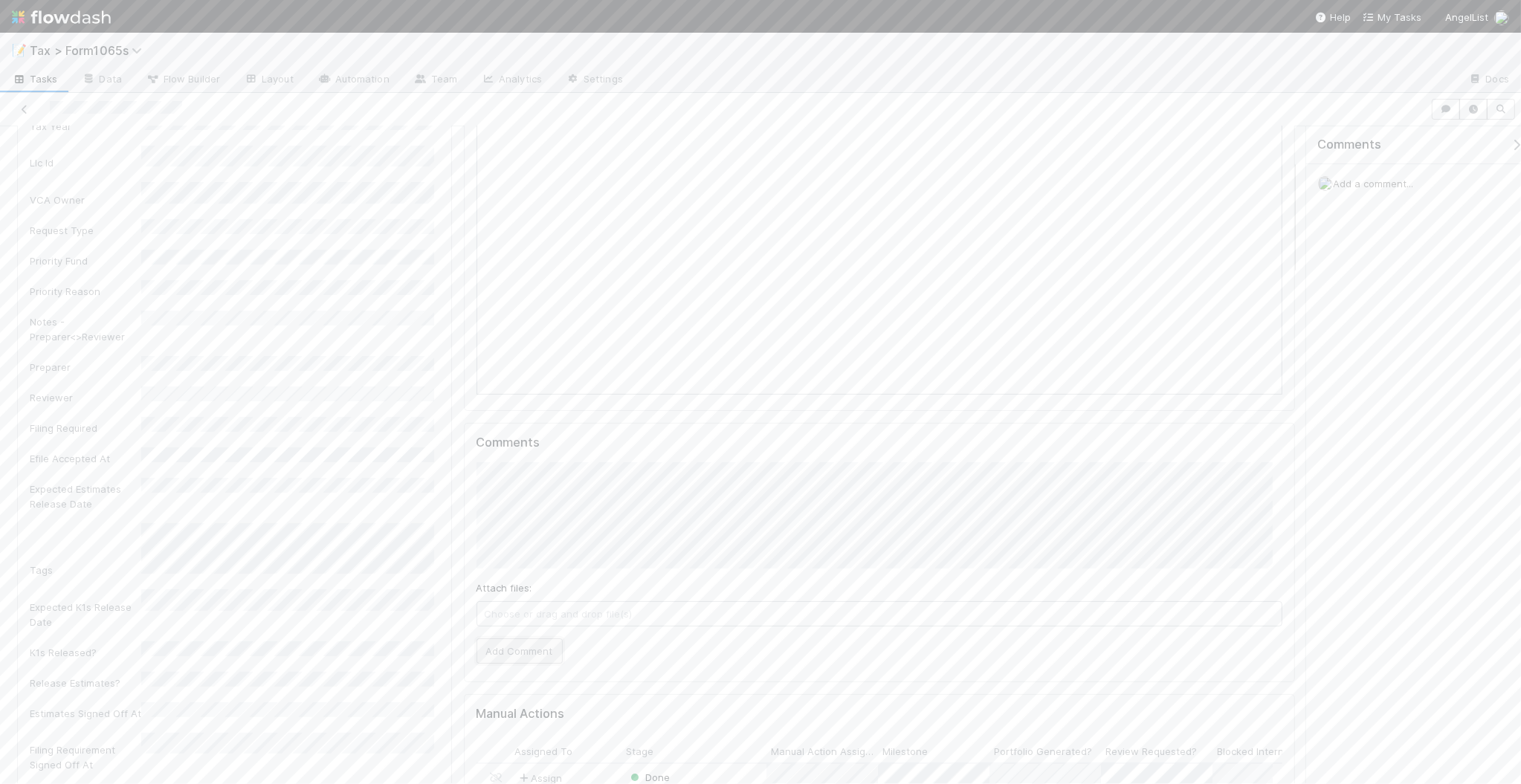
click at [506, 663] on button "Add Comment" at bounding box center [519, 652] width 86 height 26
click at [25, 110] on icon at bounding box center [25, 110] width 15 height 10
click at [1469, 82] on icon "button" at bounding box center [1468, 86] width 15 height 9
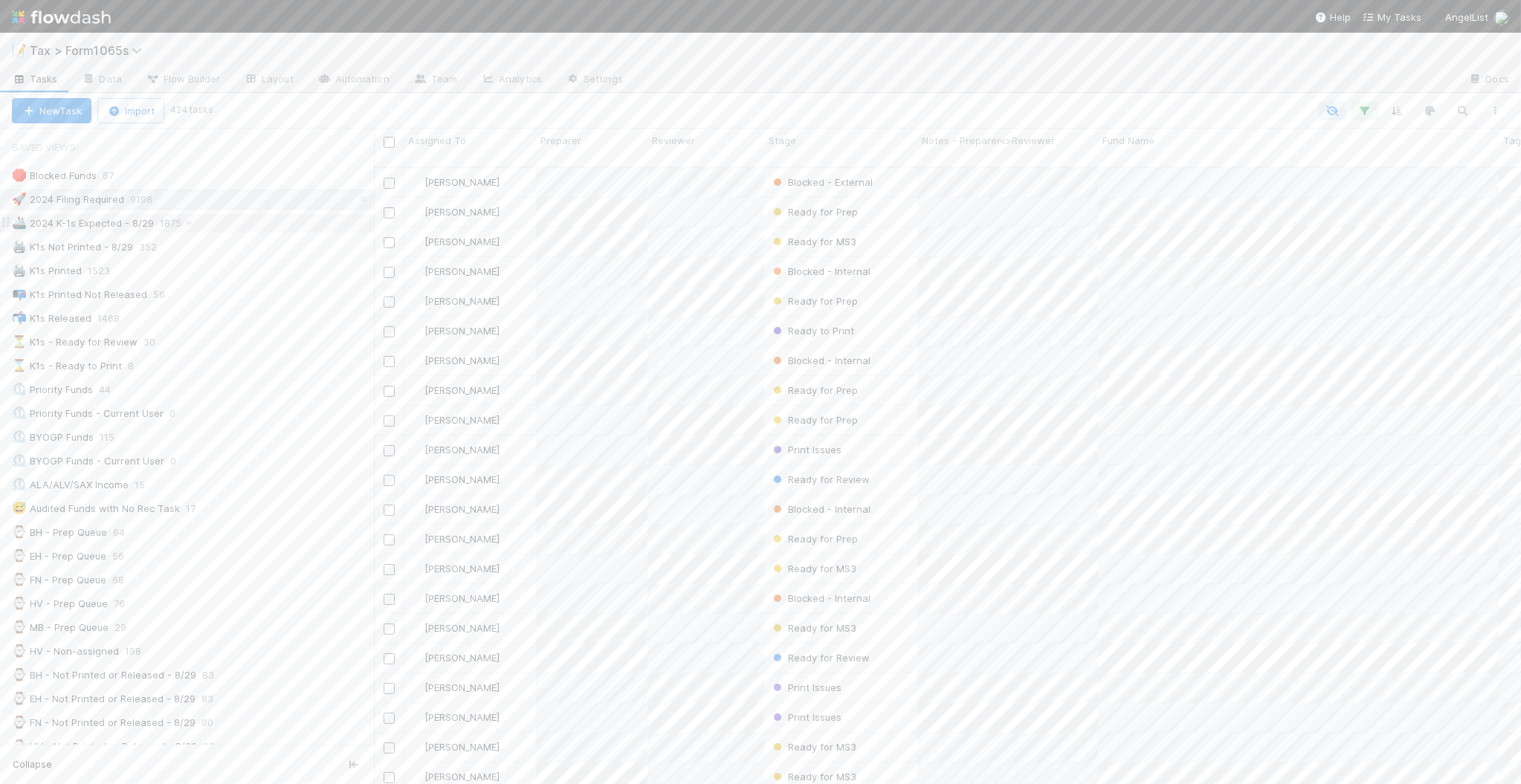
click at [218, 228] on div "🚢 2024 K-1s Expected - 8/29 1875" at bounding box center [193, 223] width 362 height 18
click at [225, 245] on div "🖨️ K1s Not Printed - 8/29 352" at bounding box center [193, 247] width 362 height 18
click at [264, 316] on div "2️⃣ MS2 Not yet signed off 256" at bounding box center [193, 308] width 362 height 18
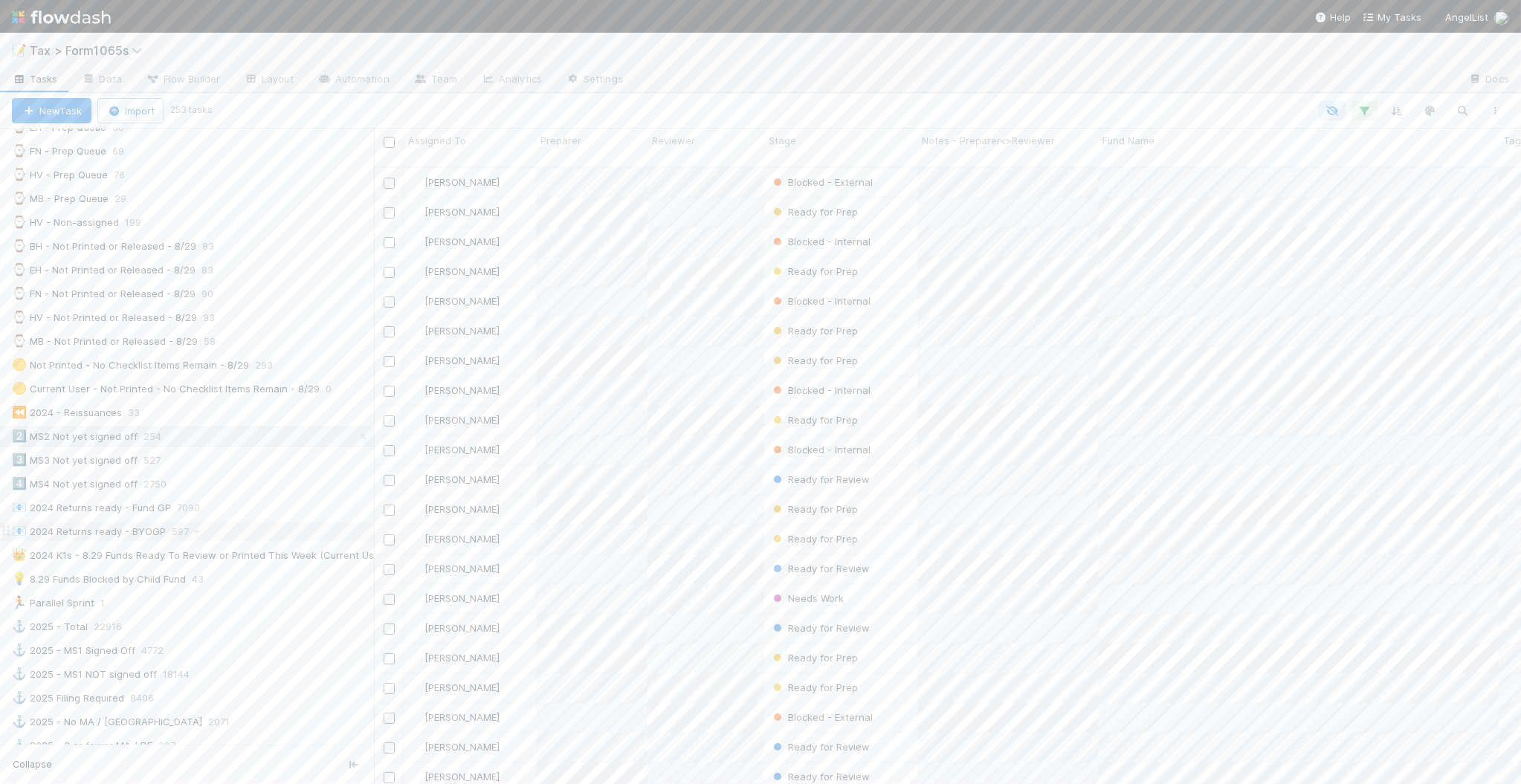
scroll to position [464, 0]
click at [160, 553] on div "💡 8.29 Funds Blocked by Child Fund" at bounding box center [99, 544] width 174 height 18
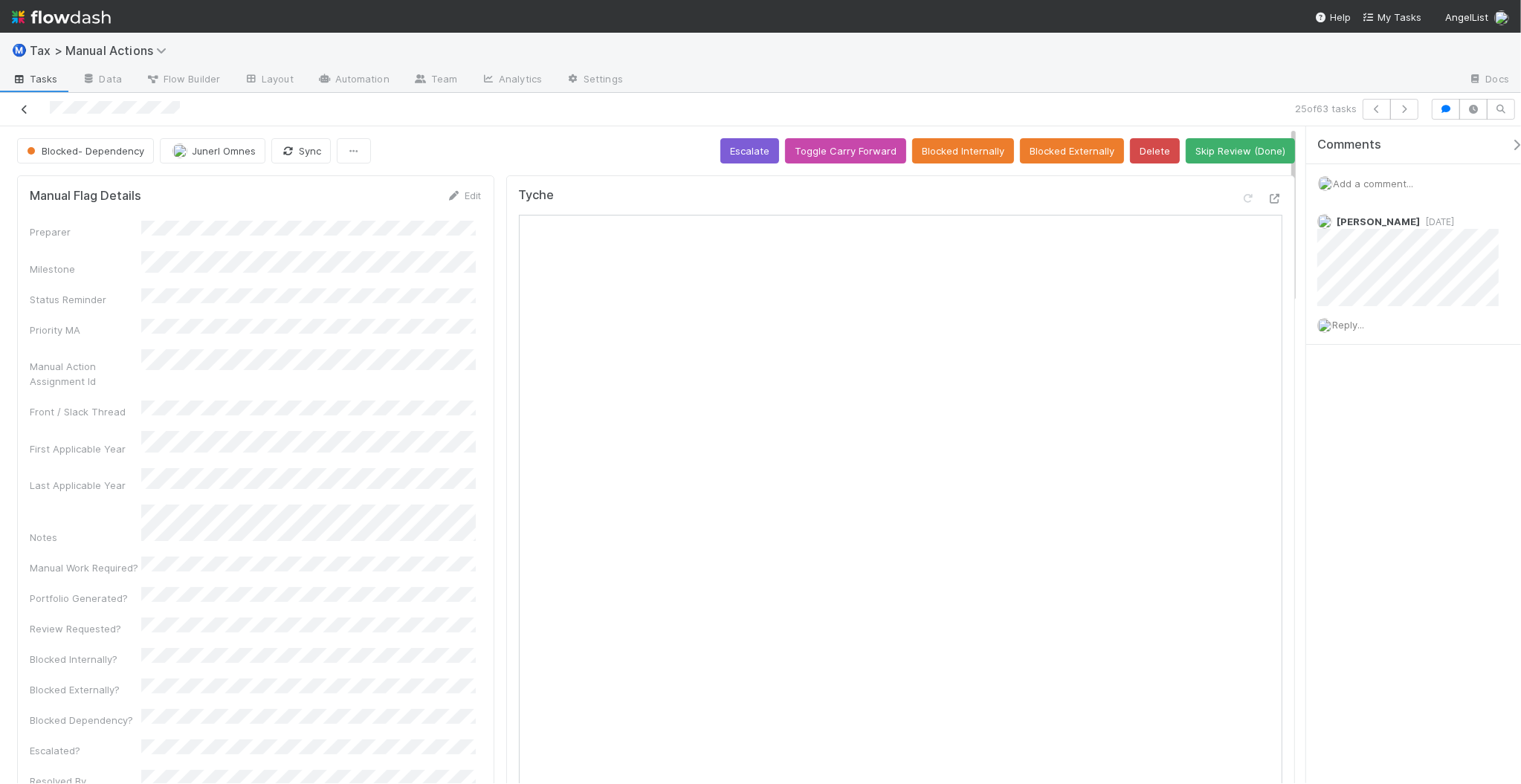
click at [23, 112] on icon at bounding box center [25, 110] width 15 height 10
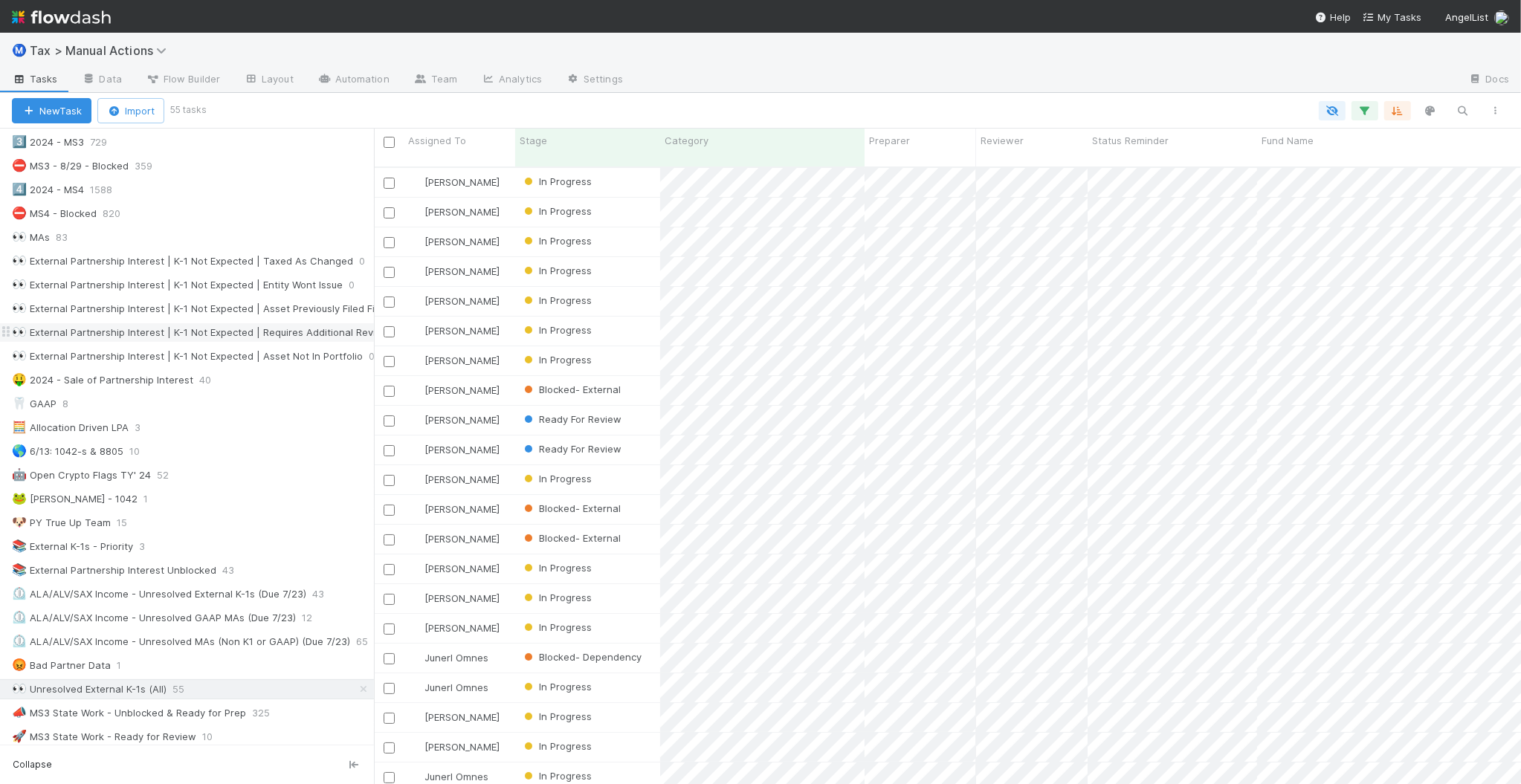
scroll to position [557, 0]
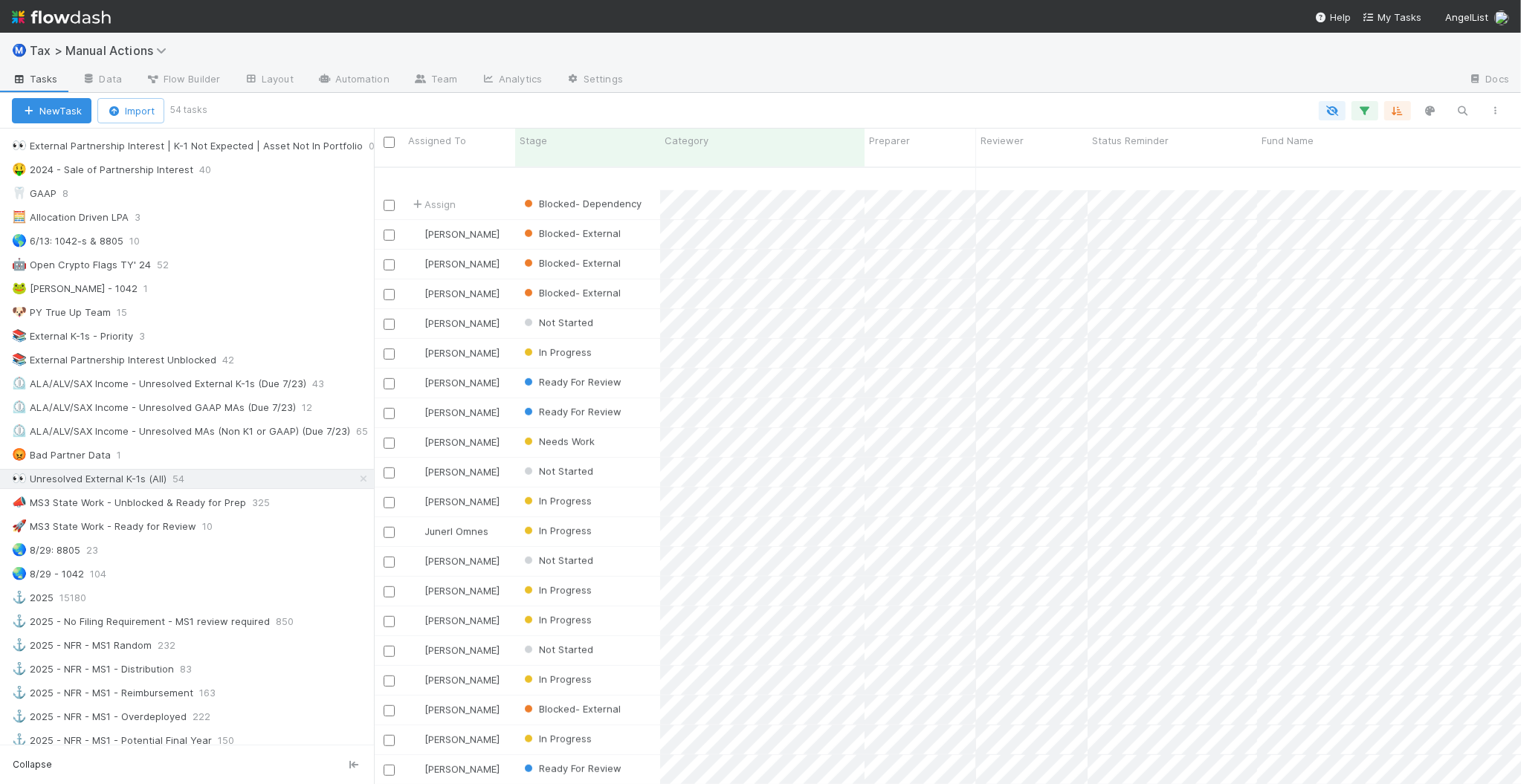
scroll to position [991, 0]
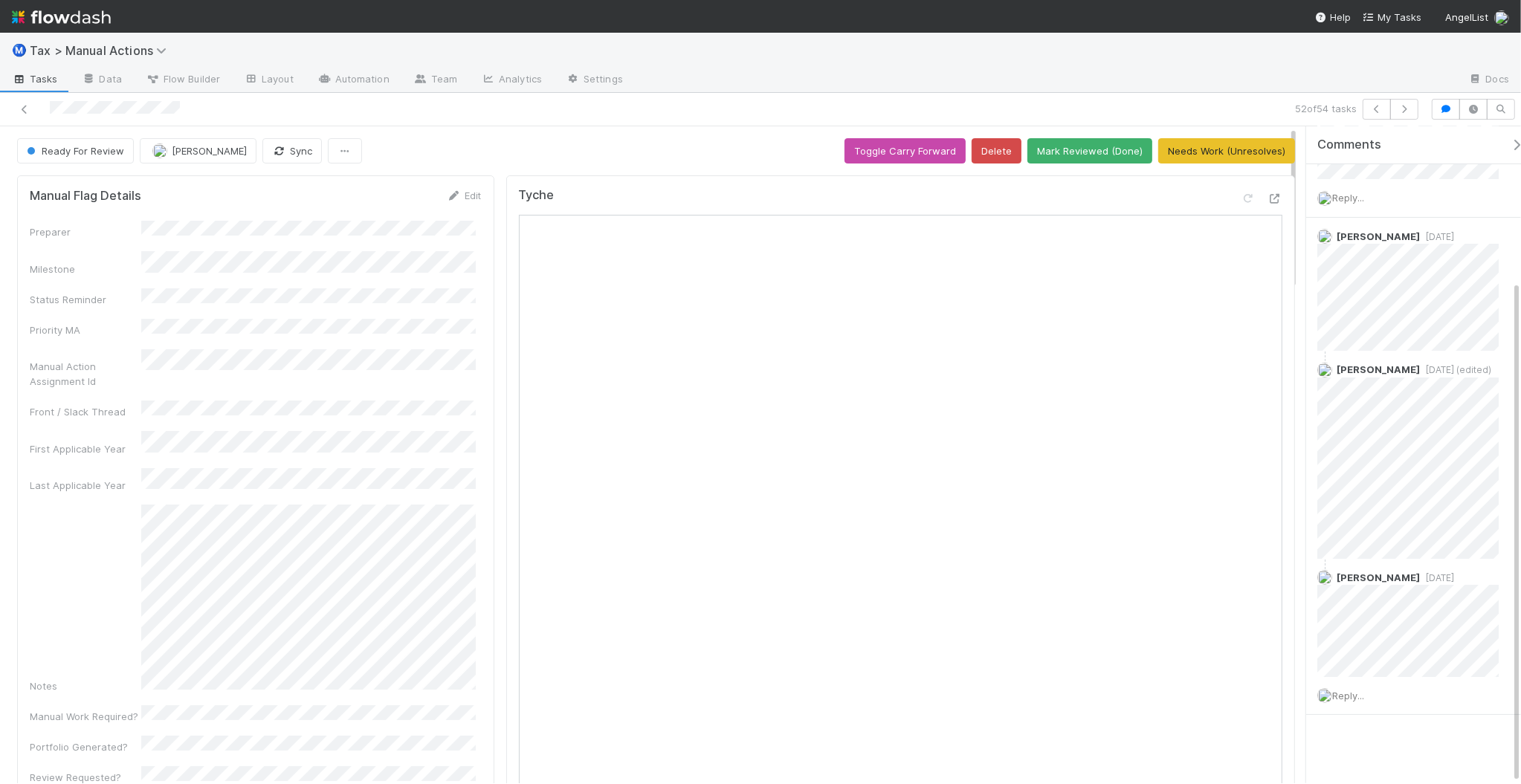
scroll to position [202, 0]
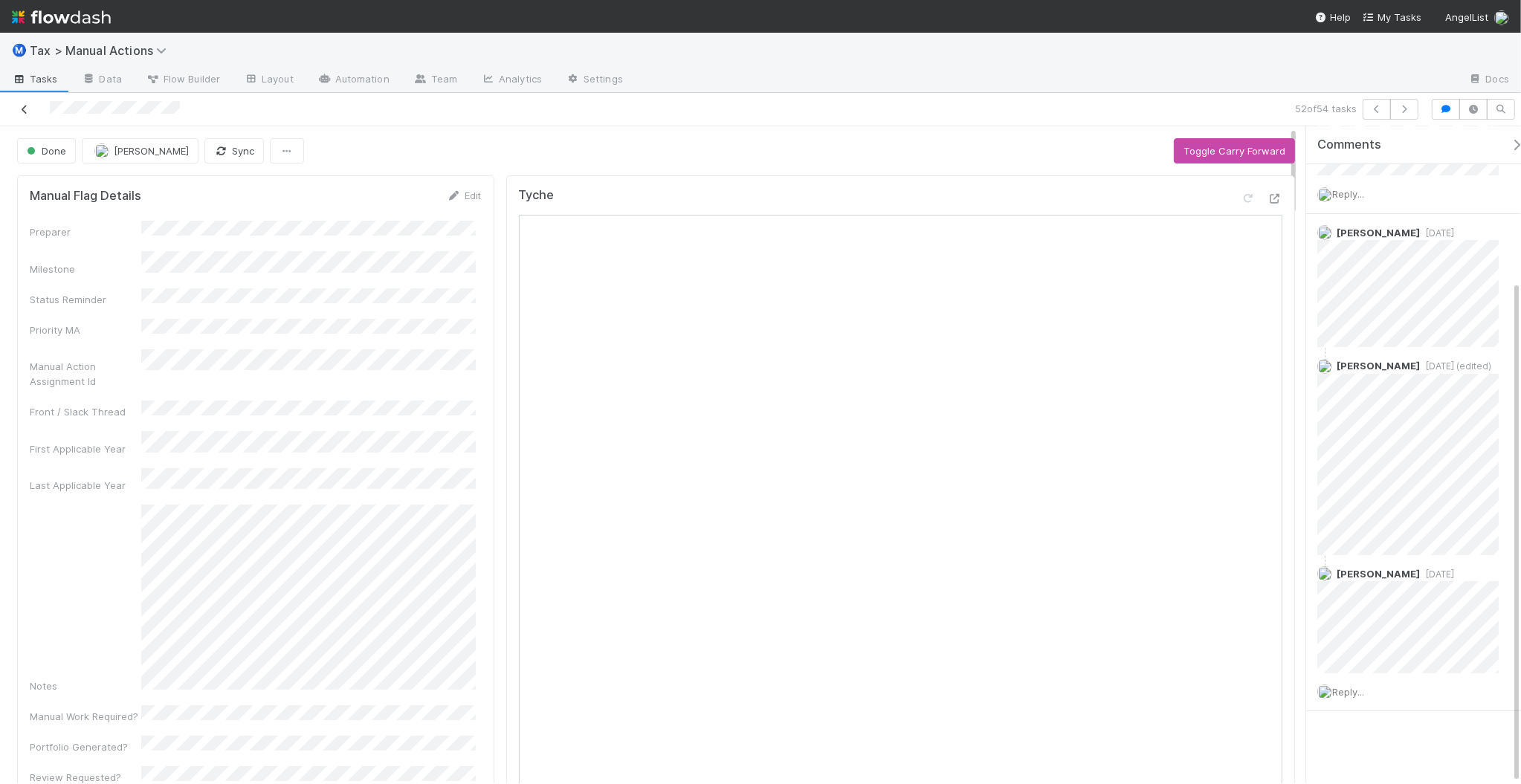
click at [30, 113] on icon at bounding box center [25, 110] width 15 height 10
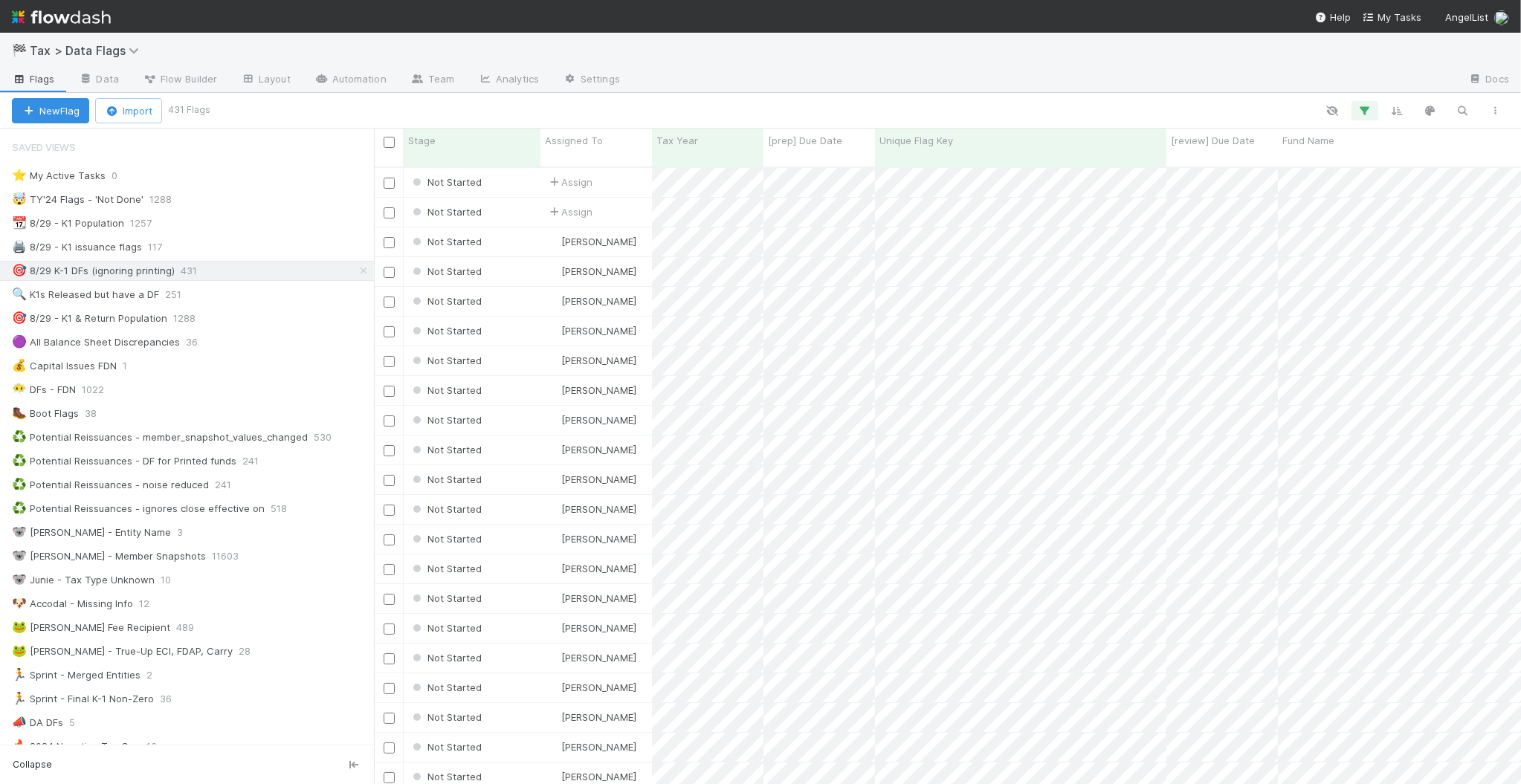
scroll to position [616, 1133]
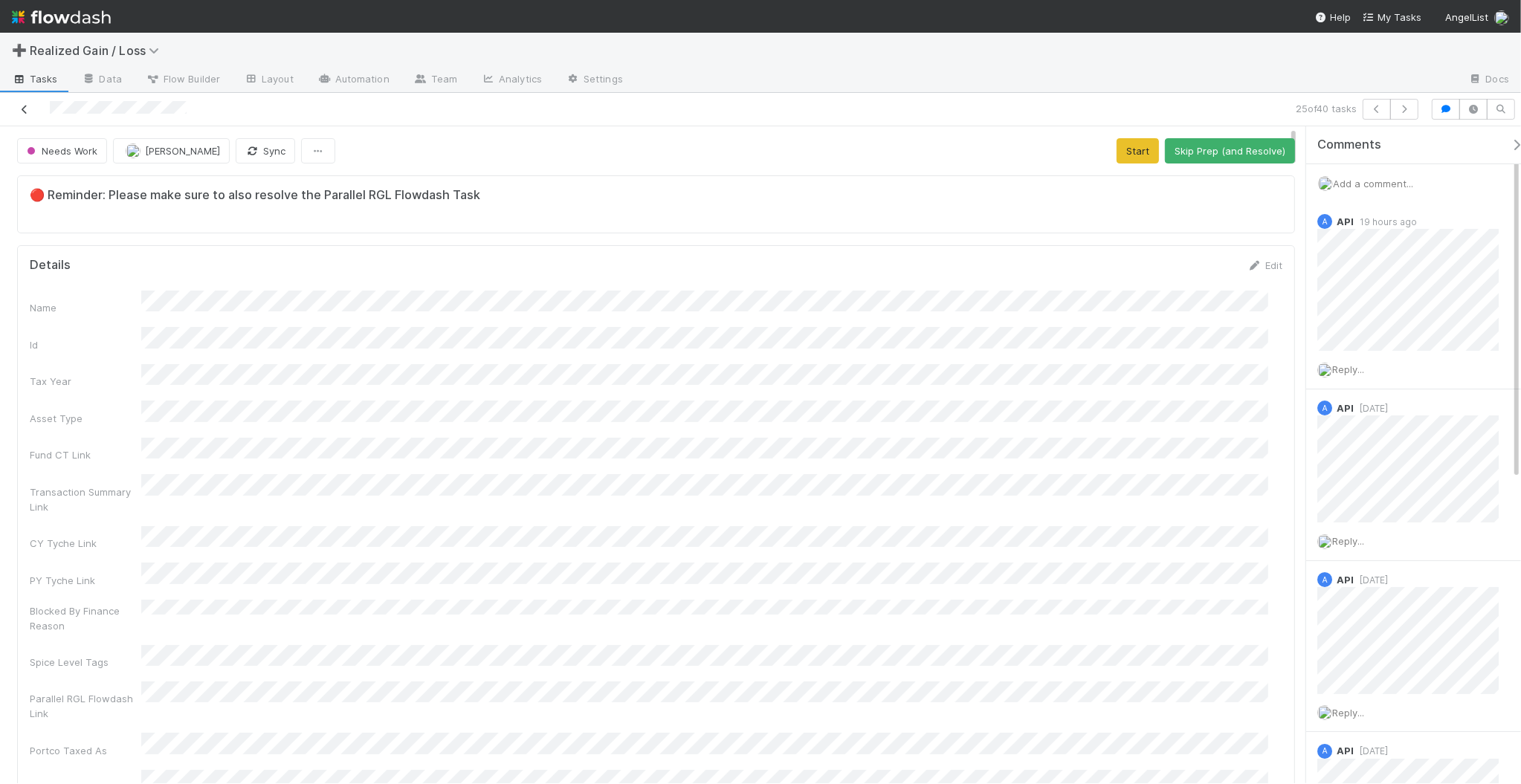
click at [27, 110] on icon at bounding box center [25, 110] width 15 height 10
